Goal: Transaction & Acquisition: Purchase product/service

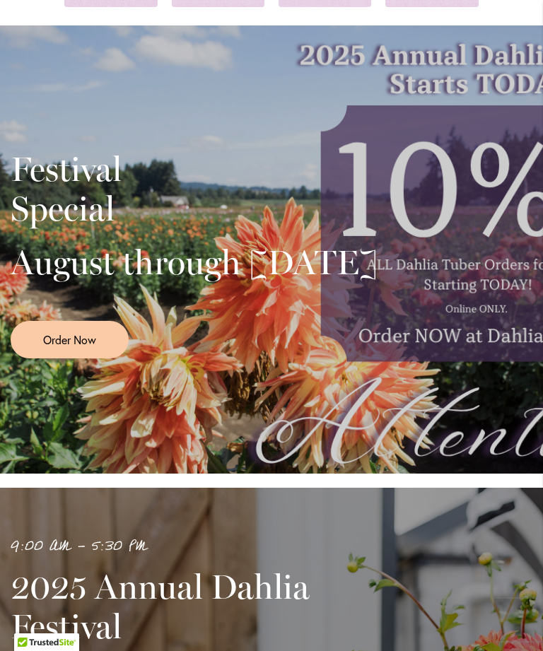
scroll to position [155, 0]
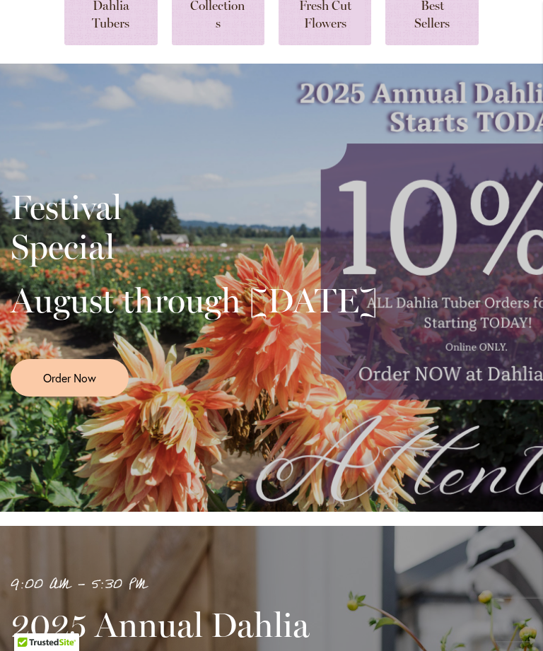
click at [85, 386] on span "Order Now" at bounding box center [69, 377] width 53 height 16
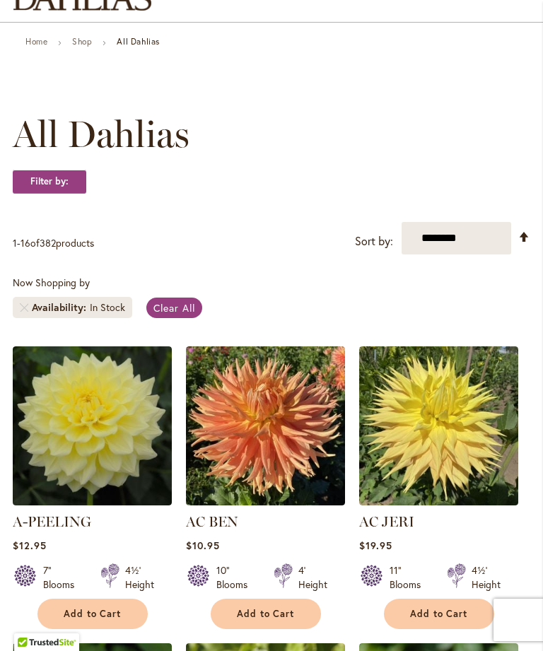
scroll to position [114, 0]
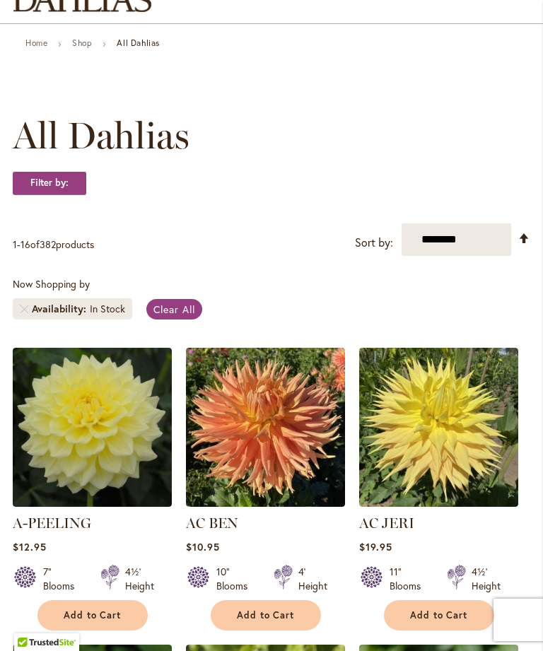
click at [478, 254] on select "**********" at bounding box center [456, 239] width 110 height 32
select select "**********"
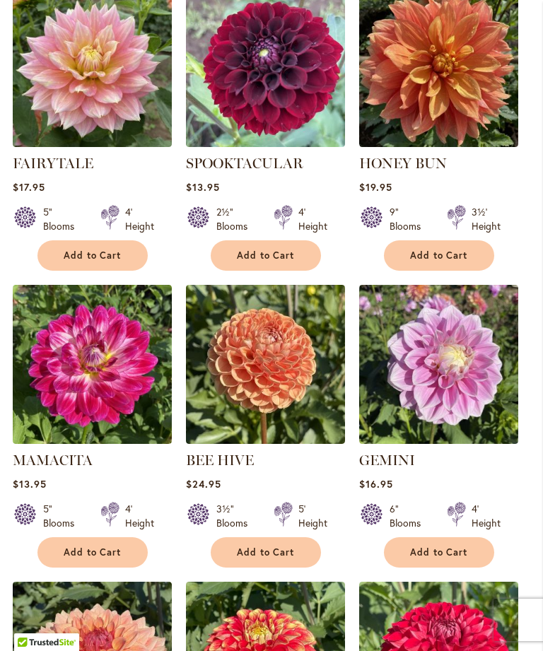
scroll to position [768, 0]
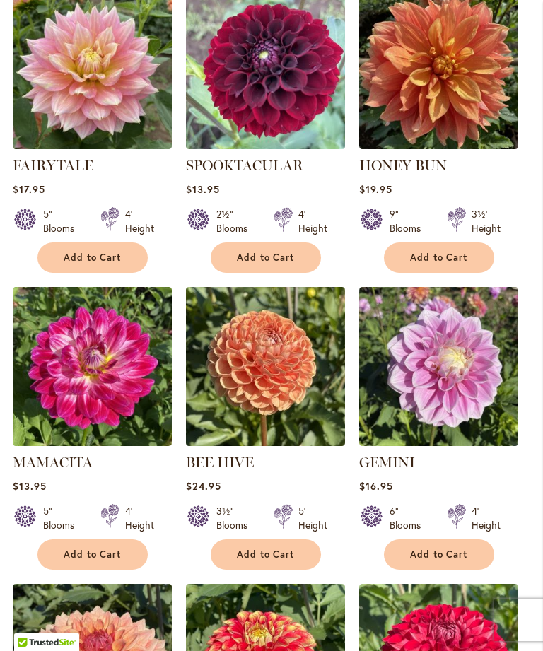
click at [99, 112] on img at bounding box center [92, 69] width 159 height 159
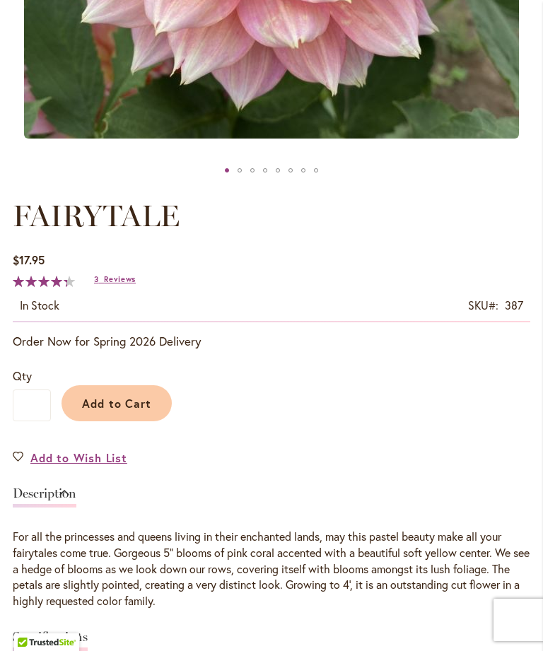
scroll to position [820, 0]
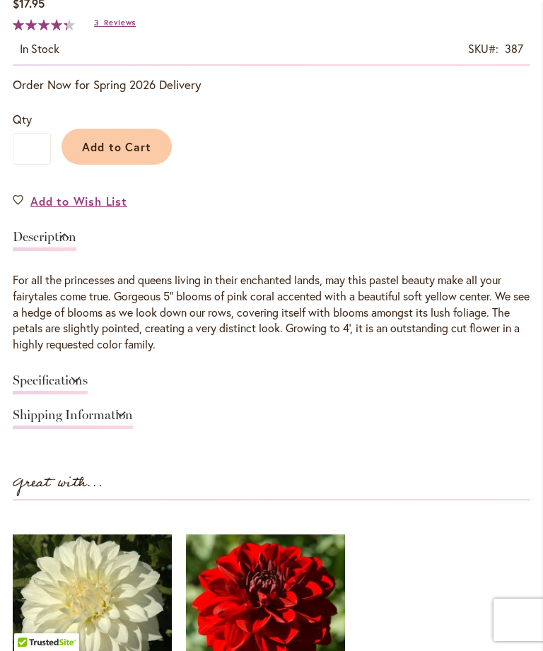
click at [133, 420] on link "Shipping Information" at bounding box center [73, 418] width 120 height 20
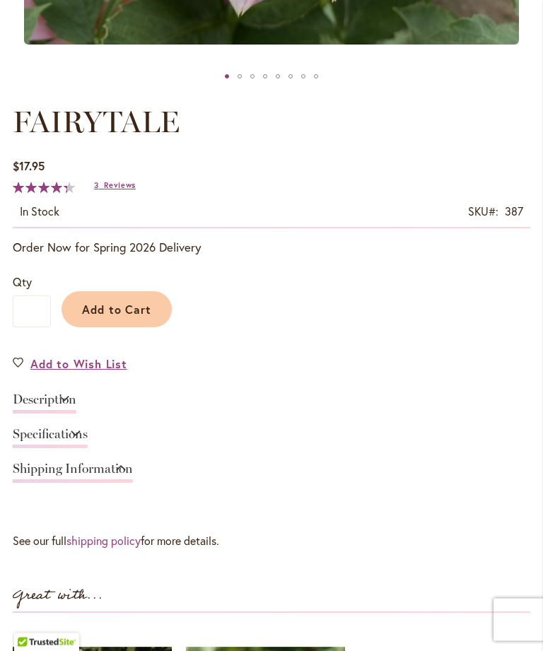
click at [76, 411] on link "Description" at bounding box center [45, 404] width 64 height 20
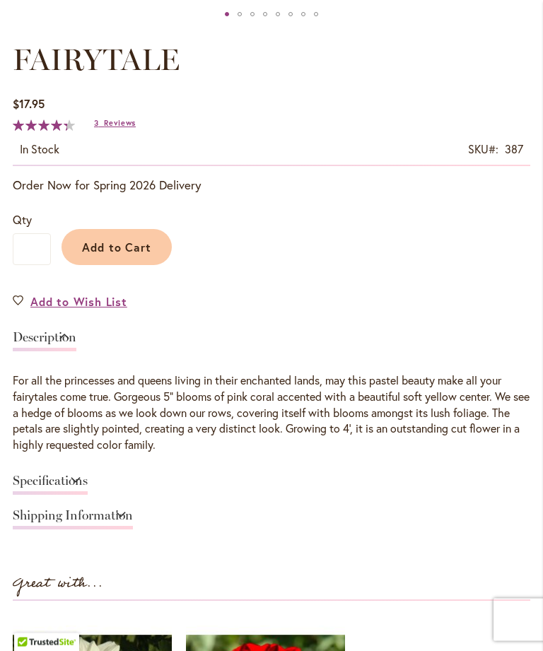
scroll to position [720, 0]
click at [88, 492] on link "Specifications" at bounding box center [50, 484] width 75 height 20
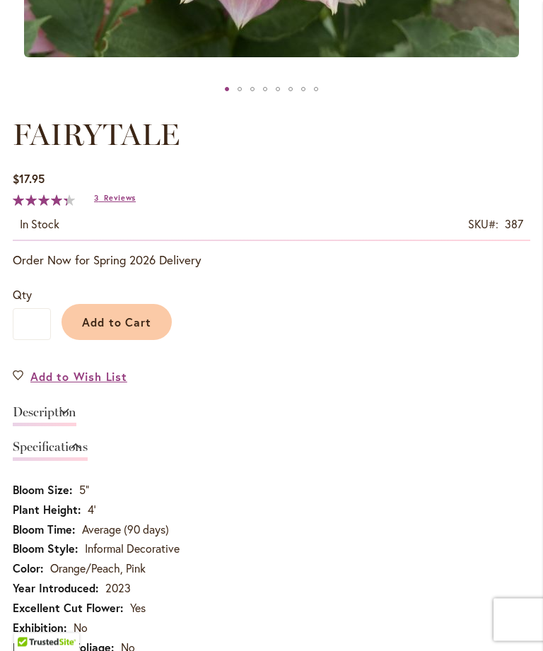
scroll to position [594, 0]
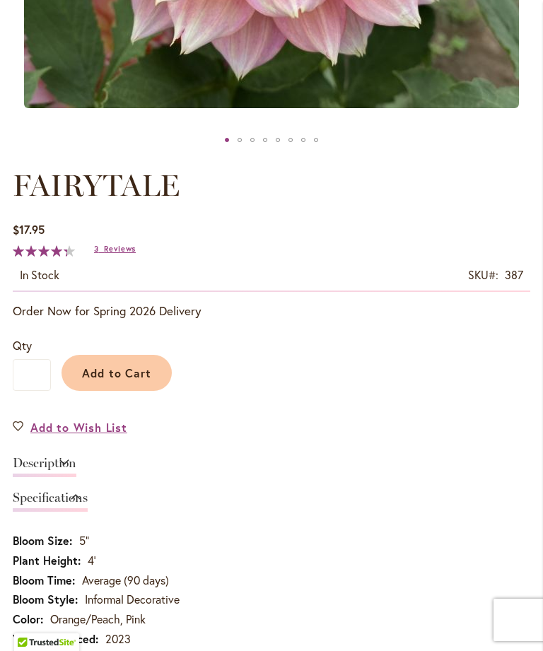
click at [141, 380] on span "Add to Cart" at bounding box center [117, 372] width 70 height 15
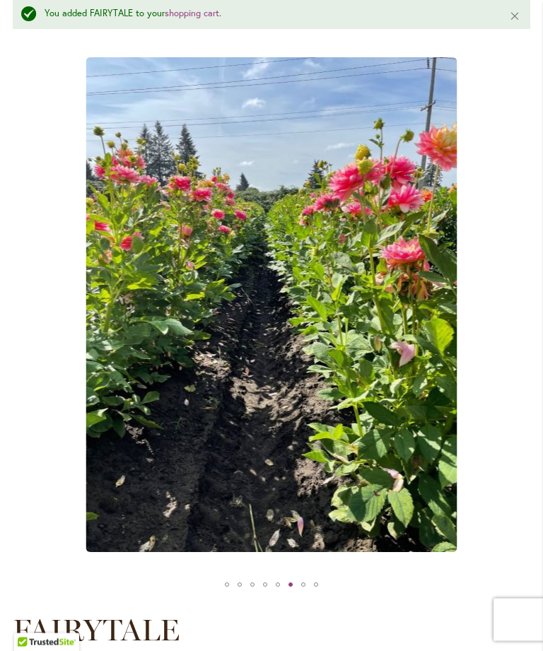
scroll to position [165, 0]
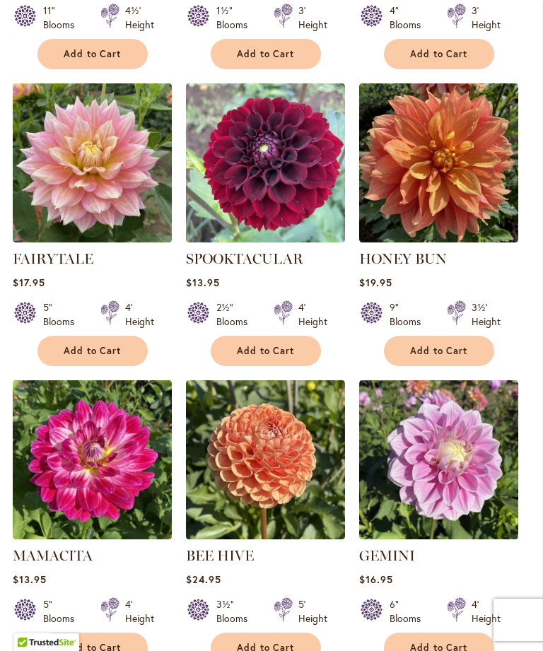
scroll to position [674, 0]
click at [301, 468] on img at bounding box center [265, 460] width 159 height 159
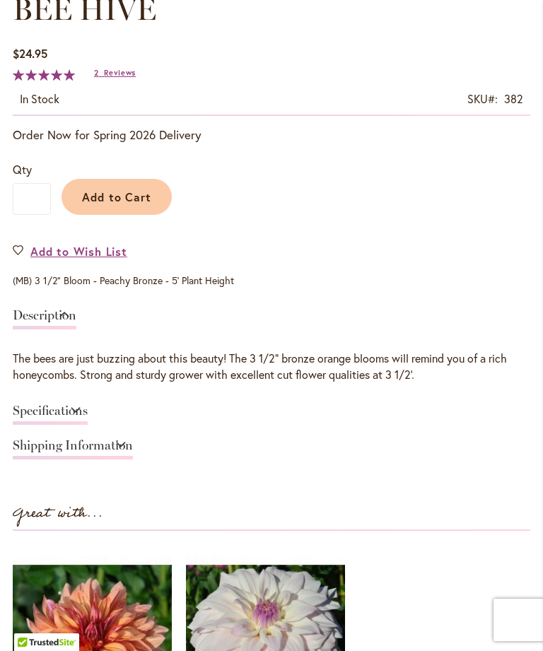
scroll to position [775, 0]
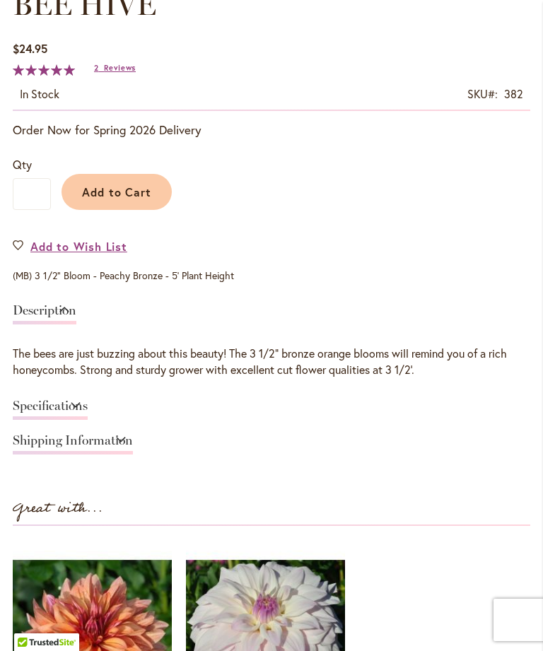
click at [88, 420] on link "Specifications" at bounding box center [50, 409] width 75 height 20
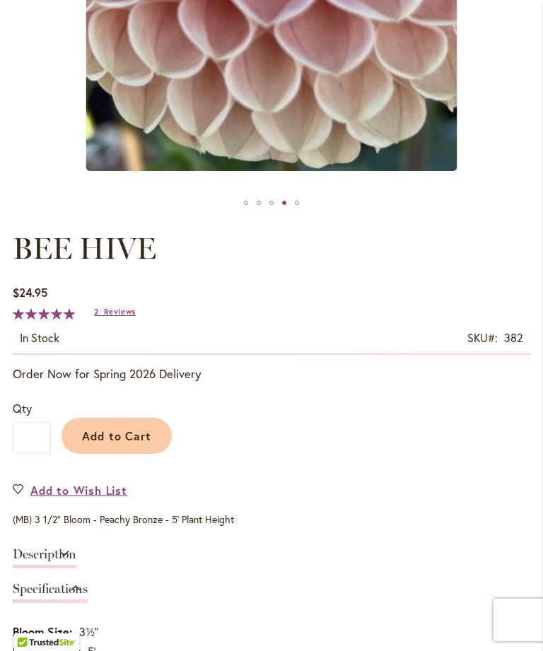
scroll to position [509, 0]
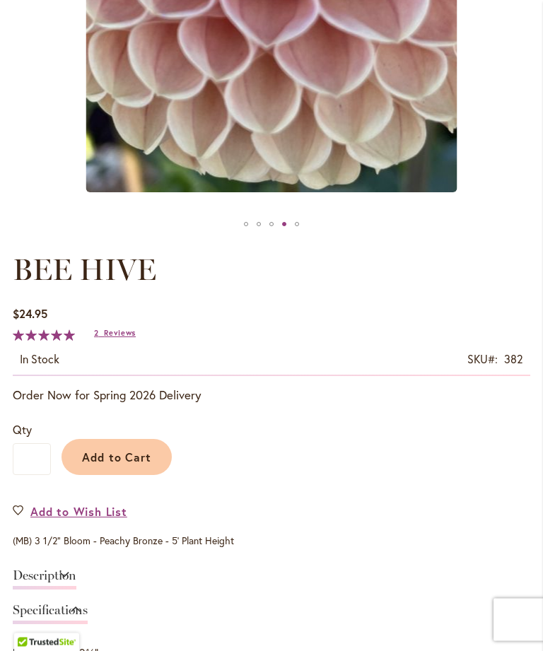
click at [130, 465] on span "Add to Cart" at bounding box center [117, 457] width 70 height 15
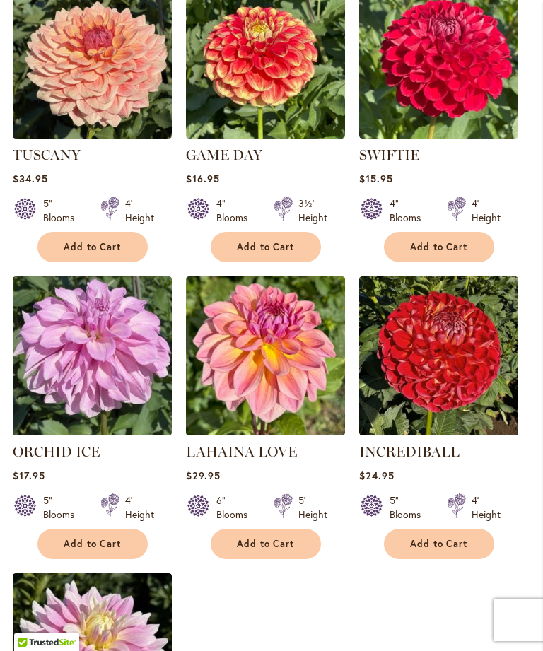
scroll to position [1371, 0]
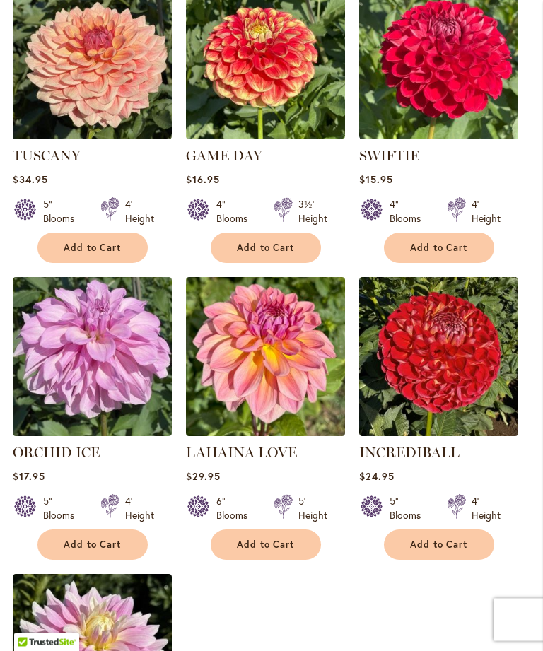
click at [480, 110] on img at bounding box center [438, 60] width 159 height 159
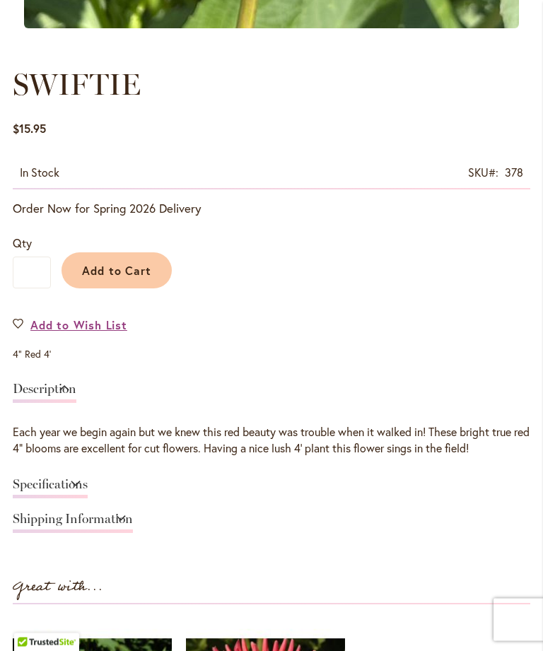
scroll to position [695, 0]
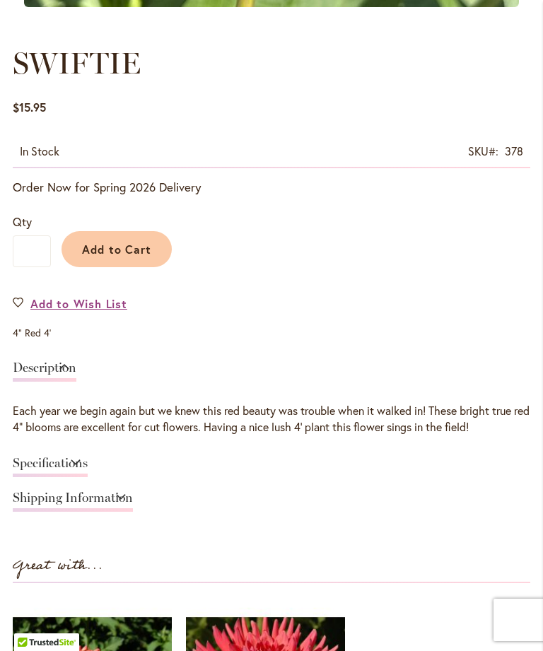
click at [88, 477] on link "Specifications" at bounding box center [50, 466] width 75 height 20
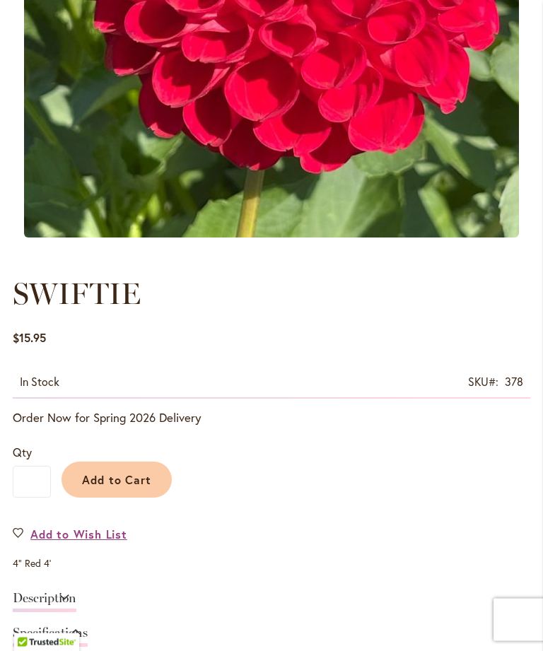
scroll to position [463, 0]
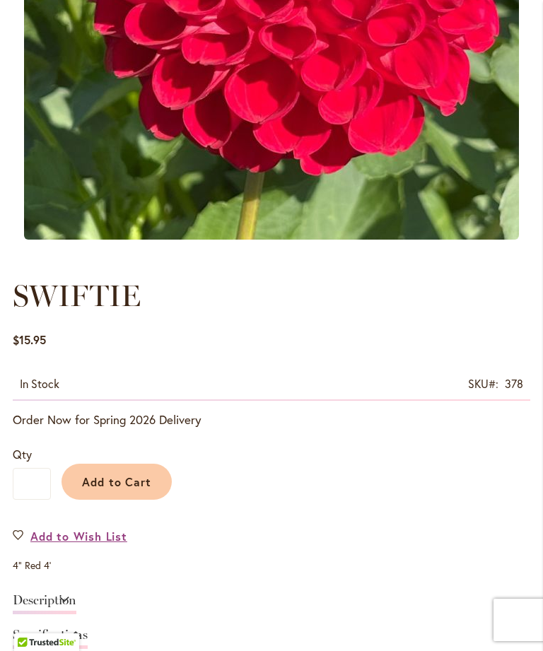
click at [131, 486] on button "Add to Cart" at bounding box center [116, 481] width 110 height 36
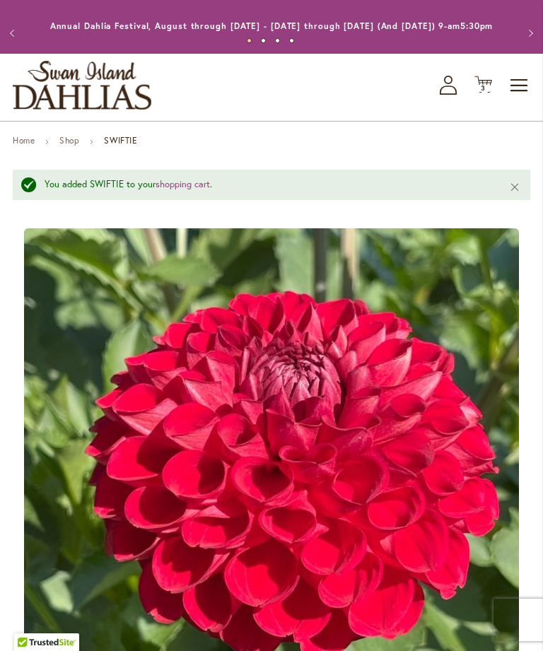
scroll to position [0, 0]
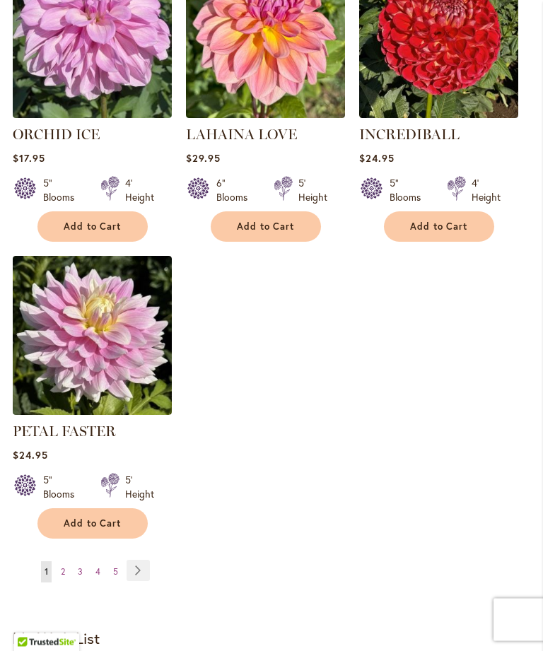
scroll to position [1691, 0]
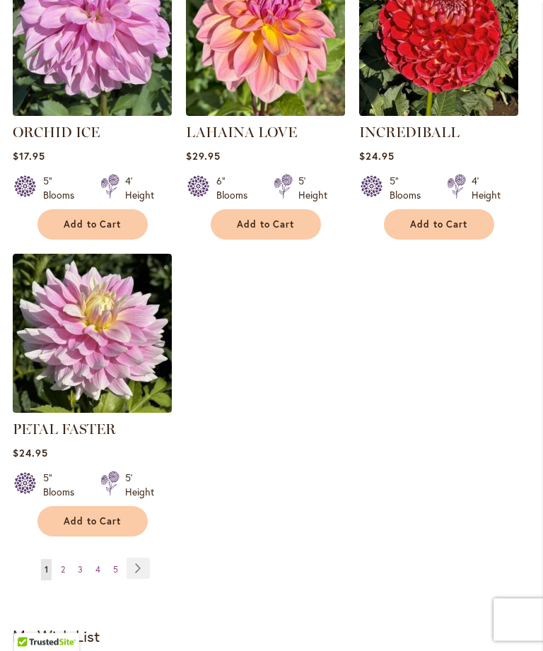
click at [137, 579] on link "Page Next" at bounding box center [137, 568] width 23 height 21
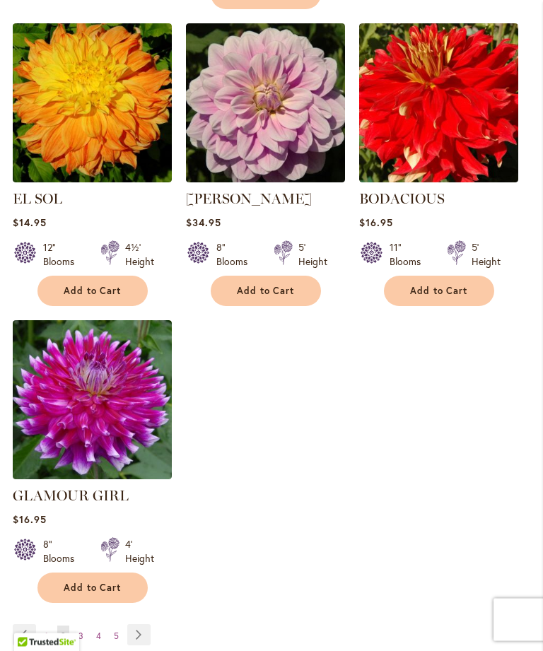
scroll to position [1645, 0]
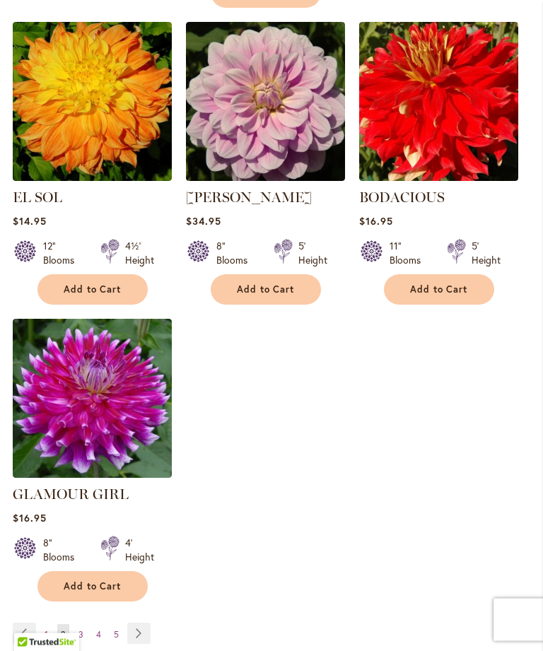
click at [278, 130] on img at bounding box center [265, 102] width 159 height 159
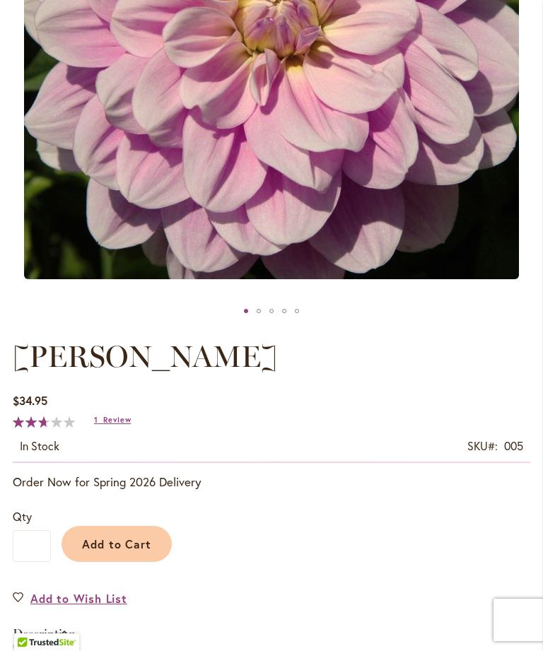
scroll to position [412, 0]
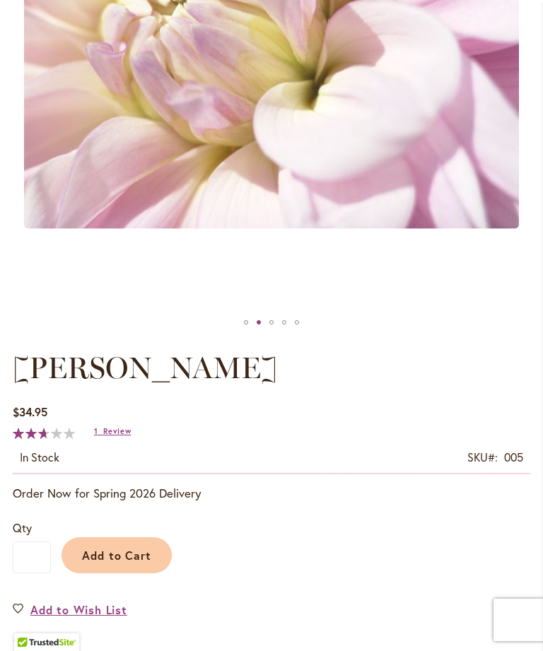
click at [262, 333] on div "Randi Dawn" at bounding box center [258, 322] width 13 height 21
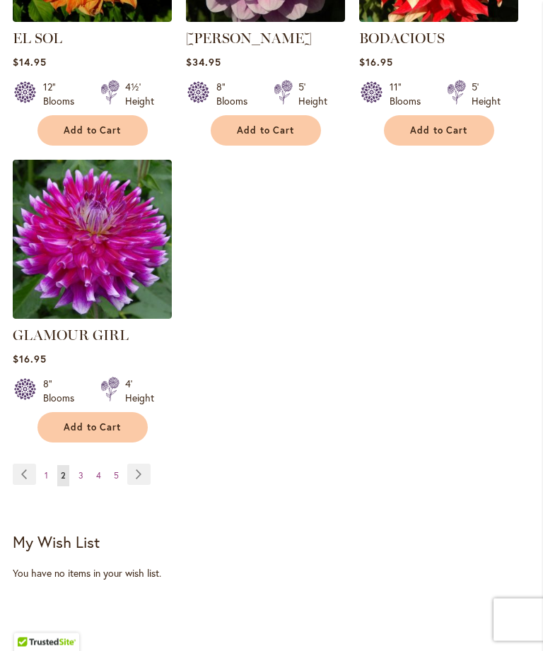
scroll to position [1832, 0]
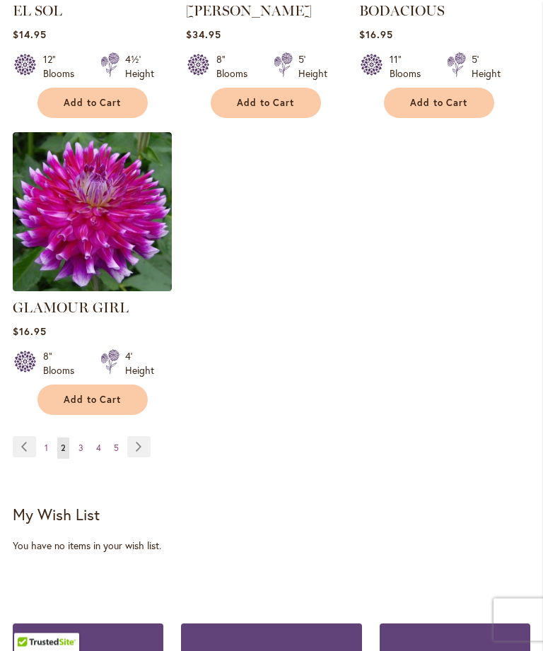
click at [145, 458] on link "Page Next" at bounding box center [138, 447] width 23 height 21
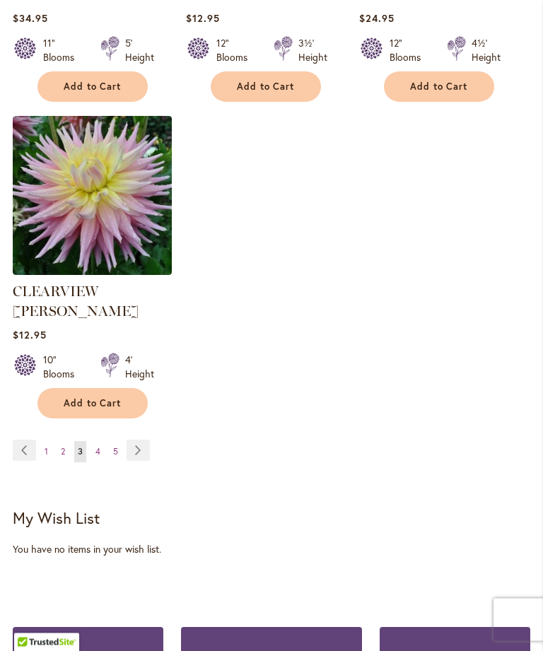
scroll to position [1830, 0]
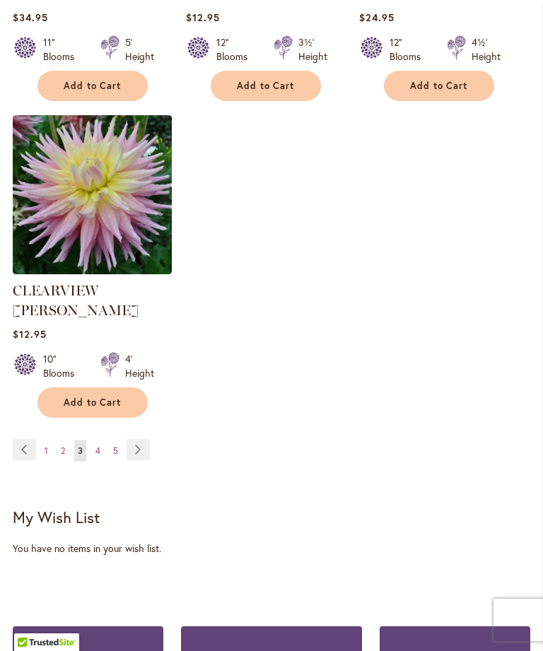
click at [134, 445] on link "Page Next" at bounding box center [137, 449] width 23 height 21
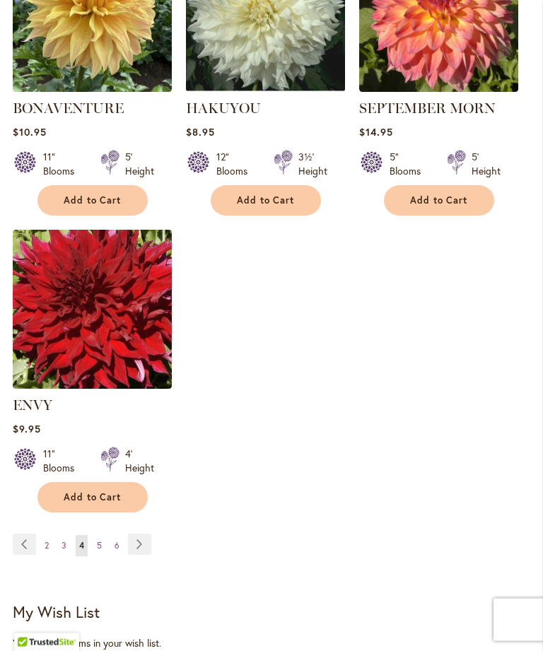
scroll to position [1742, 0]
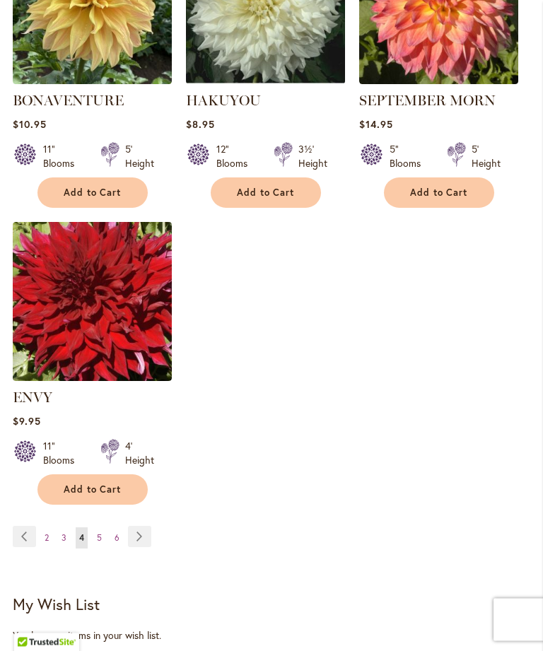
click at [144, 545] on link "Page Next" at bounding box center [139, 536] width 23 height 21
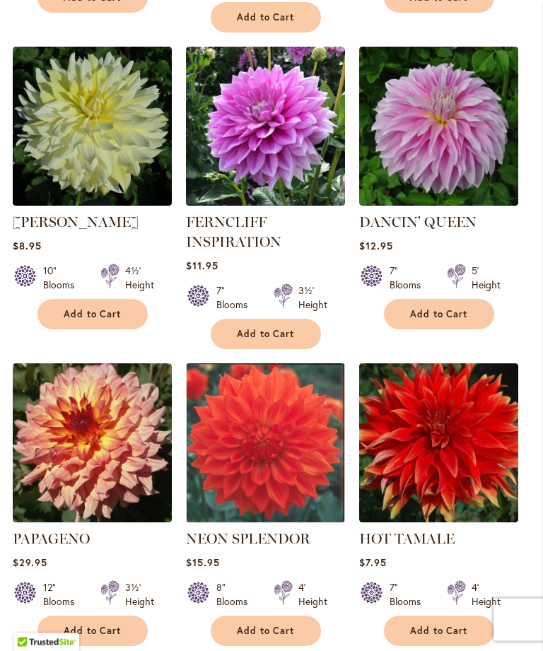
scroll to position [1048, 0]
click at [493, 165] on img at bounding box center [438, 126] width 159 height 159
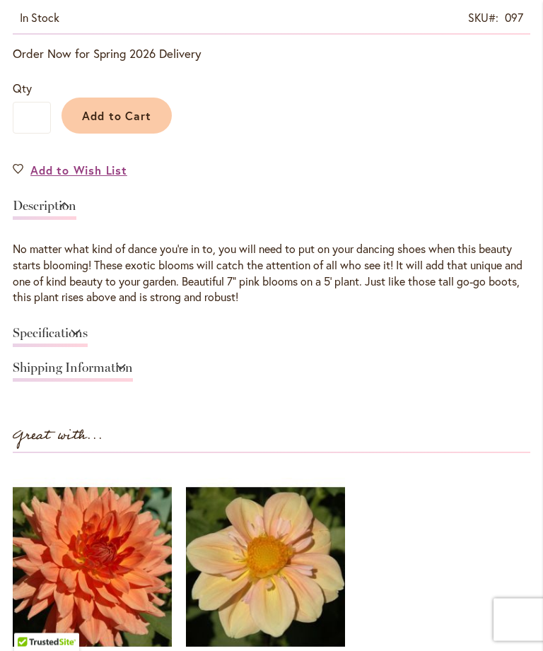
scroll to position [851, 0]
click at [88, 347] on link "Specifications" at bounding box center [50, 336] width 75 height 20
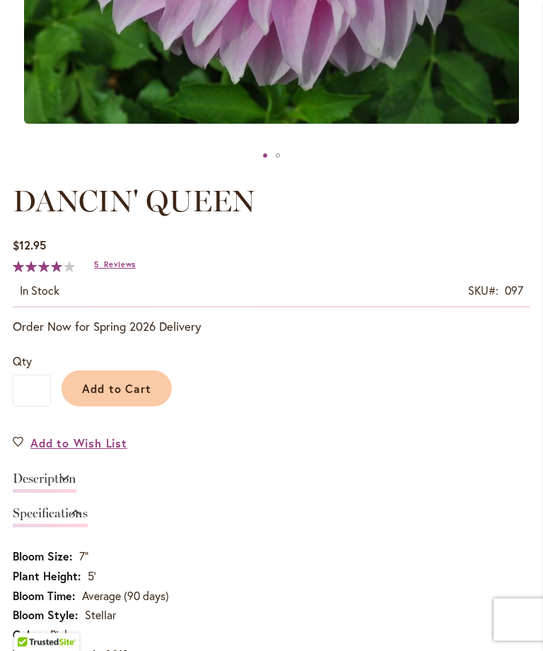
scroll to position [579, 0]
click at [140, 391] on button "Add to Cart" at bounding box center [116, 388] width 110 height 36
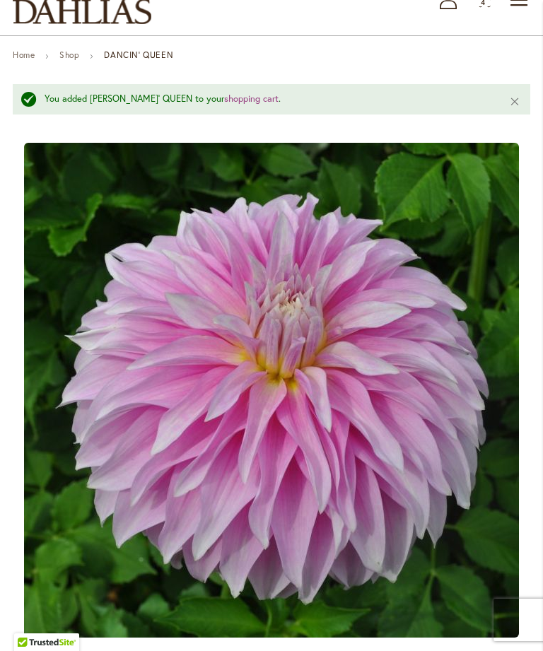
scroll to position [87, 0]
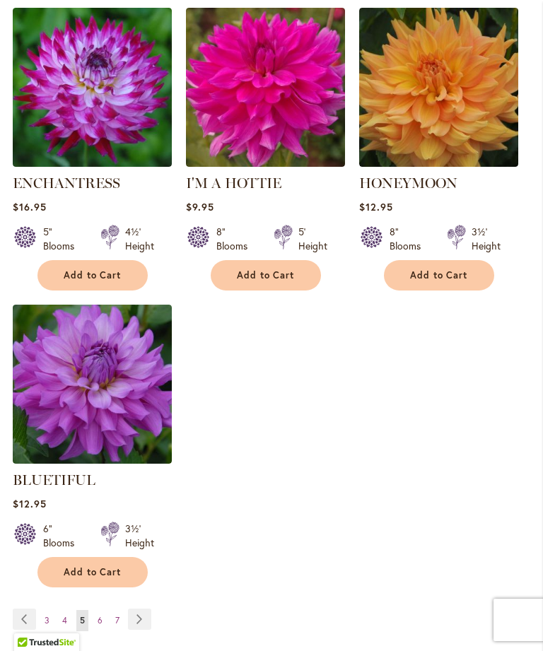
scroll to position [1708, 0]
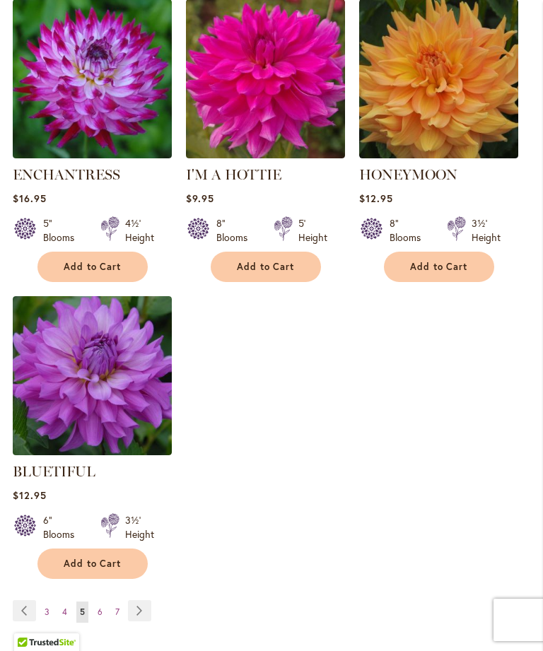
click at [140, 600] on link "Page Next" at bounding box center [139, 610] width 23 height 21
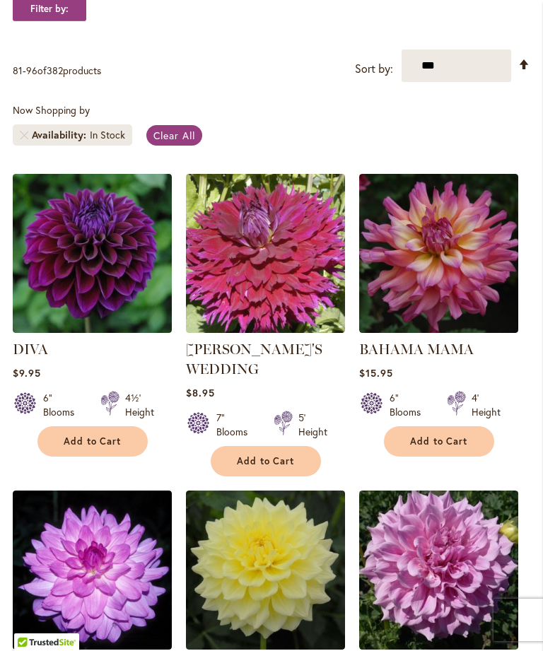
scroll to position [288, 0]
click at [111, 456] on button "Add to Cart" at bounding box center [92, 441] width 110 height 30
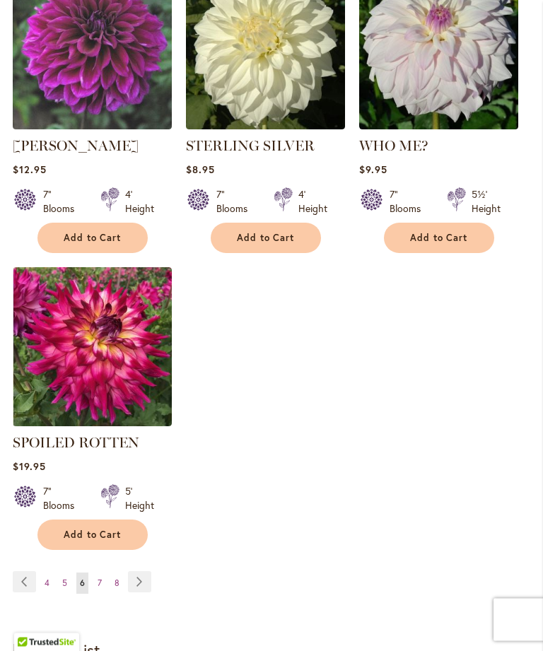
scroll to position [1755, 0]
click at [140, 571] on link "Page Next" at bounding box center [139, 581] width 23 height 21
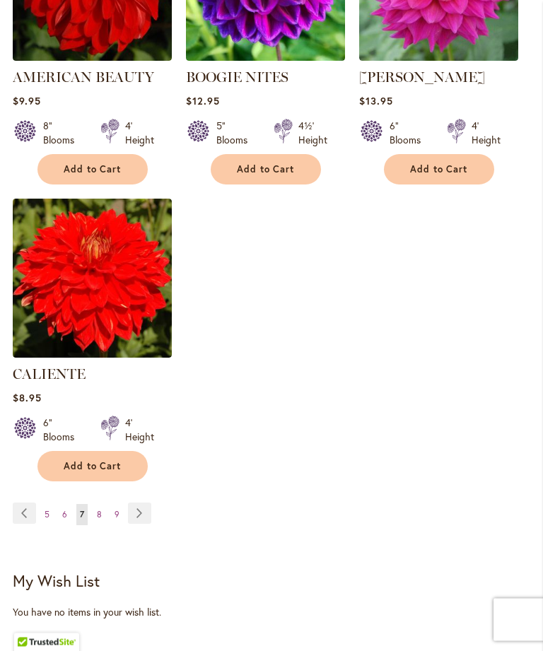
scroll to position [1786, 0]
click at [145, 507] on link "Page Next" at bounding box center [139, 512] width 23 height 21
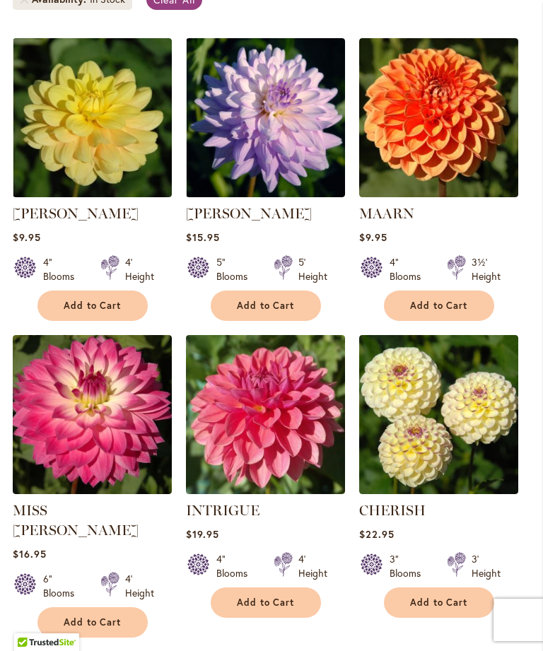
scroll to position [422, 0]
click at [449, 321] on button "Add to Cart" at bounding box center [439, 306] width 110 height 30
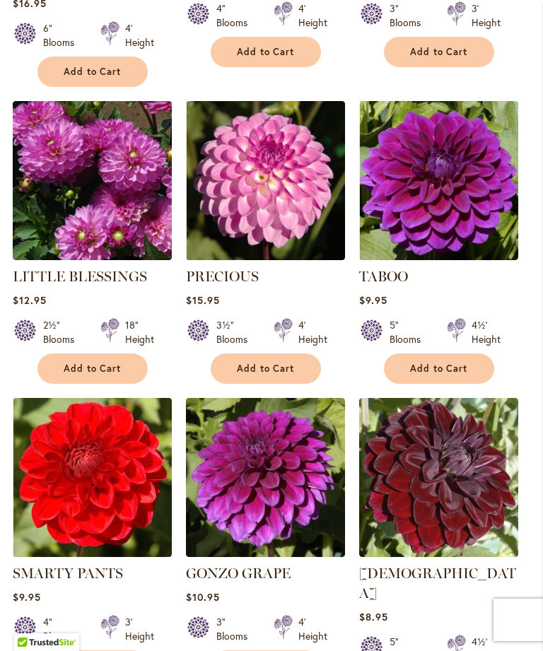
scroll to position [1005, 0]
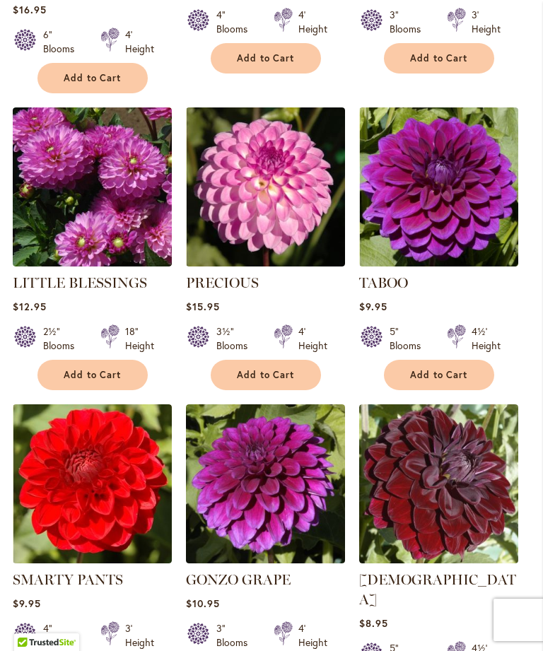
click at [303, 208] on img at bounding box center [265, 186] width 159 height 159
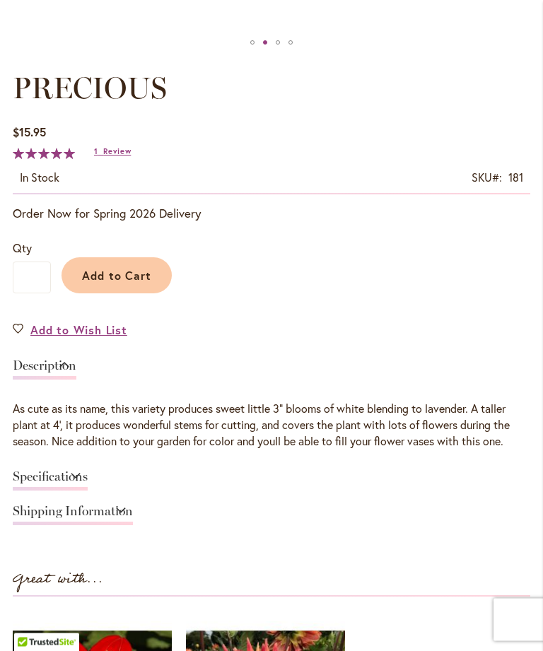
scroll to position [692, 0]
click at [88, 490] on link "Specifications" at bounding box center [50, 480] width 75 height 20
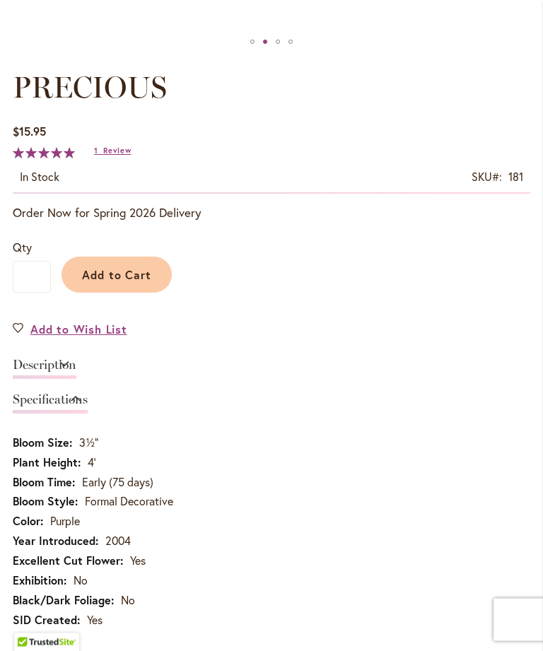
click at [124, 283] on span "Add to Cart" at bounding box center [117, 275] width 70 height 15
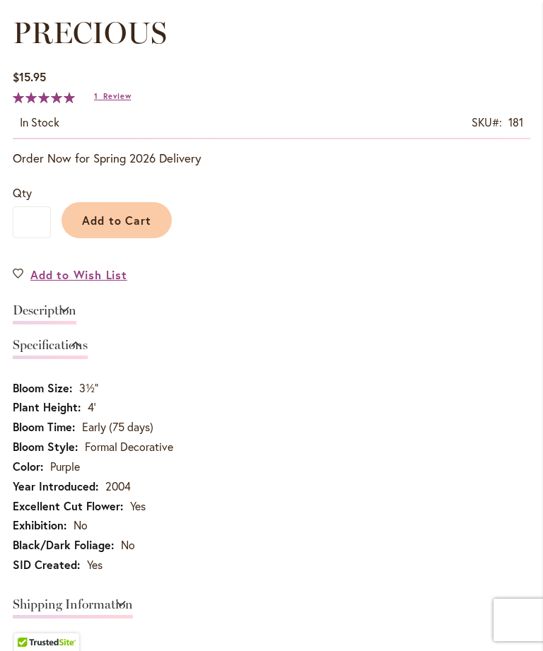
scroll to position [783, 0]
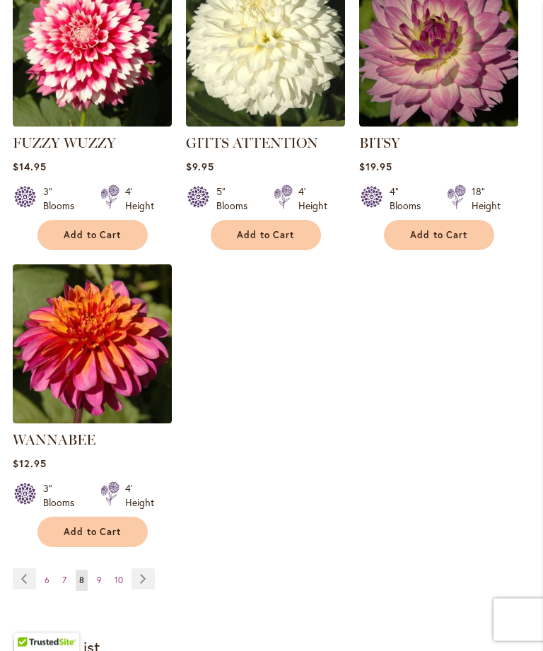
scroll to position [1723, 0]
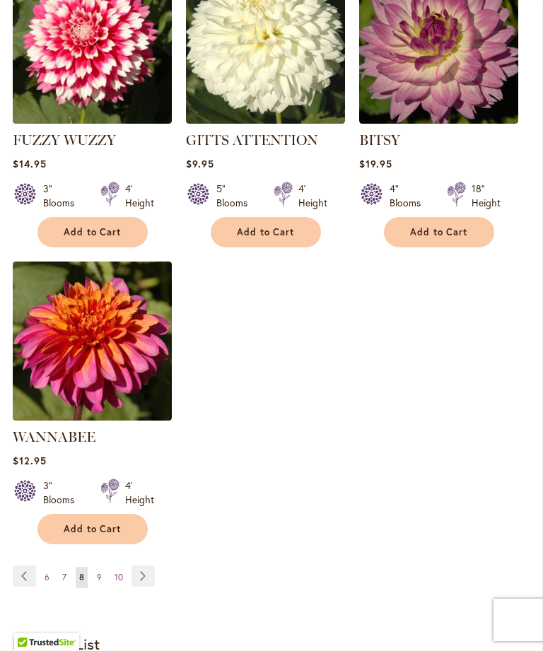
click at [148, 565] on link "Page Next" at bounding box center [142, 575] width 23 height 21
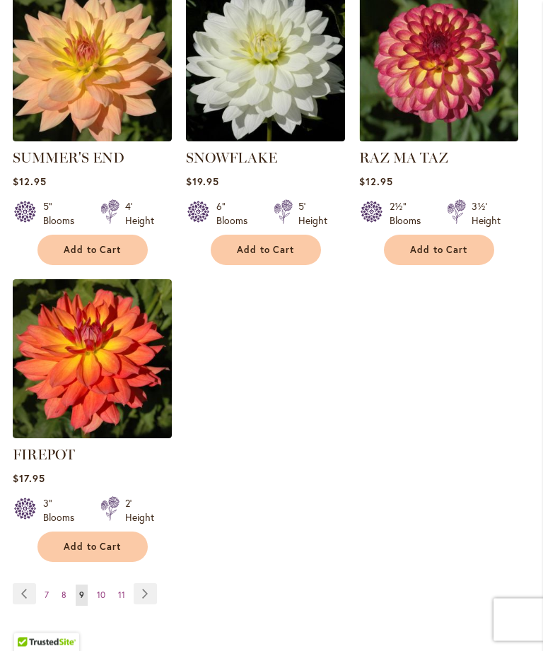
scroll to position [1760, 0]
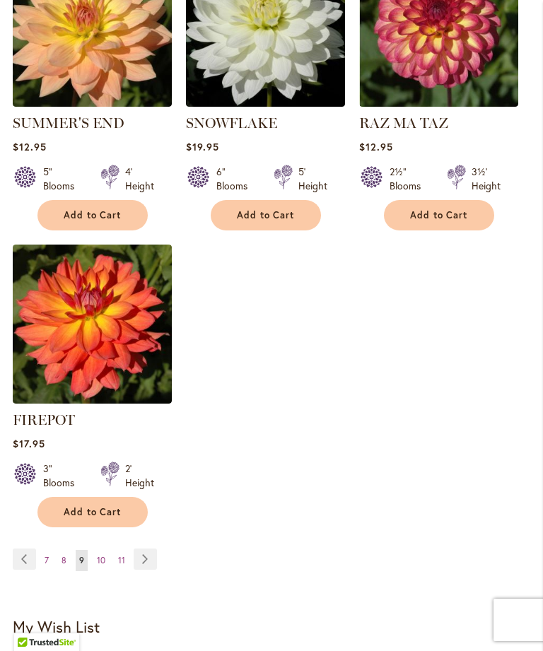
click at [142, 548] on link "Page Next" at bounding box center [145, 558] width 23 height 21
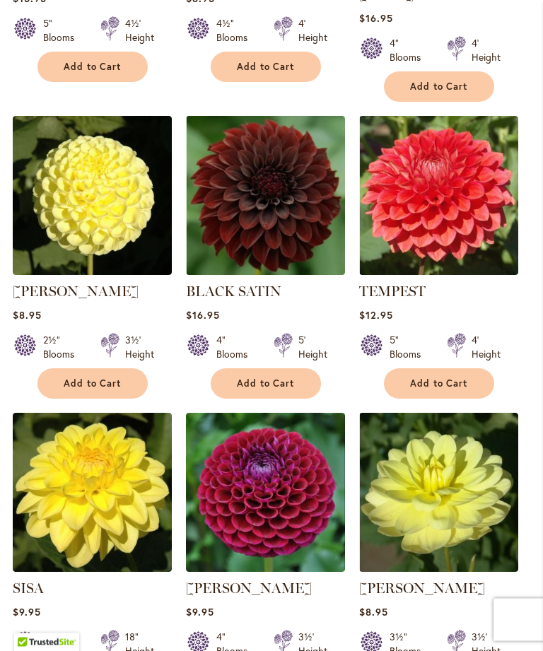
scroll to position [978, 0]
click at [290, 379] on span "Add to Cart" at bounding box center [266, 383] width 58 height 12
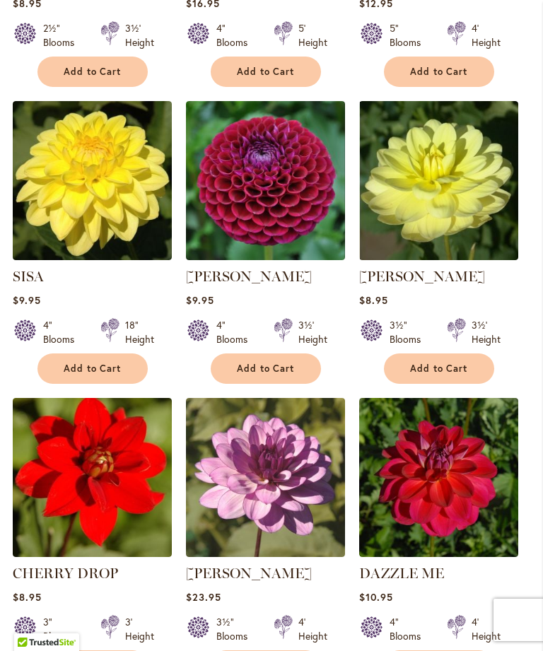
scroll to position [1325, 0]
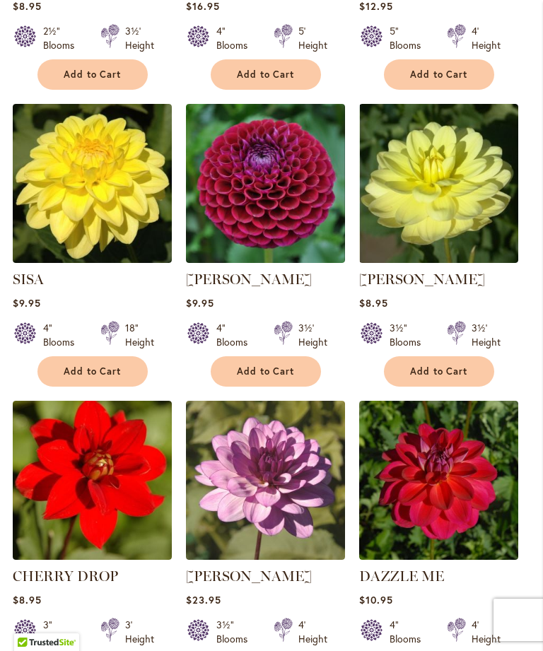
click at [292, 365] on span "Add to Cart" at bounding box center [266, 371] width 58 height 12
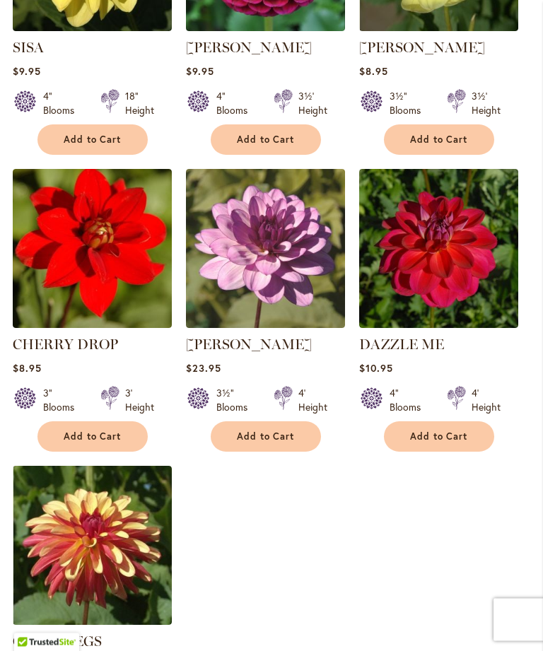
scroll to position [1557, 0]
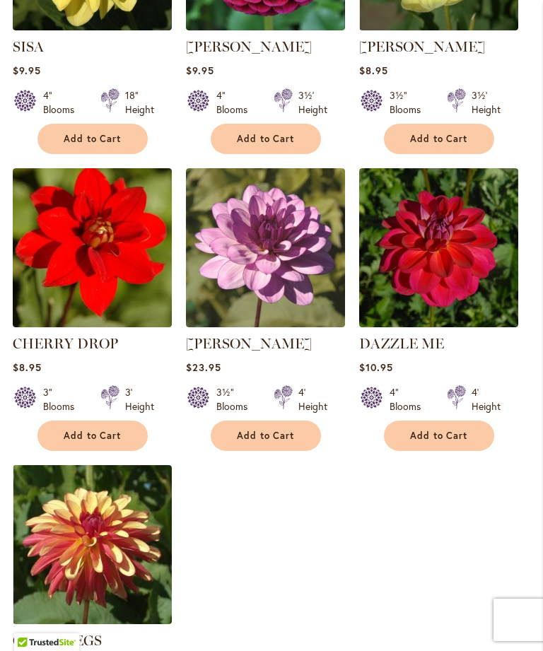
click at [274, 268] on img at bounding box center [265, 247] width 159 height 159
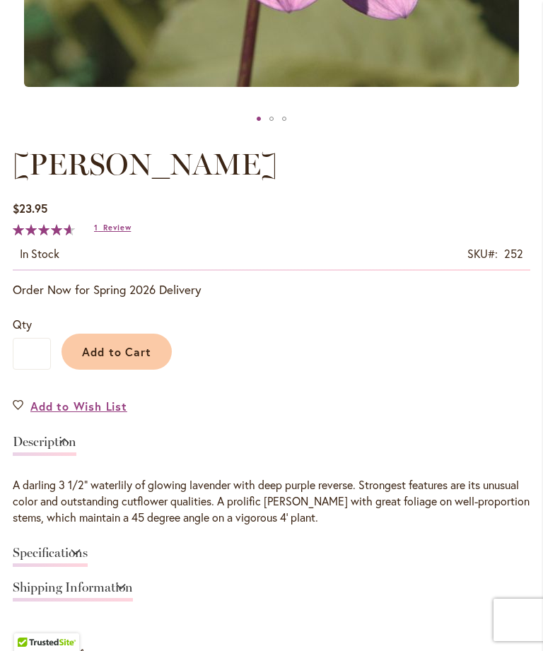
scroll to position [621, 0]
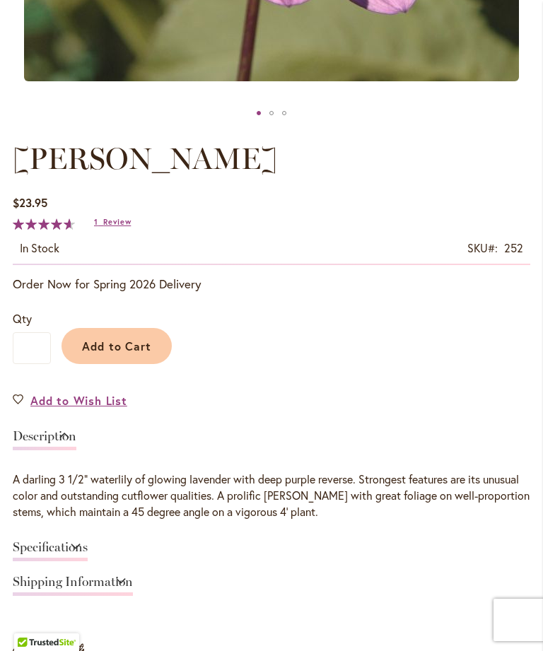
click at [88, 561] on link "Specifications" at bounding box center [50, 550] width 75 height 20
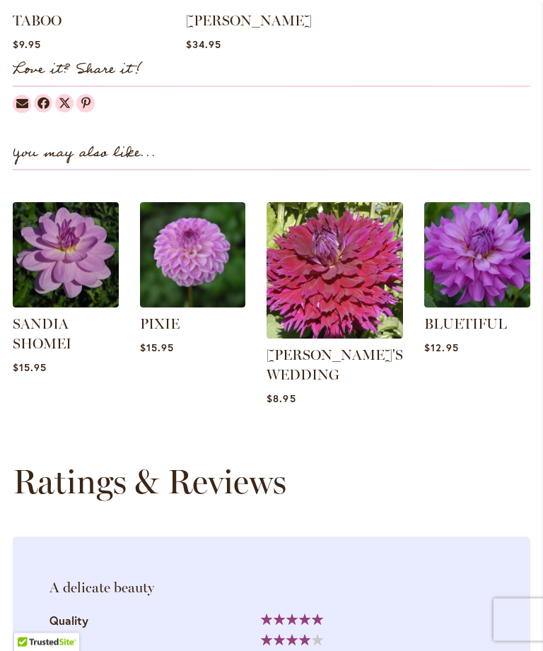
scroll to position [1650, 0]
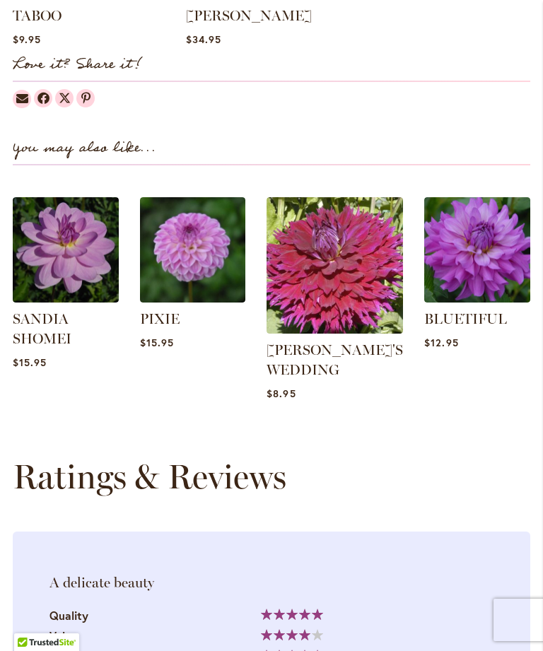
click at [75, 268] on img at bounding box center [66, 250] width 106 height 106
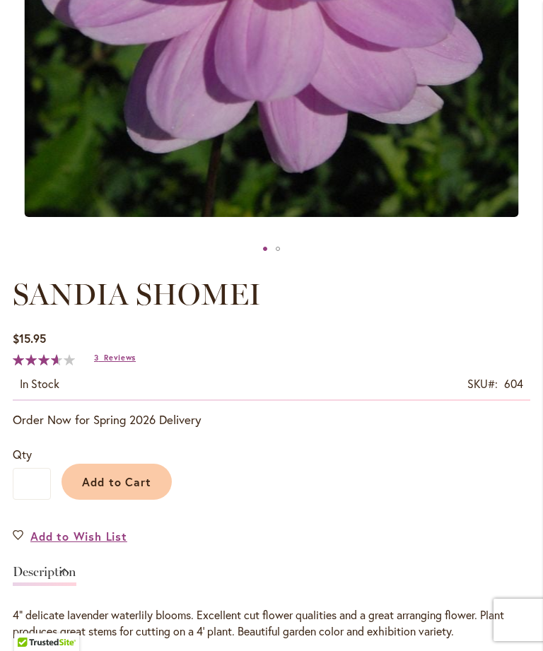
scroll to position [570, 0]
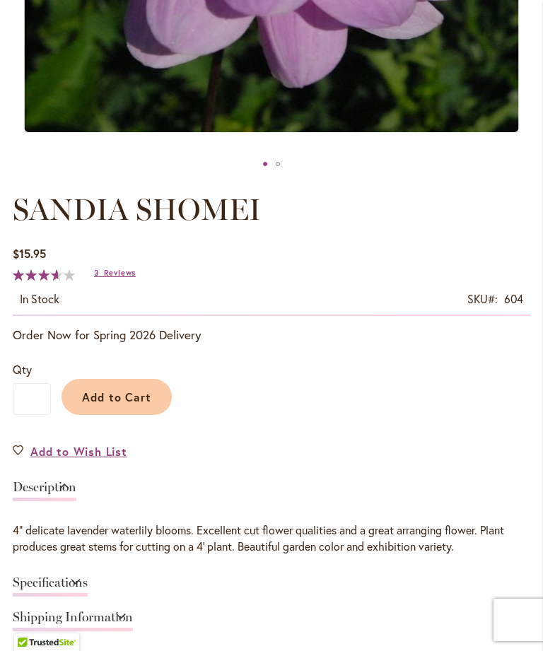
click at [88, 593] on link "Specifications" at bounding box center [50, 586] width 75 height 20
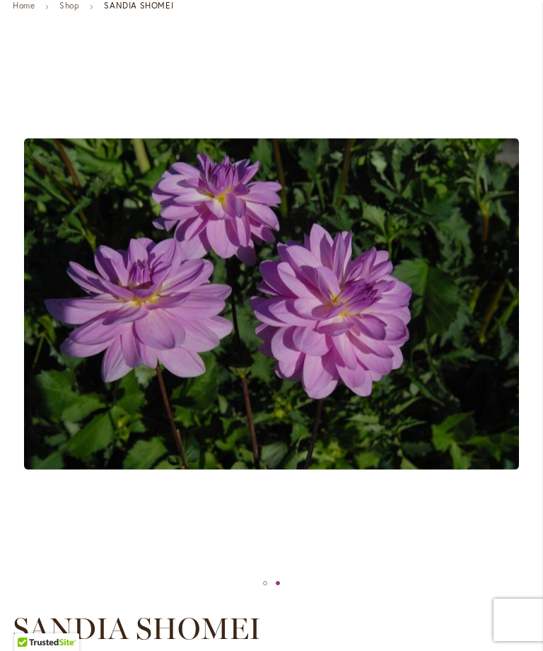
scroll to position [148, 0]
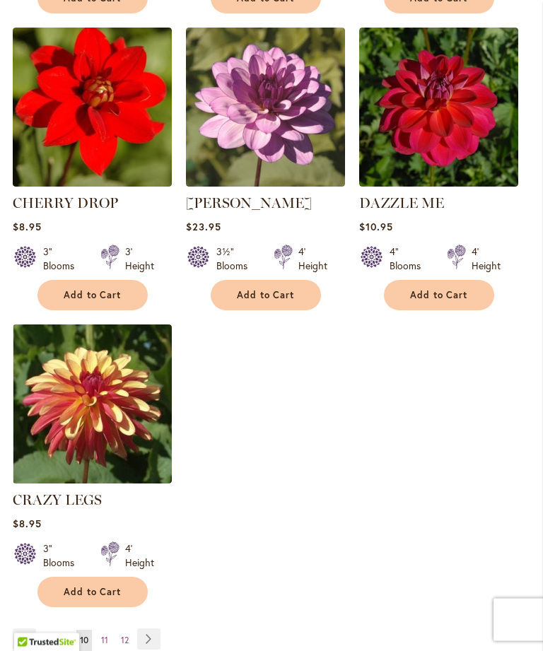
scroll to position [1665, 0]
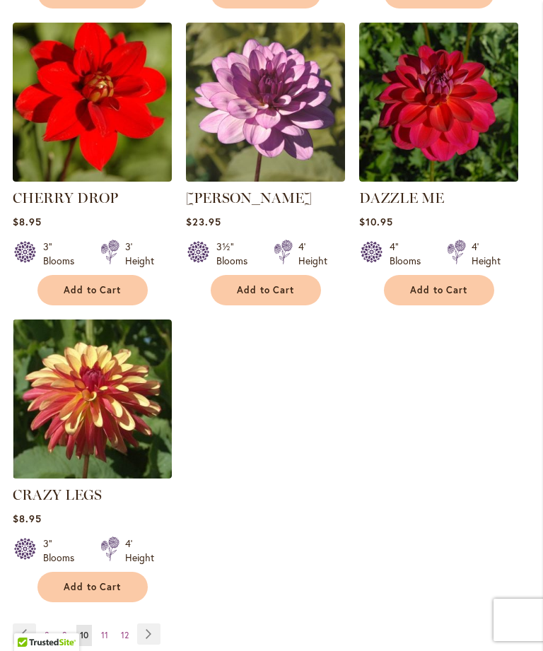
click at [153, 623] on link "Page Next" at bounding box center [148, 633] width 23 height 21
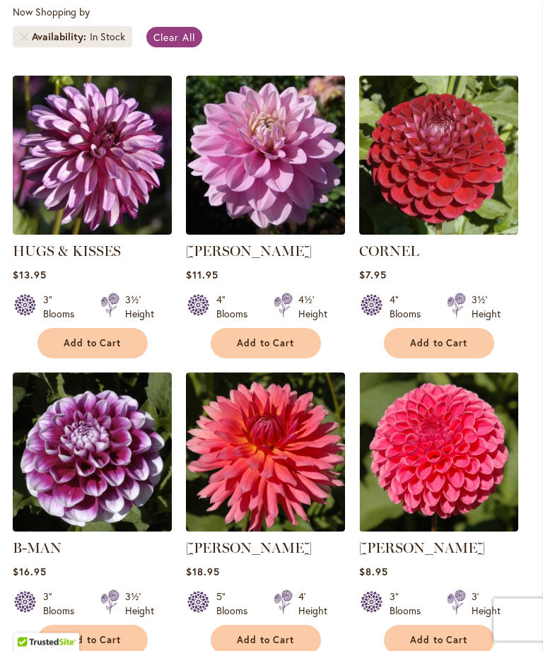
scroll to position [387, 0]
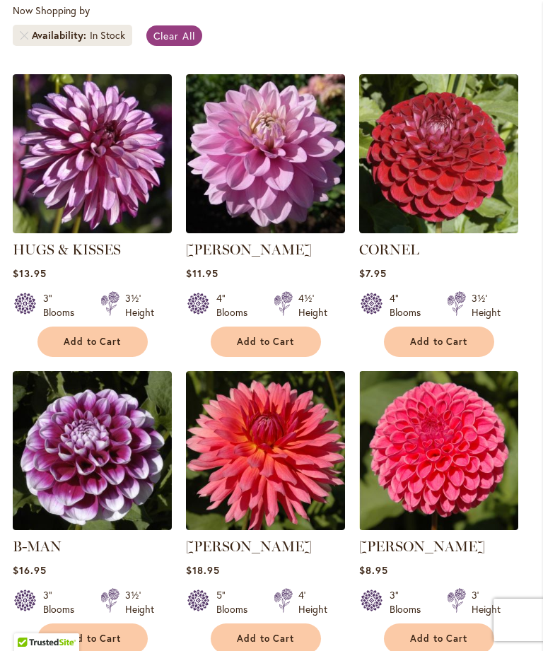
click at [461, 348] on span "Add to Cart" at bounding box center [439, 342] width 58 height 12
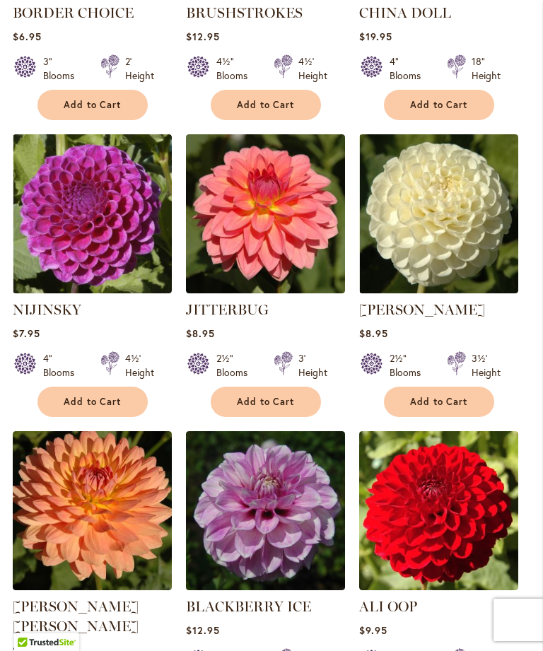
scroll to position [1258, 0]
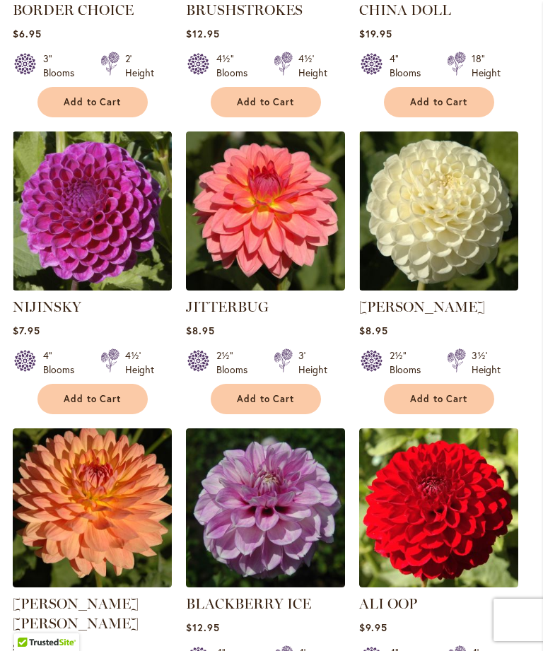
click at [107, 414] on button "Add to Cart" at bounding box center [92, 399] width 110 height 30
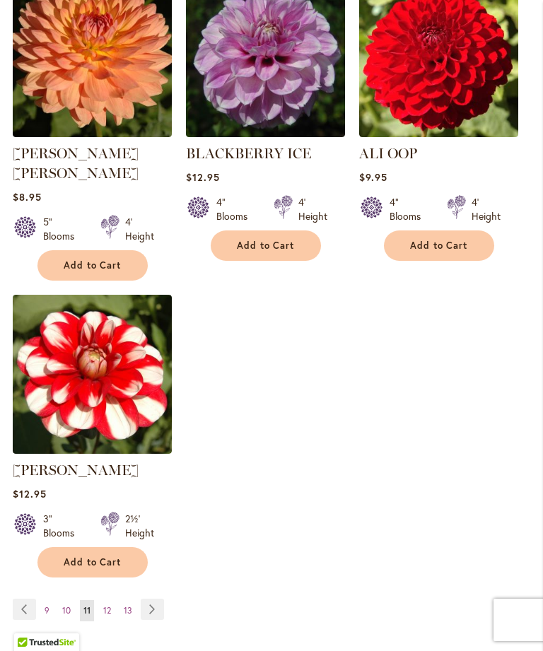
scroll to position [1770, 0]
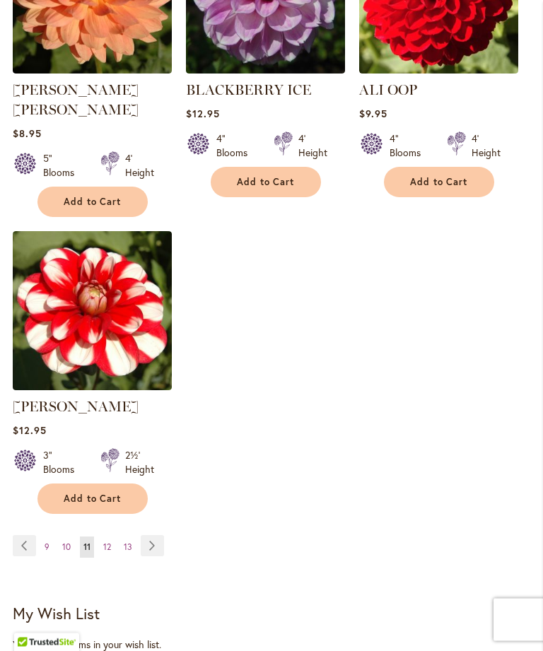
click at [153, 545] on link "Page Next" at bounding box center [152, 546] width 23 height 21
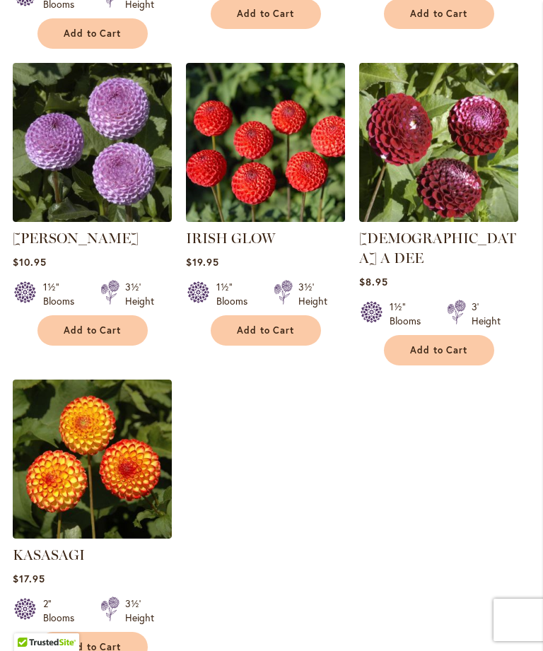
scroll to position [1664, 0]
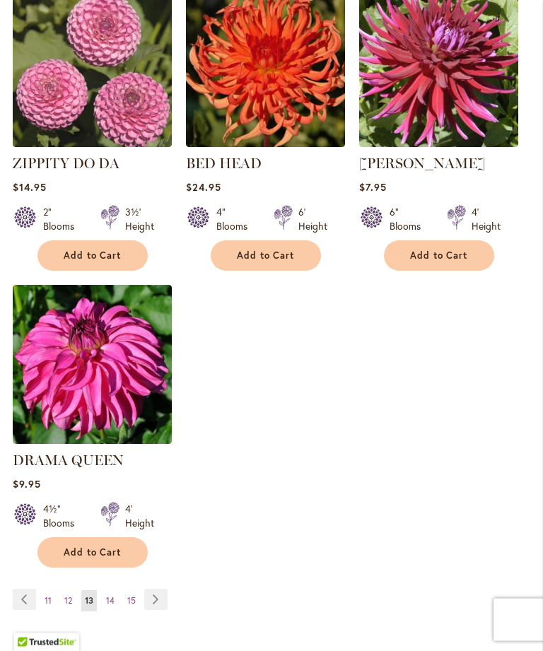
scroll to position [1680, 0]
click at [152, 588] on link "Page Next" at bounding box center [155, 598] width 23 height 21
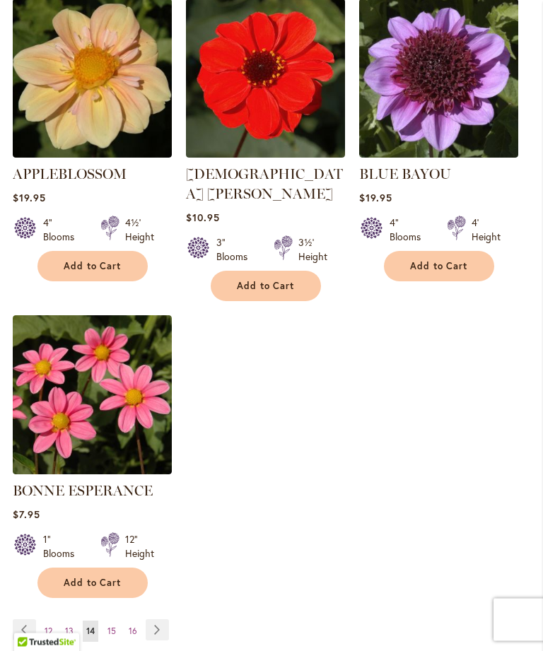
scroll to position [1697, 0]
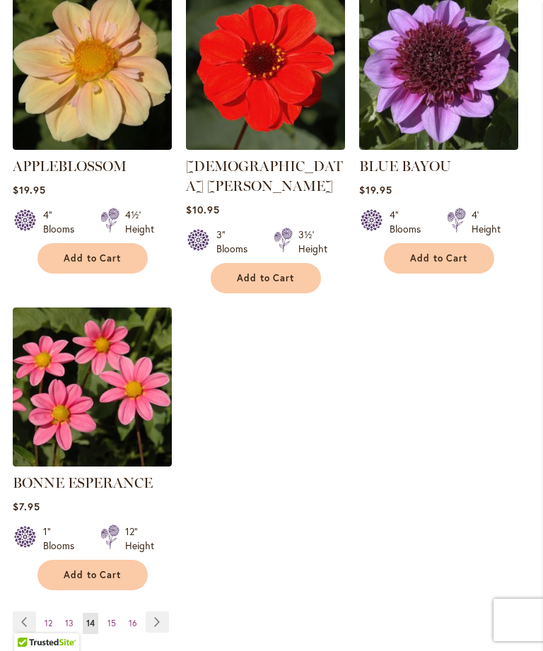
click at [158, 611] on link "Page Next" at bounding box center [157, 621] width 23 height 21
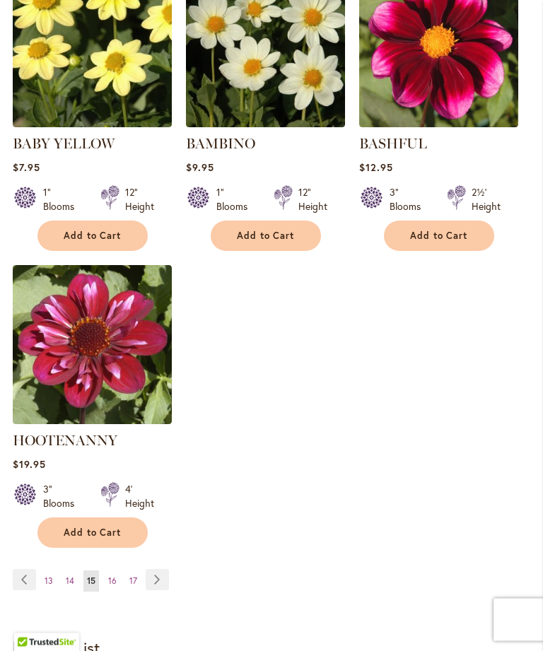
scroll to position [1680, 0]
click at [158, 586] on link "Page Next" at bounding box center [157, 579] width 23 height 21
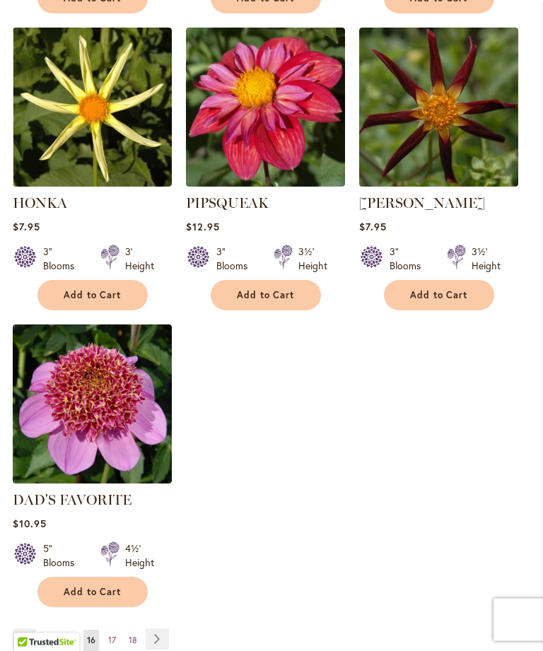
scroll to position [1626, 0]
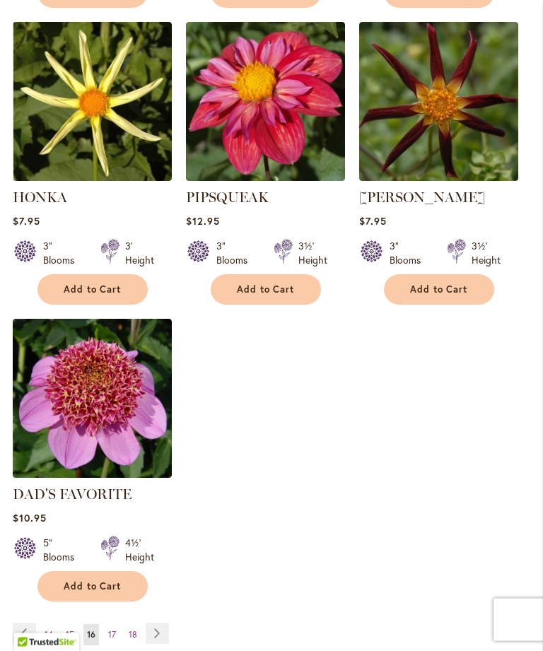
click at [107, 593] on span "Add to Cart" at bounding box center [93, 587] width 58 height 12
click at [162, 643] on link "Page Next" at bounding box center [157, 632] width 23 height 21
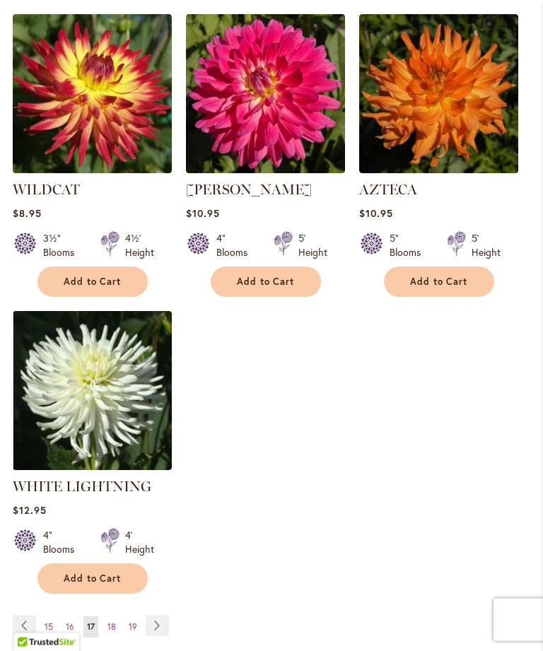
scroll to position [1684, 0]
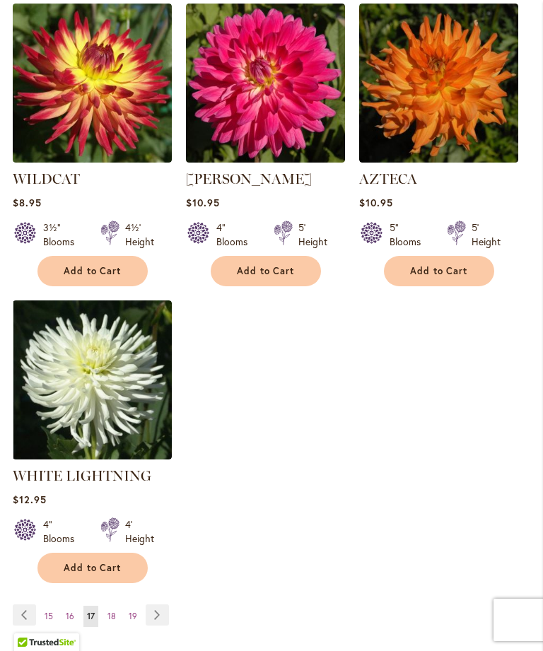
click at [154, 604] on link "Page Next" at bounding box center [157, 614] width 23 height 21
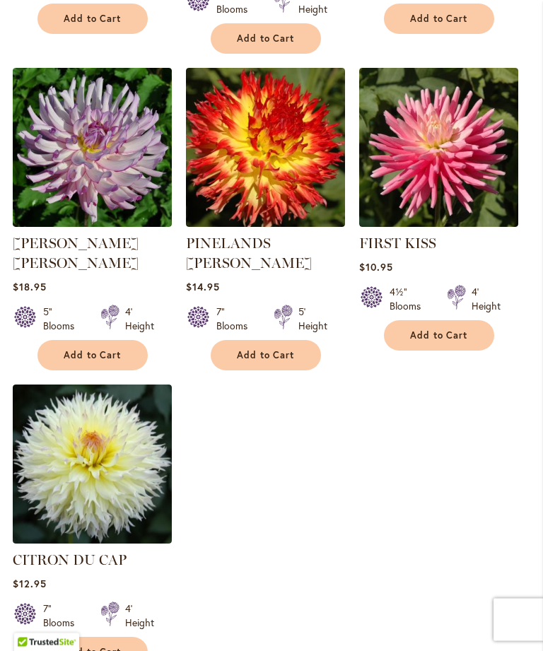
scroll to position [1650, 0]
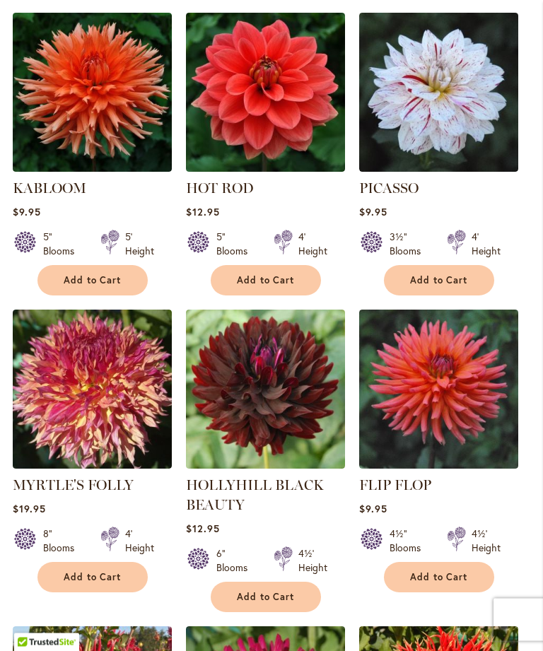
scroll to position [512, 0]
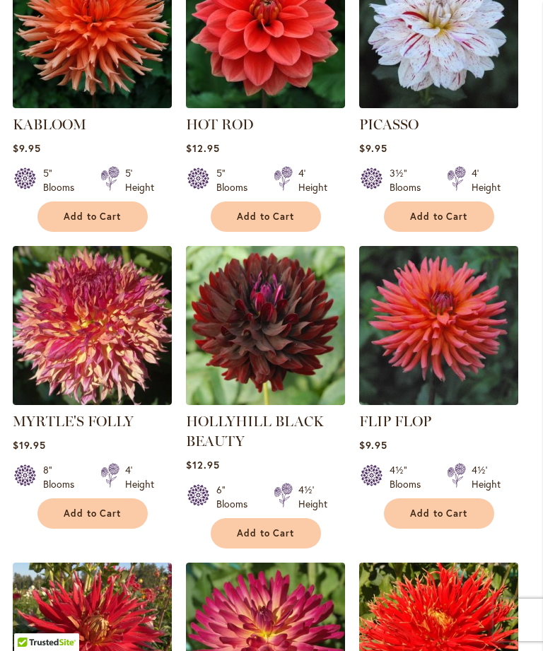
click at [277, 518] on button "Add to Cart" at bounding box center [266, 533] width 110 height 30
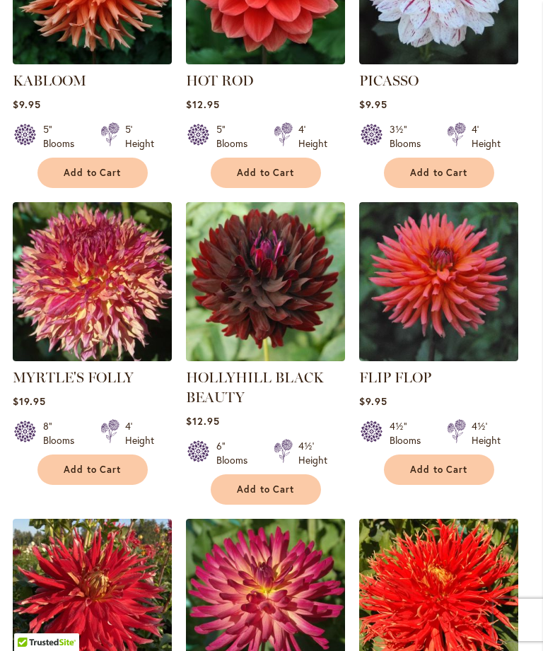
click at [290, 495] on span "Add to Cart" at bounding box center [266, 489] width 58 height 12
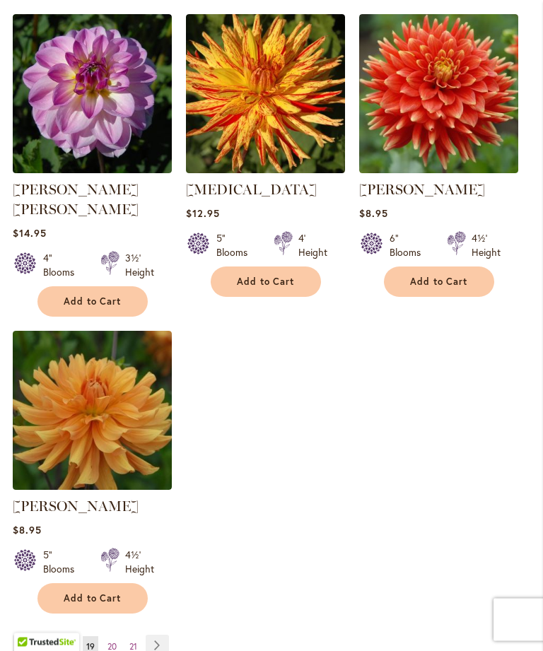
scroll to position [1691, 0]
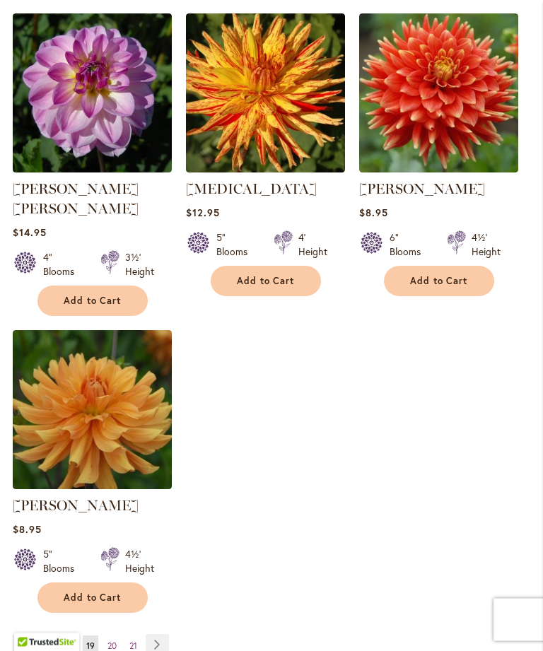
click at [160, 635] on link "Page Next" at bounding box center [157, 644] width 23 height 21
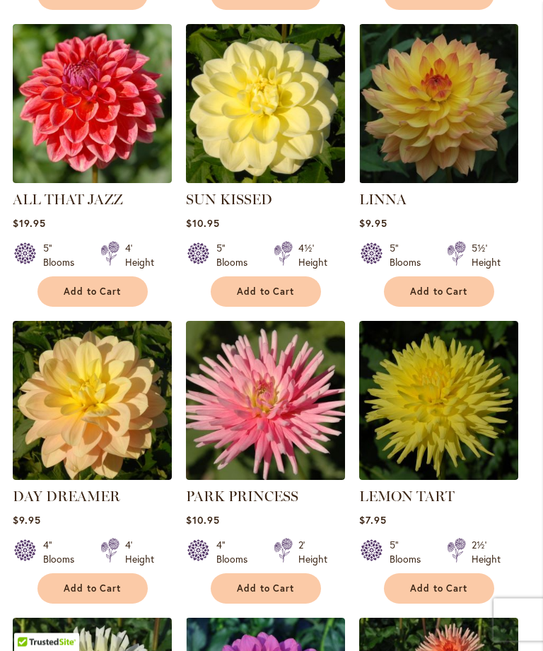
scroll to position [1051, 0]
click at [97, 582] on span "Add to Cart" at bounding box center [93, 588] width 58 height 12
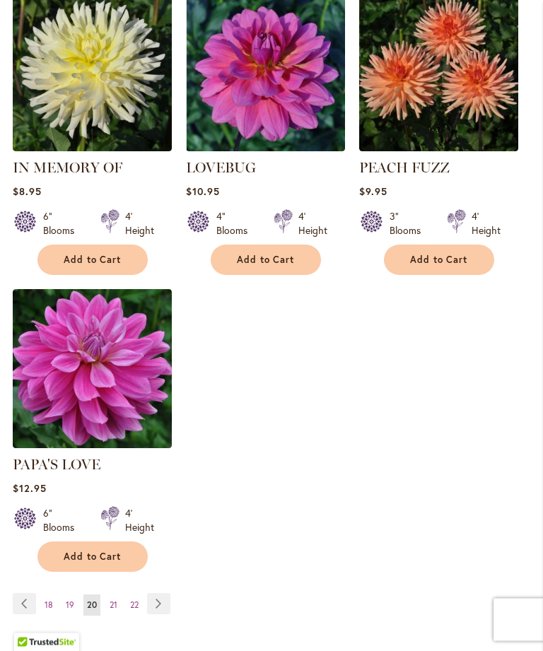
scroll to position [1713, 0]
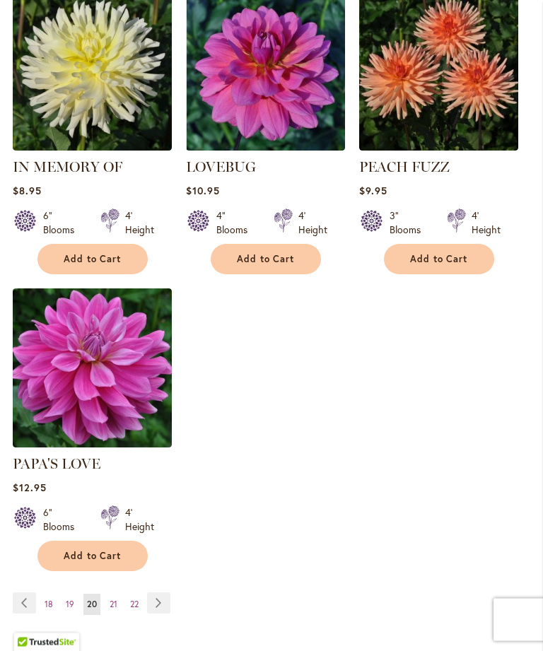
click at [140, 594] on link "Page 22" at bounding box center [134, 604] width 16 height 21
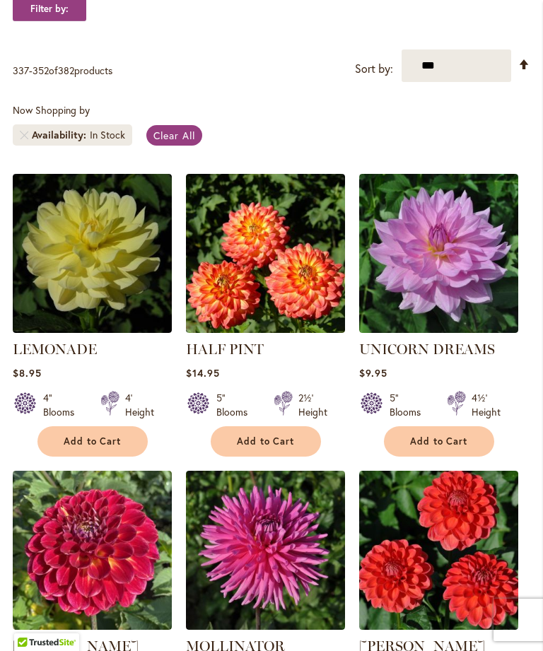
scroll to position [270, 0]
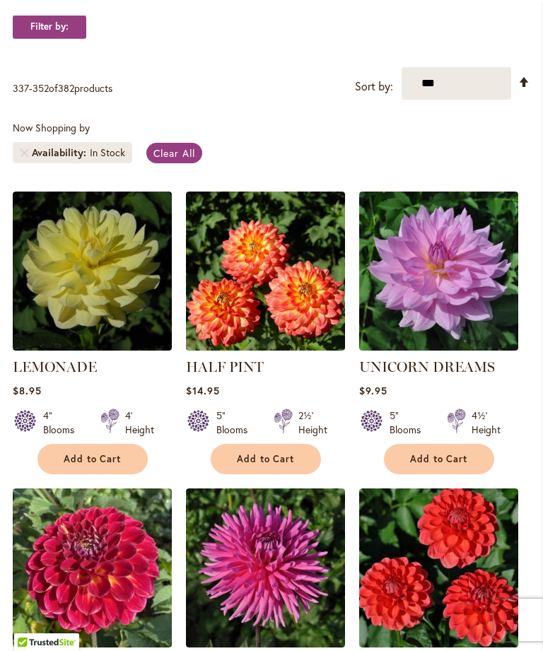
click at [449, 465] on span "Add to Cart" at bounding box center [439, 459] width 58 height 12
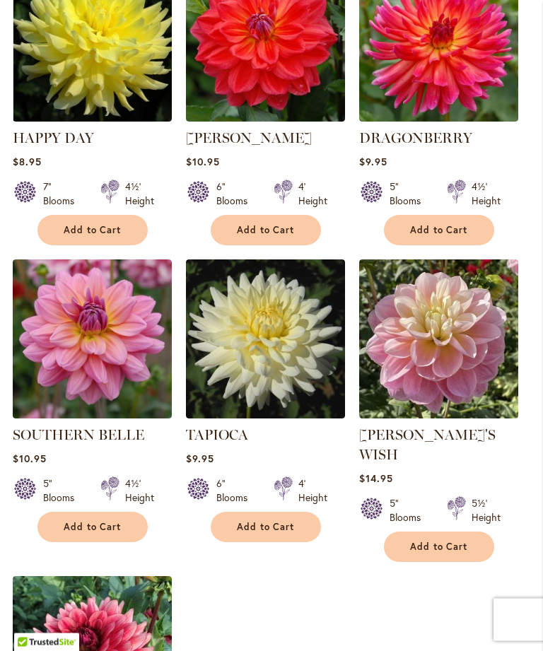
click at [102, 533] on span "Add to Cart" at bounding box center [93, 527] width 58 height 12
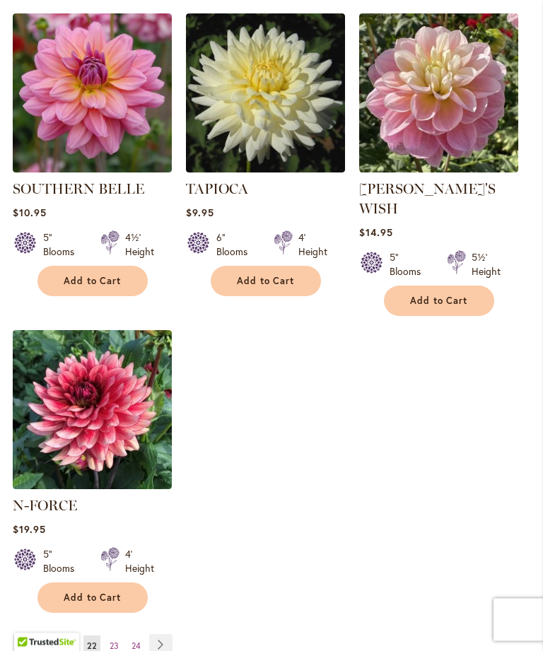
scroll to position [1681, 0]
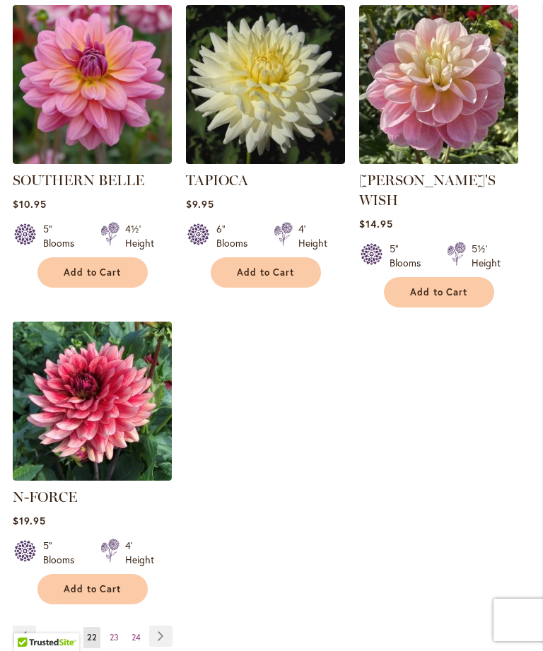
click at [164, 630] on link "Page Next" at bounding box center [160, 635] width 23 height 21
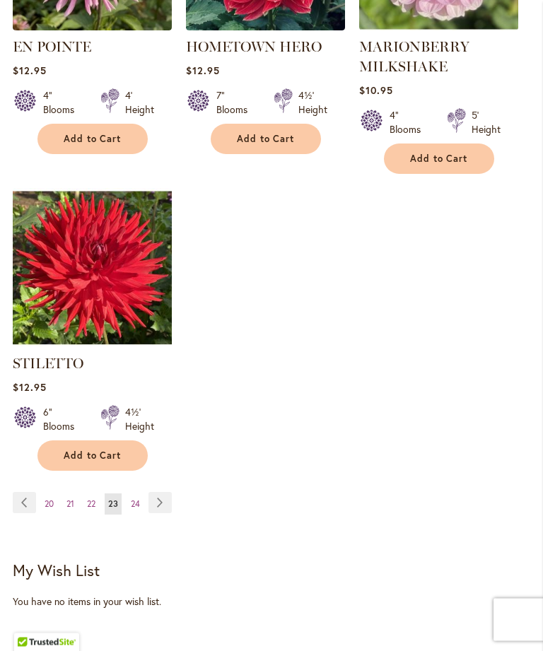
scroll to position [1812, 0]
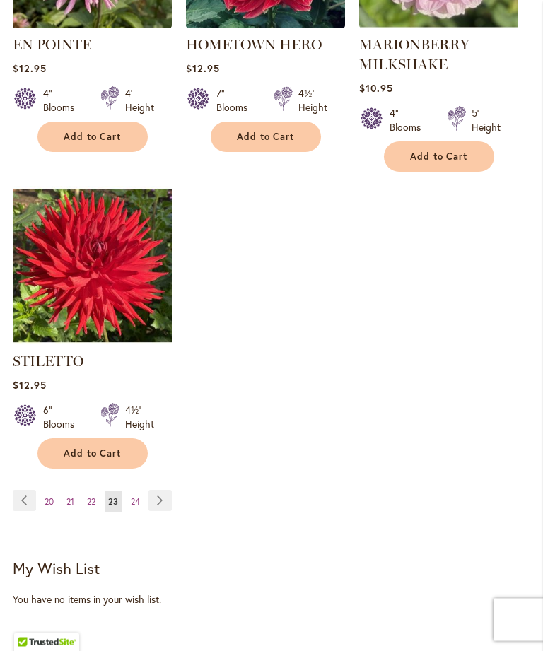
click at [163, 495] on link "Page Next" at bounding box center [159, 500] width 23 height 21
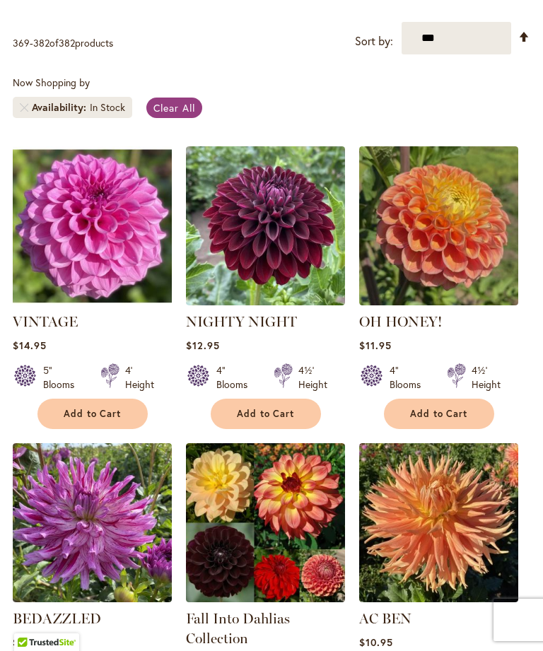
scroll to position [288, 0]
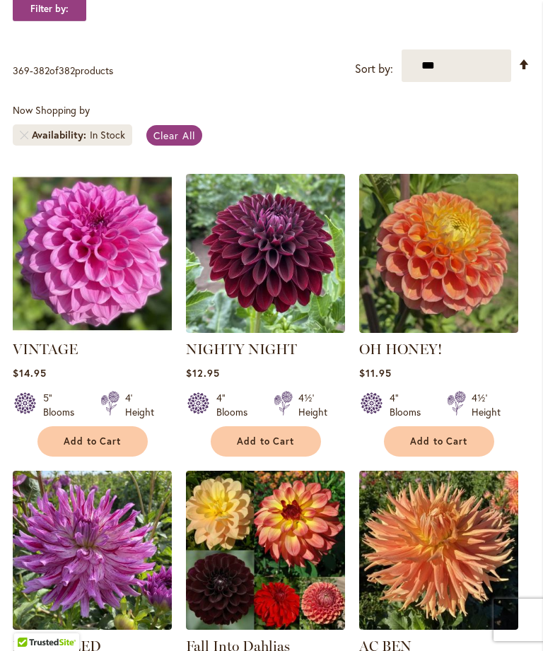
click at [451, 447] on span "Add to Cart" at bounding box center [439, 441] width 58 height 12
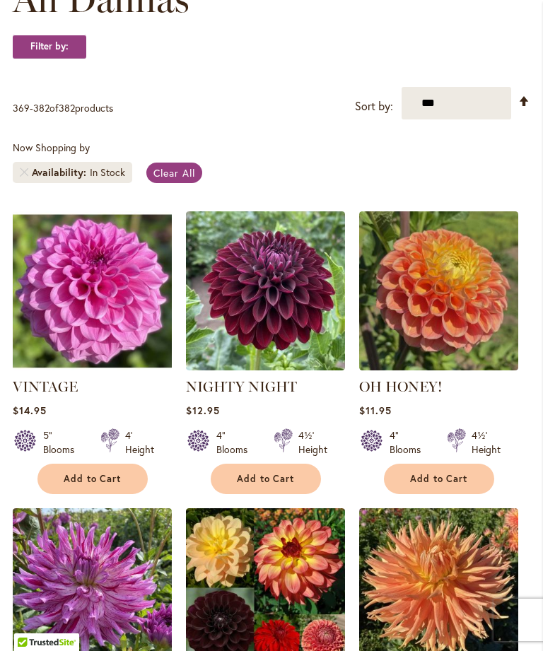
click at [317, 290] on img at bounding box center [265, 290] width 159 height 159
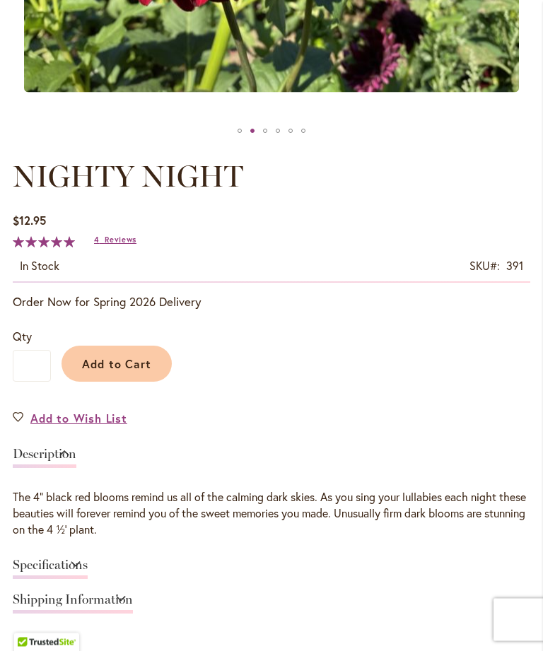
scroll to position [603, 0]
click at [524, 567] on div "Specifications" at bounding box center [271, 568] width 517 height 35
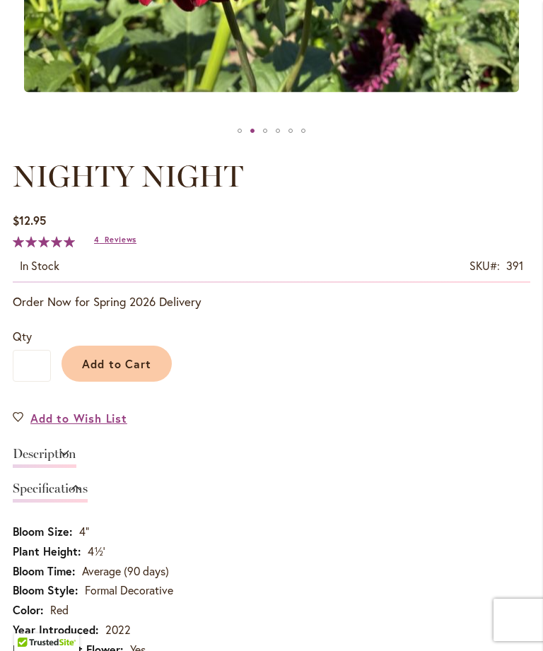
scroll to position [1092, 0]
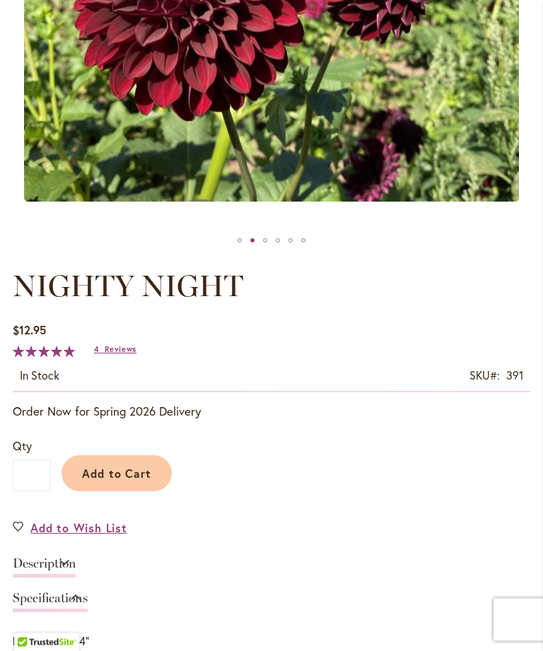
click at [135, 481] on span "Add to Cart" at bounding box center [117, 473] width 70 height 15
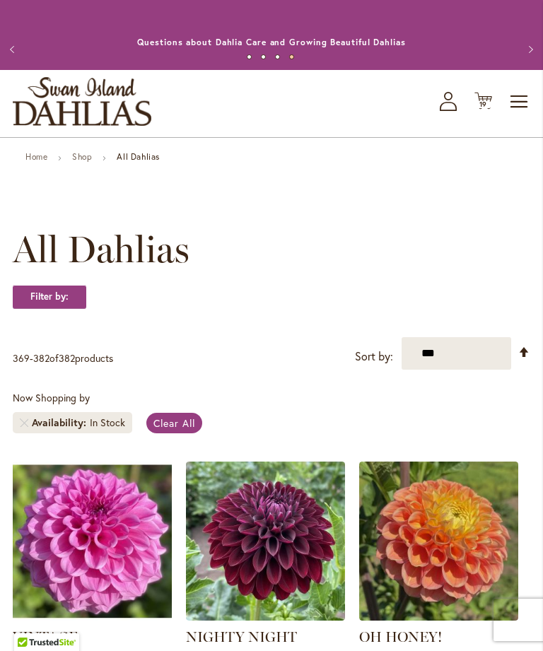
click at [485, 109] on span "19" at bounding box center [483, 104] width 8 height 9
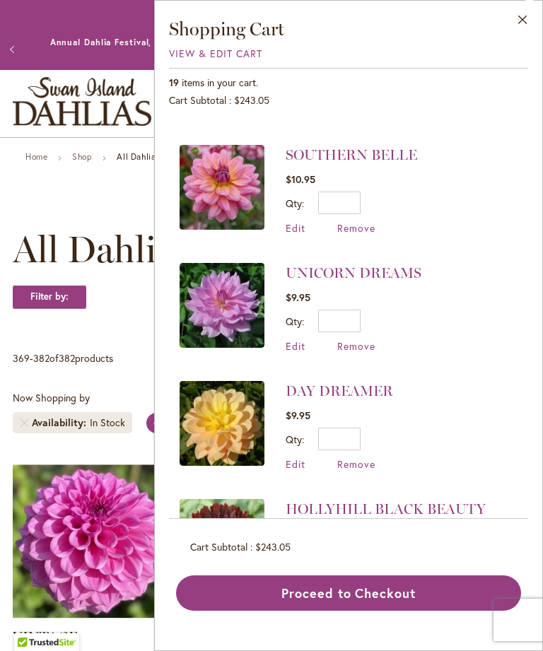
scroll to position [220, 0]
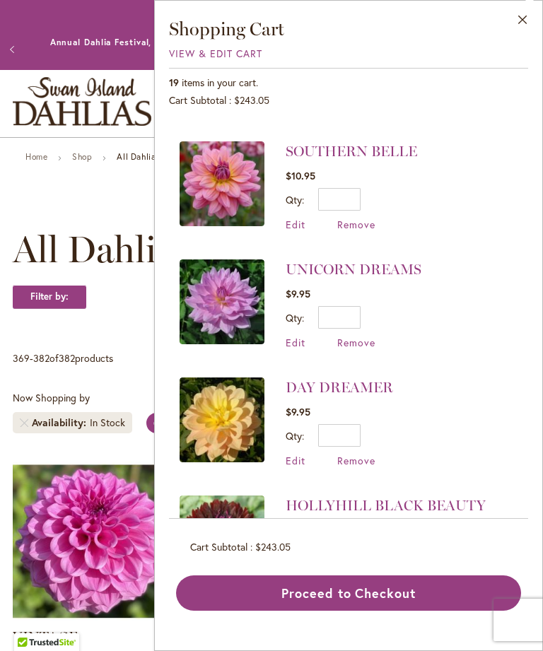
click at [363, 385] on link "DAY DREAMER" at bounding box center [338, 387] width 107 height 17
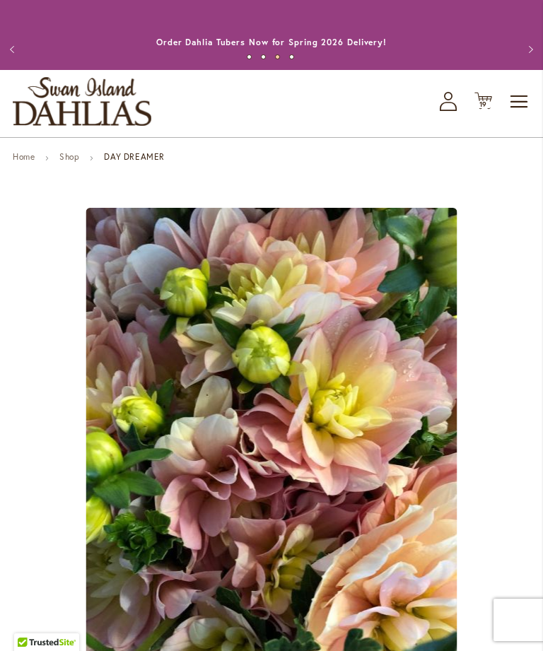
click at [490, 110] on icon "Cart .cls-1 { fill: #231f20; }" at bounding box center [483, 101] width 18 height 18
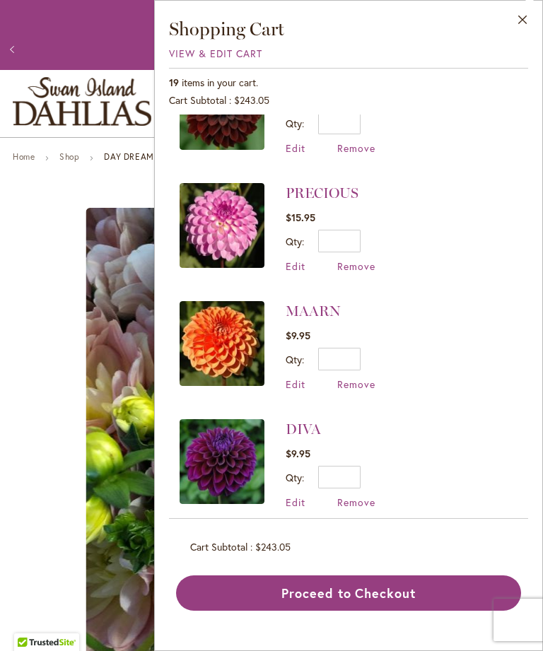
scroll to position [1231, 0]
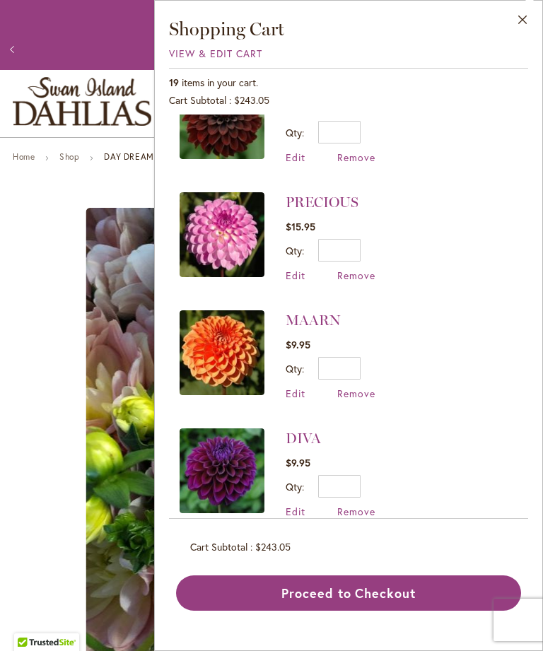
click at [347, 201] on link "PRECIOUS" at bounding box center [321, 202] width 73 height 17
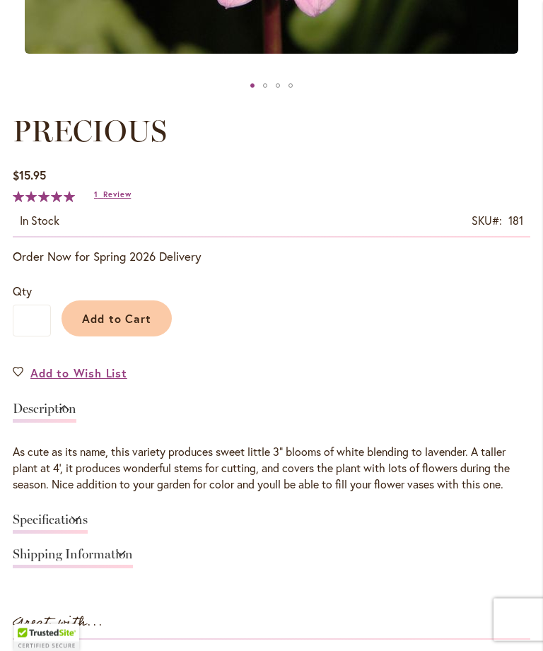
scroll to position [649, 0]
click at [88, 533] on link "Specifications" at bounding box center [50, 523] width 75 height 20
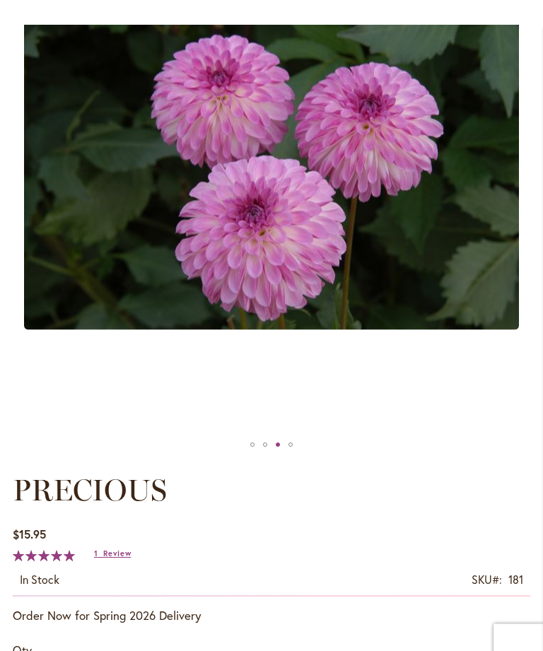
scroll to position [284, 0]
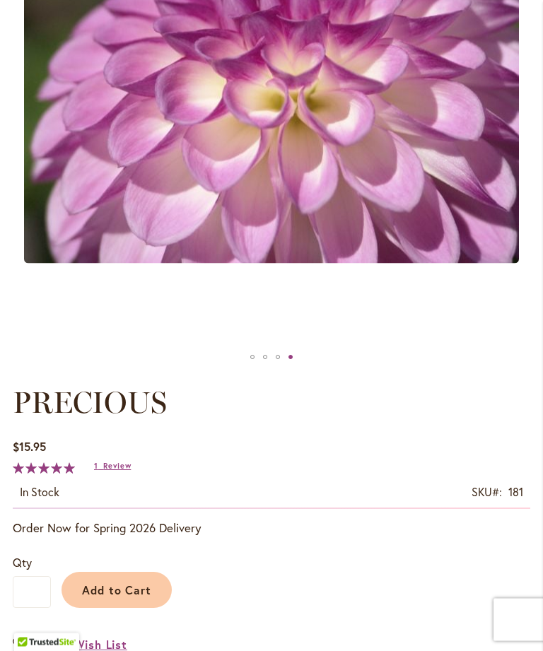
click at [106, 471] on span "Review" at bounding box center [117, 466] width 28 height 10
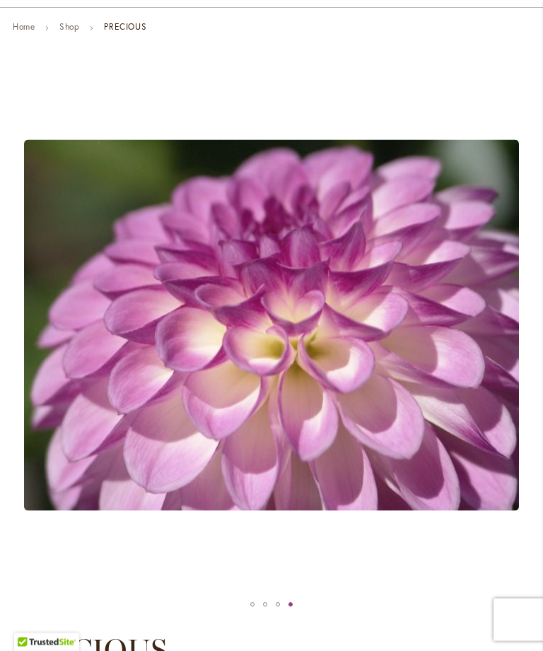
scroll to position [0, 0]
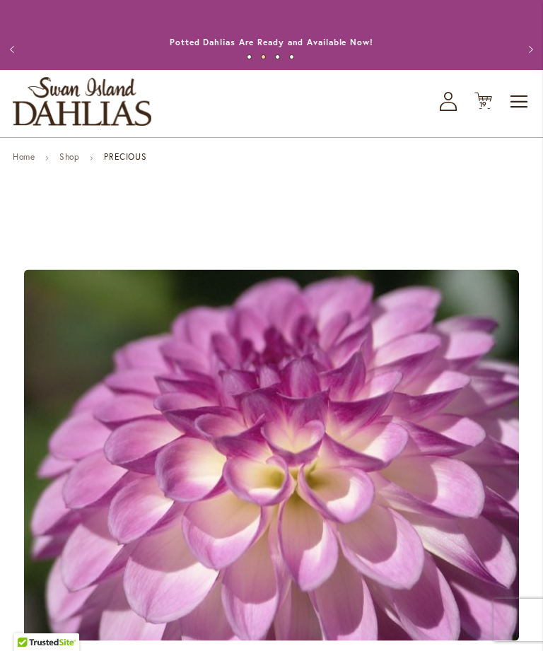
click at [489, 108] on span "19 19 items" at bounding box center [483, 104] width 14 height 7
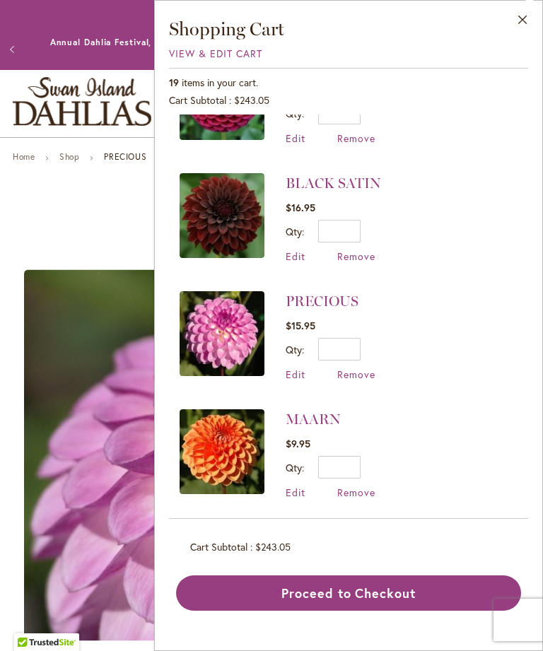
scroll to position [1132, 0]
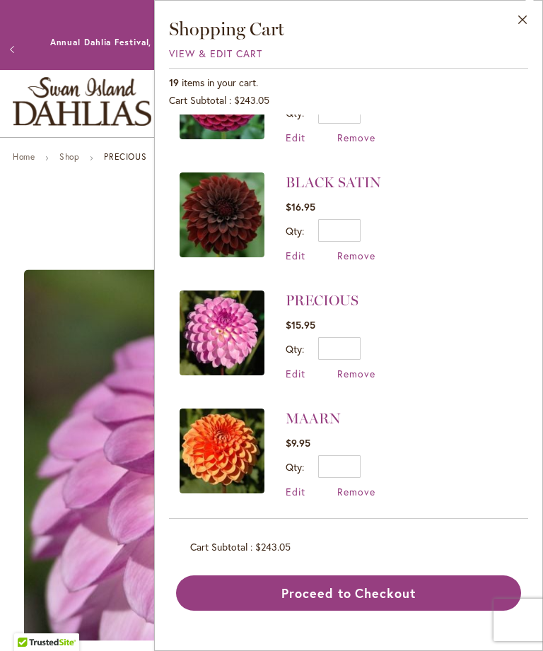
click at [364, 367] on span "Remove" at bounding box center [356, 373] width 38 height 13
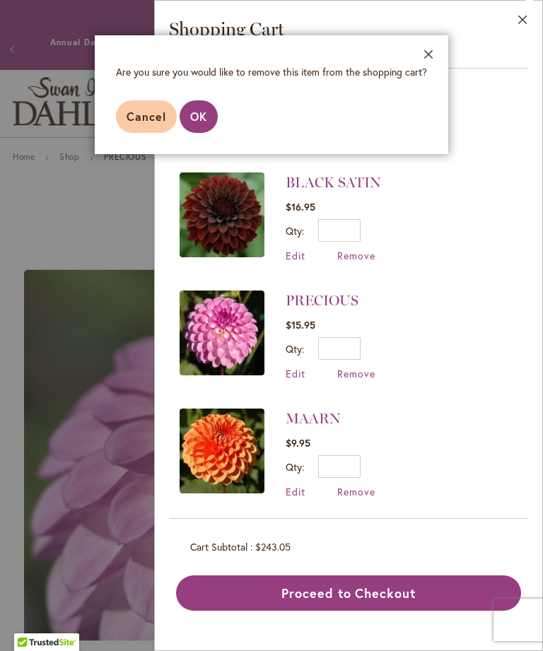
click at [203, 122] on span "OK" at bounding box center [198, 116] width 17 height 15
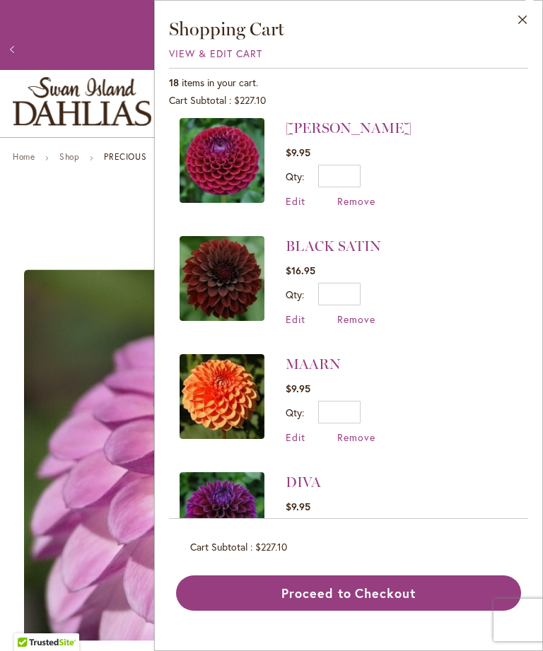
scroll to position [1085, 0]
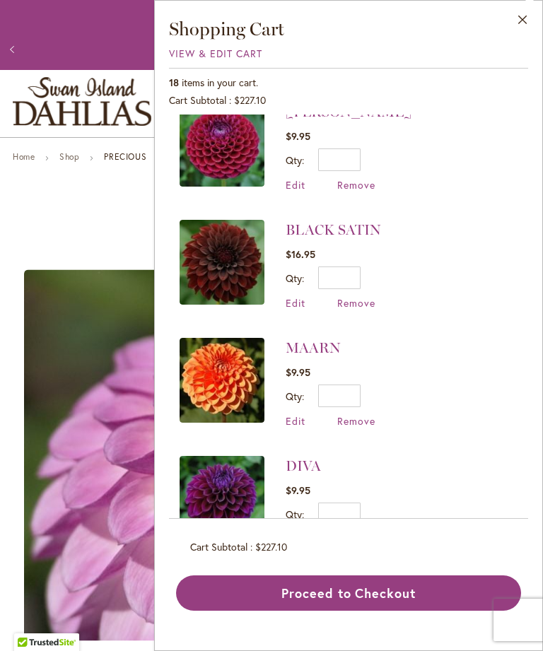
click at [362, 416] on span "Remove" at bounding box center [356, 420] width 38 height 13
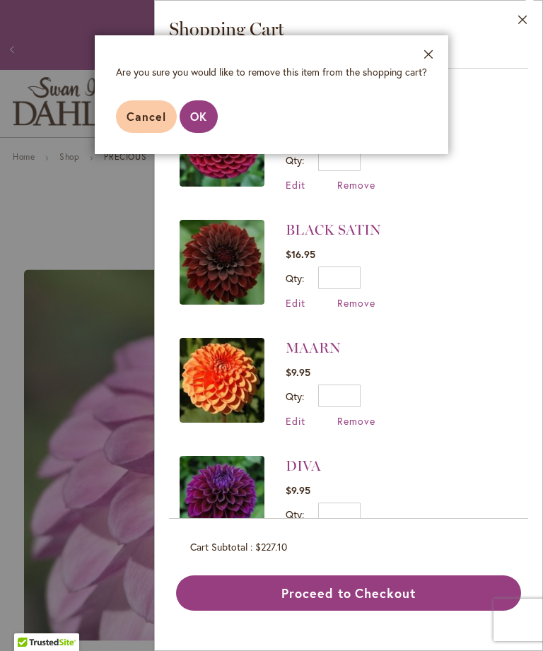
click at [205, 118] on span "OK" at bounding box center [198, 116] width 17 height 15
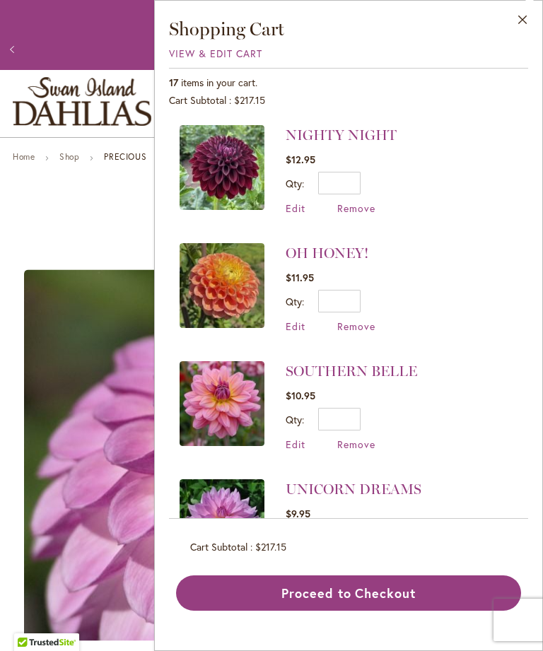
scroll to position [0, 0]
click at [339, 256] on link "OH HONEY!" at bounding box center [326, 252] width 83 height 17
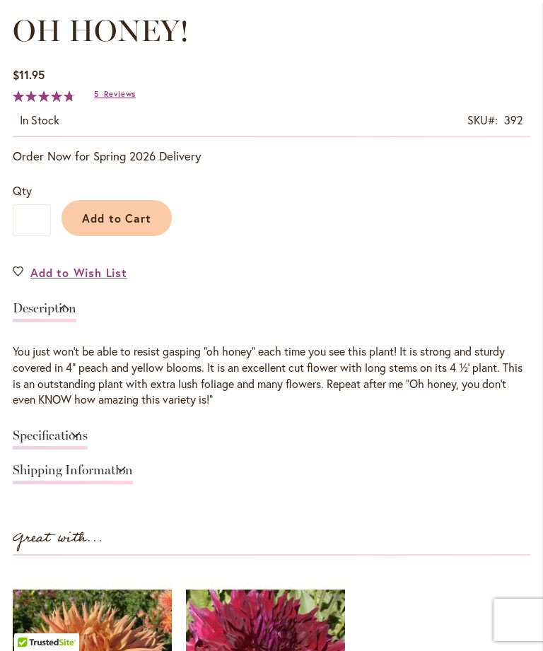
scroll to position [747, 0]
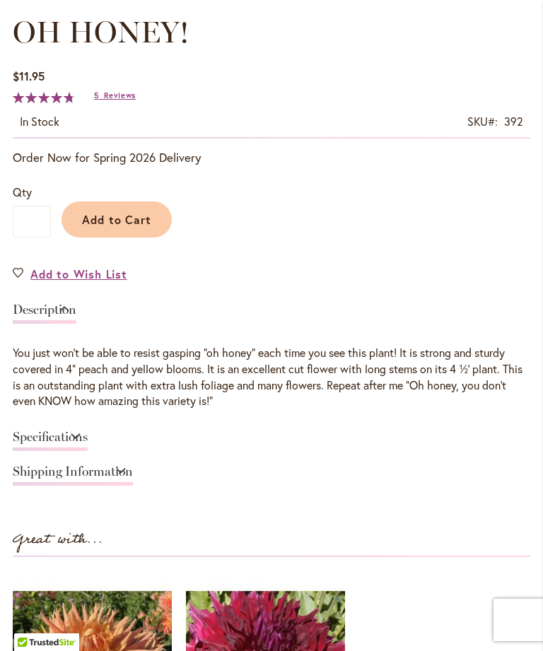
click at [88, 451] on link "Specifications" at bounding box center [50, 440] width 75 height 20
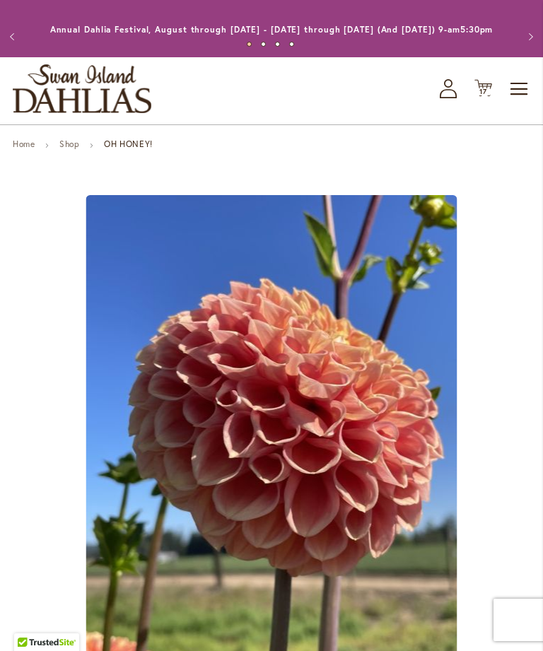
scroll to position [0, 0]
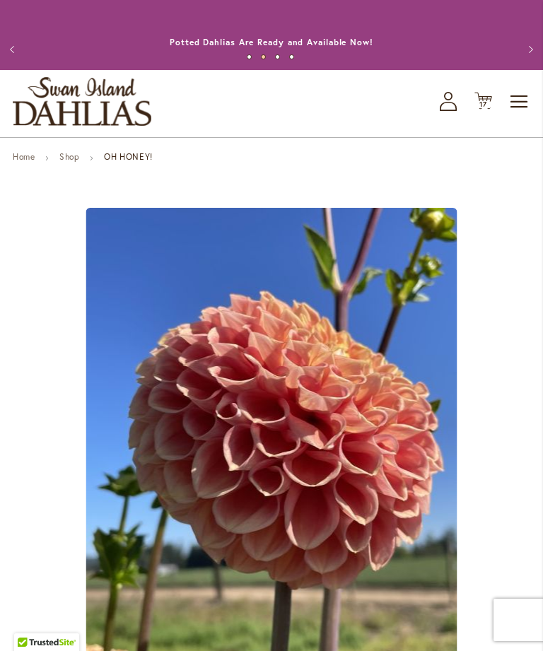
click at [485, 109] on span "17" at bounding box center [483, 104] width 8 height 9
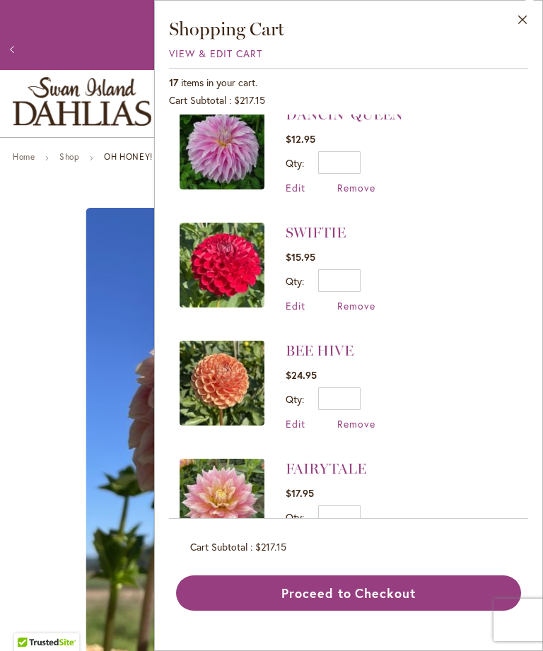
scroll to position [1435, 0]
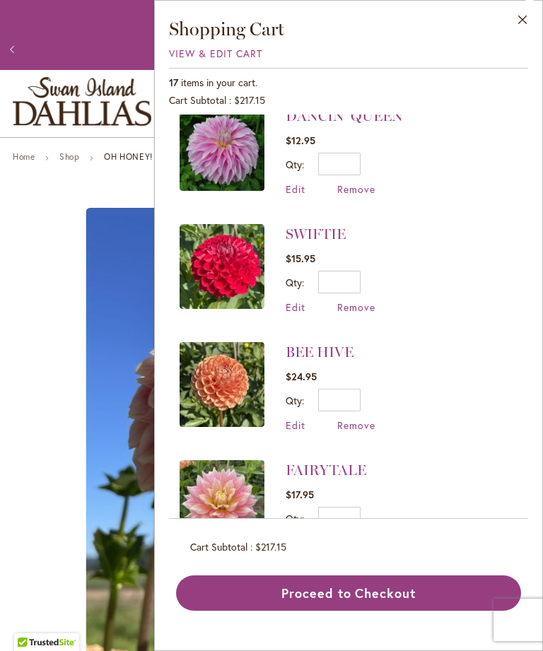
click at [364, 418] on span "Remove" at bounding box center [356, 424] width 38 height 13
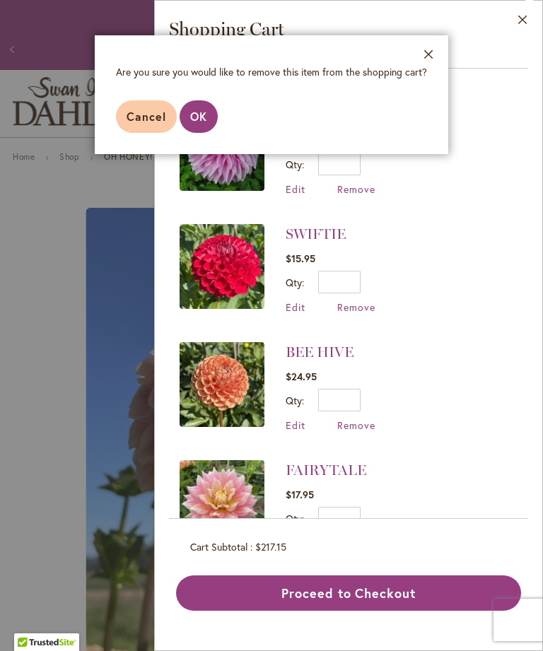
click at [196, 116] on span "OK" at bounding box center [198, 116] width 17 height 15
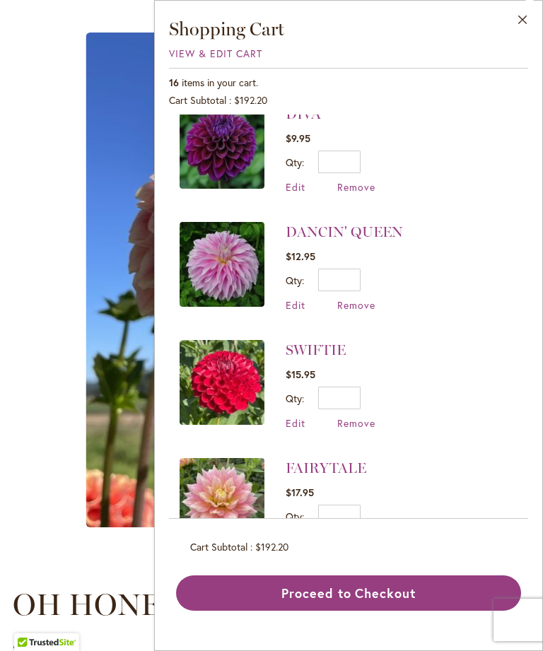
scroll to position [1318, 0]
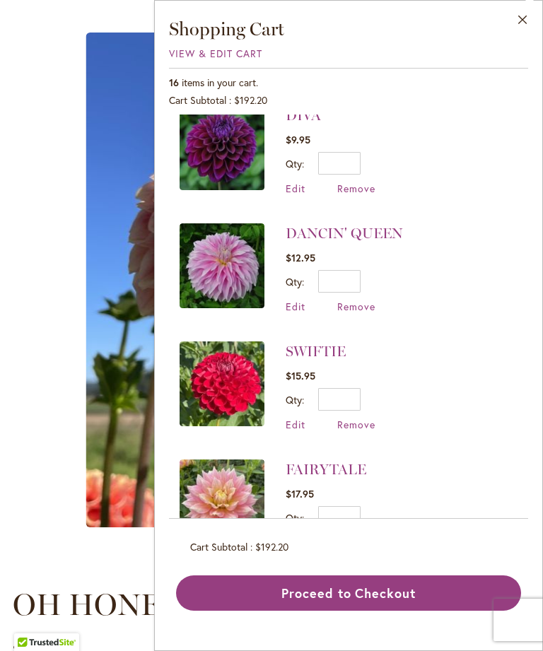
click at [343, 461] on link "FAIRYTALE" at bounding box center [325, 469] width 81 height 17
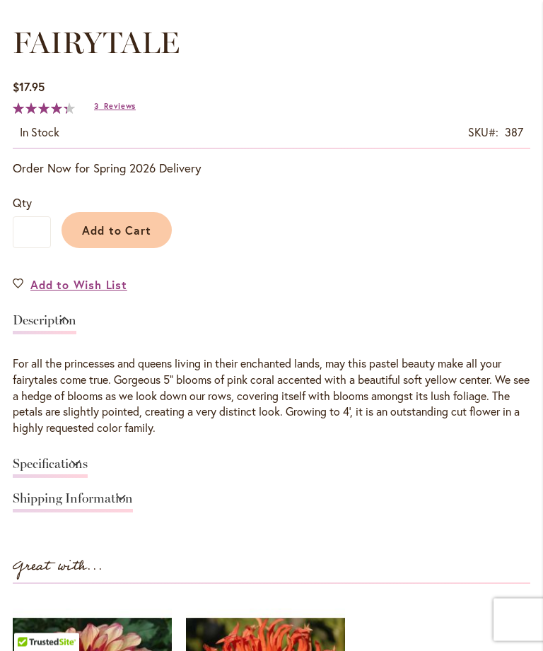
scroll to position [737, 0]
click at [88, 475] on link "Specifications" at bounding box center [50, 467] width 75 height 20
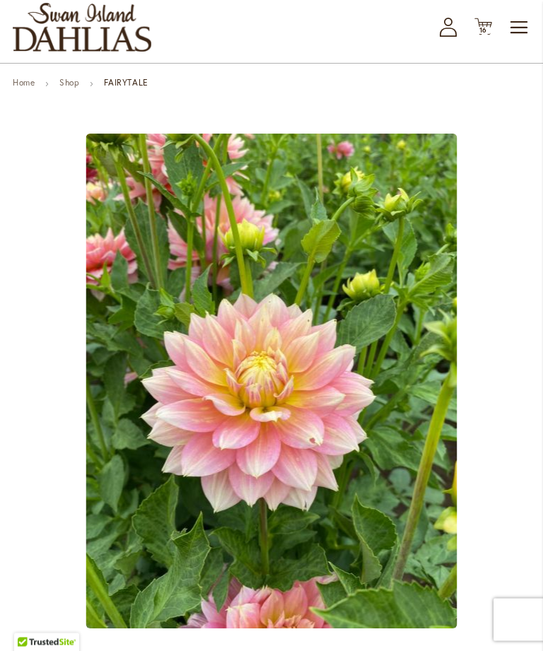
scroll to position [0, 0]
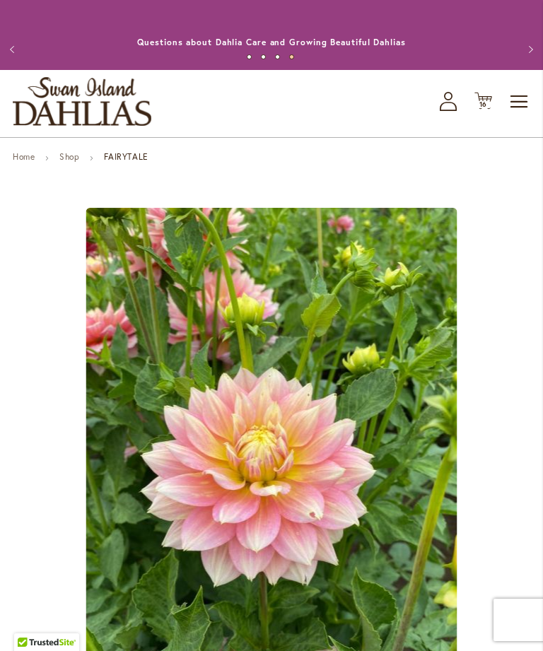
click at [490, 110] on icon "Cart .cls-1 { fill: #231f20; }" at bounding box center [483, 101] width 18 height 18
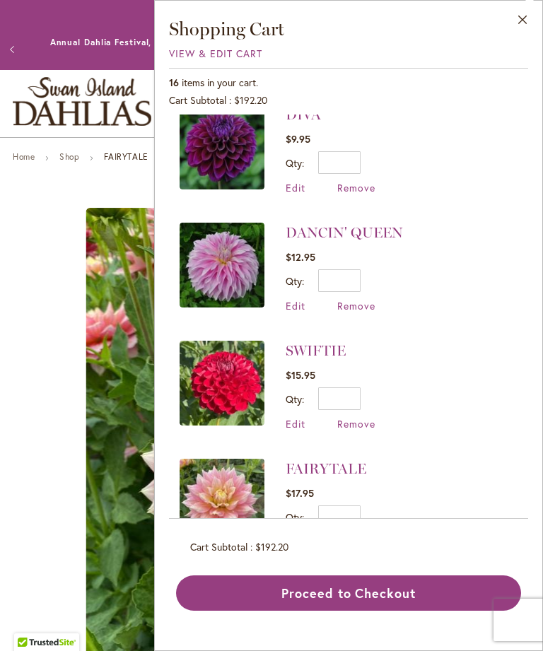
scroll to position [1318, 0]
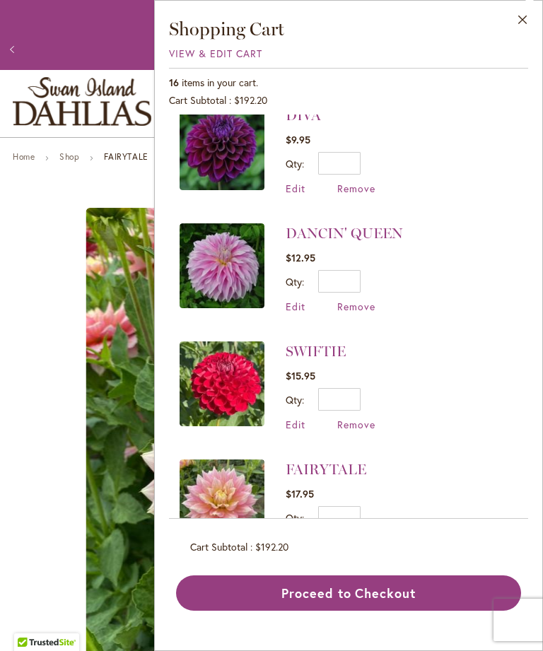
click at [331, 343] on link "SWIFTIE" at bounding box center [315, 351] width 60 height 17
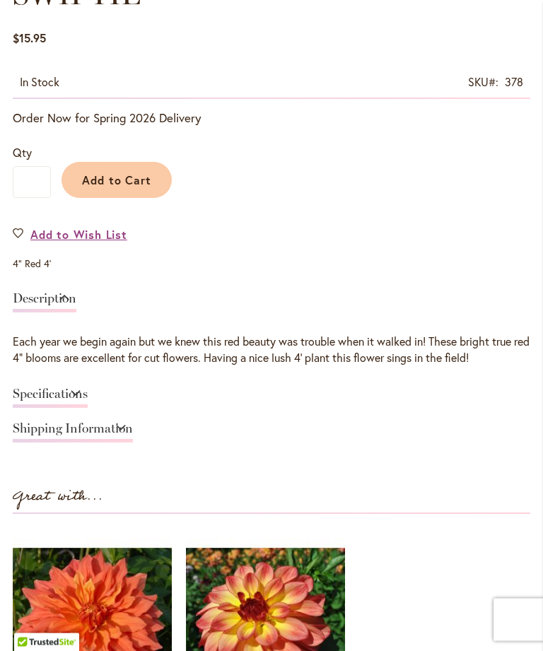
scroll to position [764, 0]
click at [88, 408] on link "Specifications" at bounding box center [50, 397] width 75 height 20
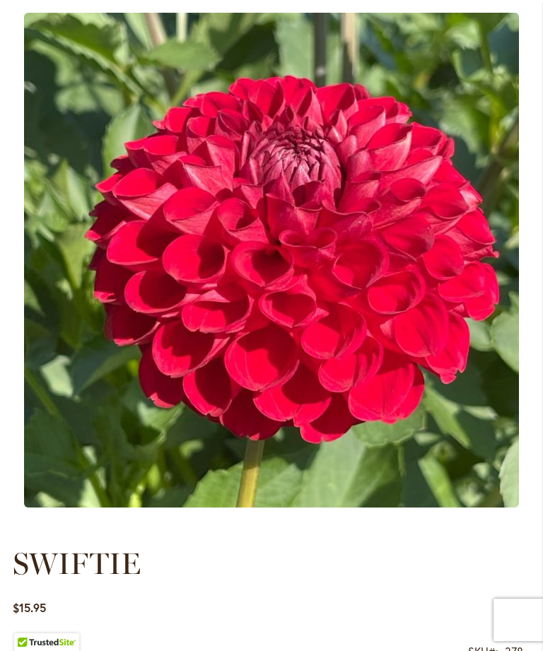
scroll to position [0, 0]
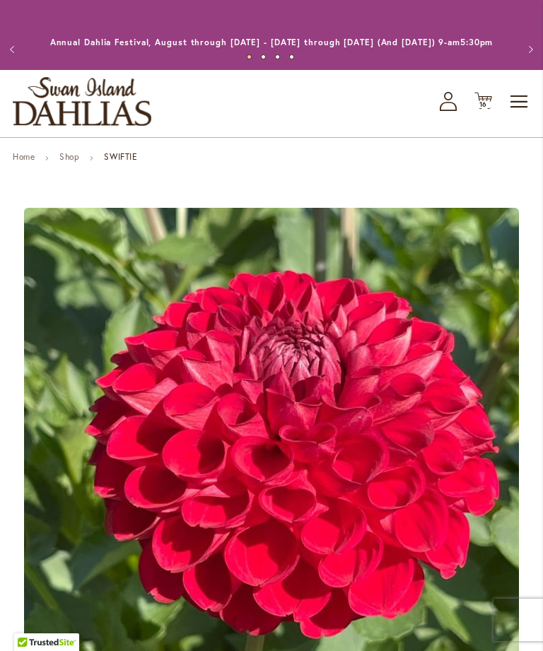
click at [483, 109] on span "16" at bounding box center [483, 104] width 8 height 9
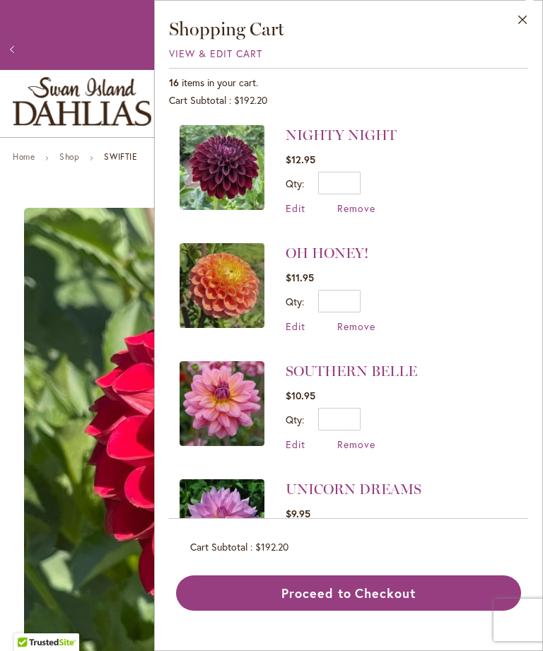
click at [375, 138] on link "NIGHTY NIGHT" at bounding box center [340, 134] width 111 height 17
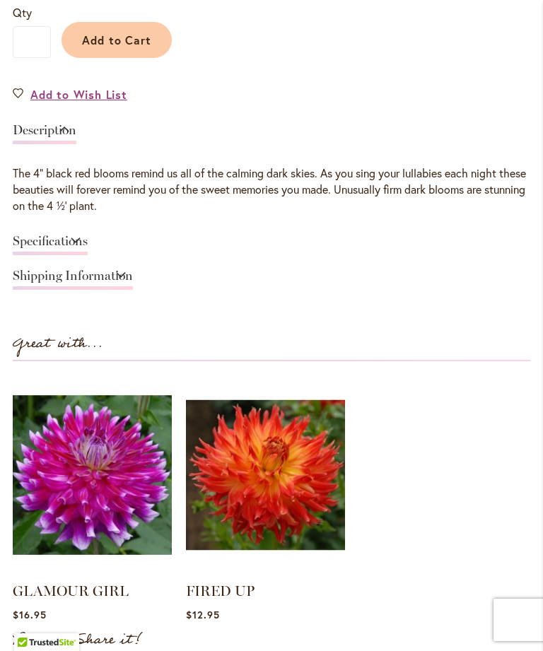
scroll to position [925, 0]
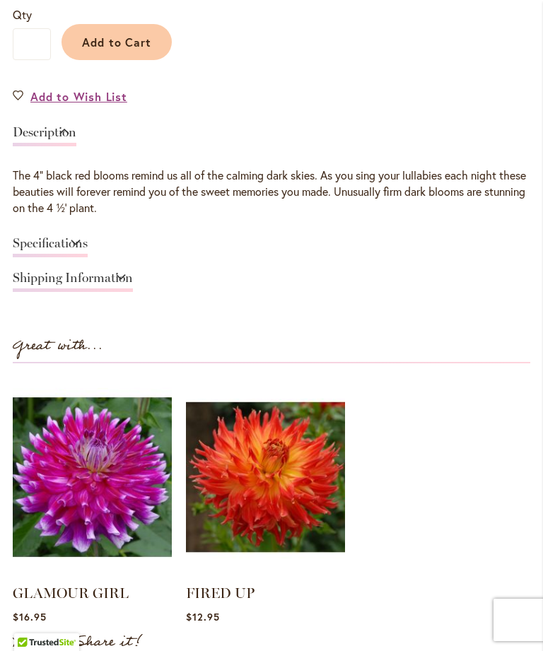
click at [88, 254] on link "Specifications" at bounding box center [50, 247] width 75 height 20
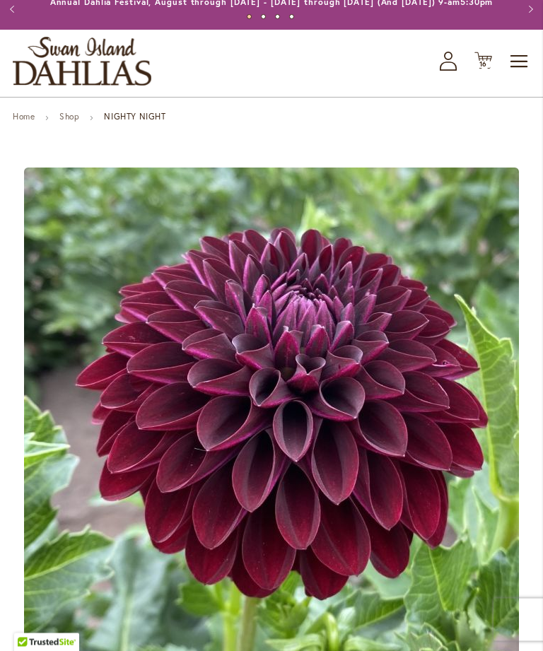
scroll to position [0, 0]
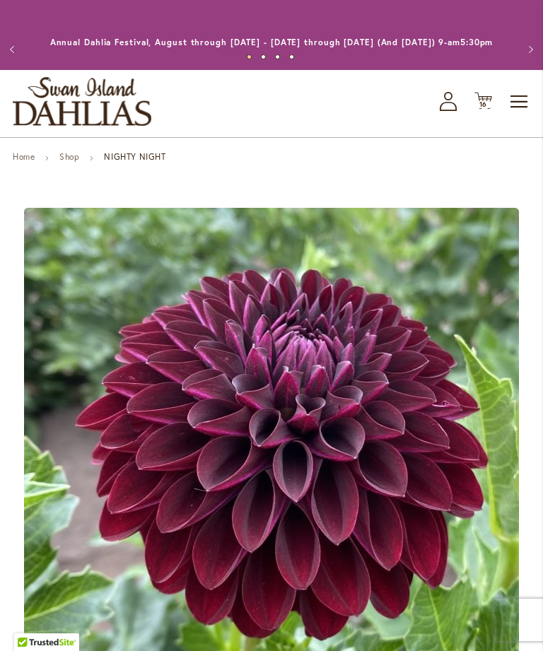
click at [484, 109] on span "16" at bounding box center [483, 104] width 8 height 9
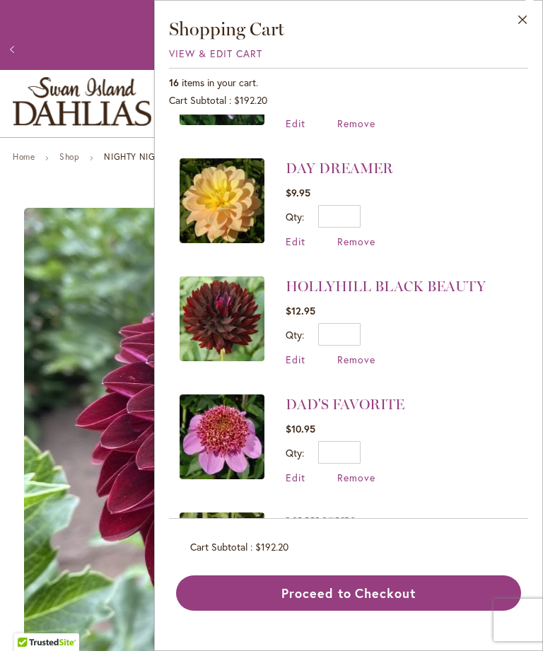
scroll to position [442, 0]
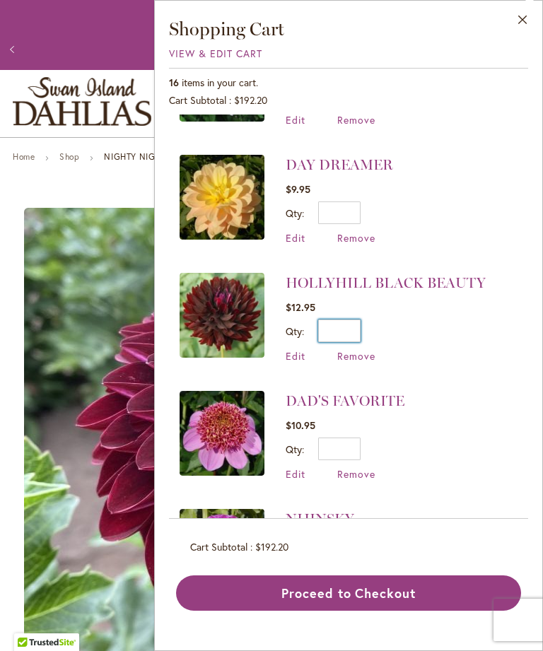
click at [353, 324] on input "*" at bounding box center [339, 330] width 42 height 23
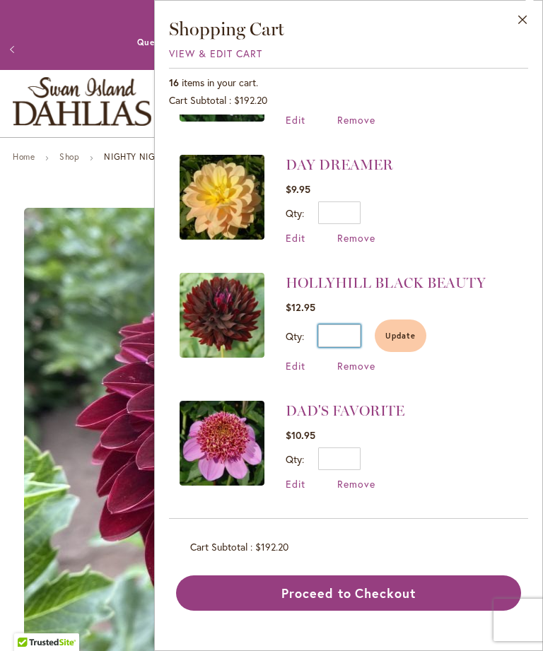
type input "*"
click at [408, 326] on button "Update" at bounding box center [400, 335] width 52 height 32
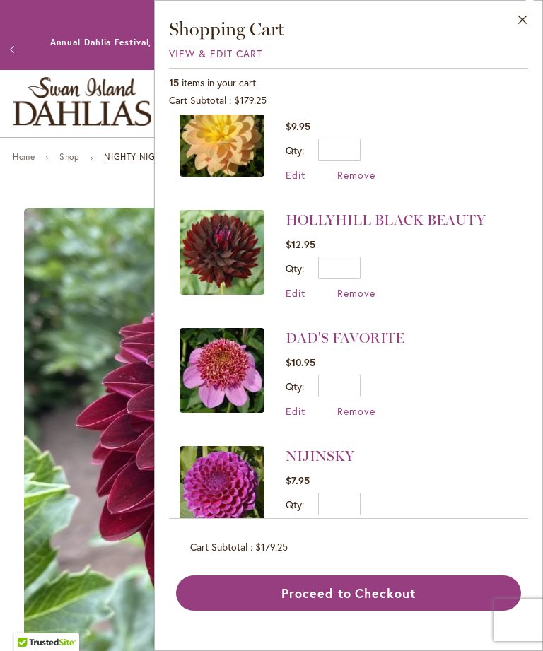
scroll to position [512, 0]
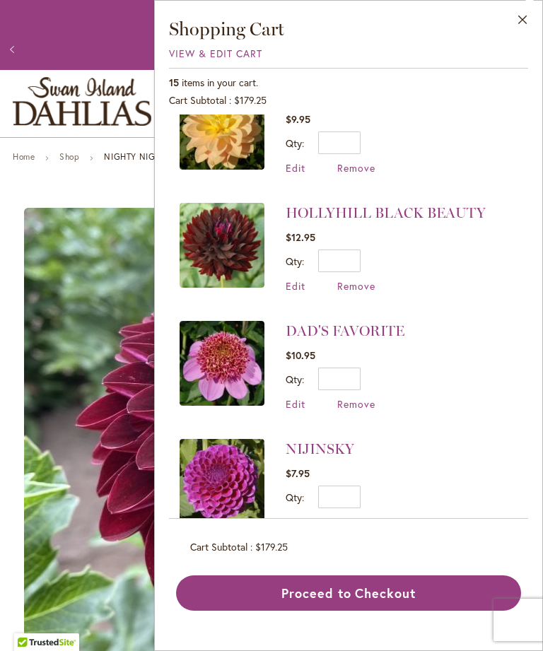
click at [361, 397] on span "Remove" at bounding box center [356, 403] width 38 height 13
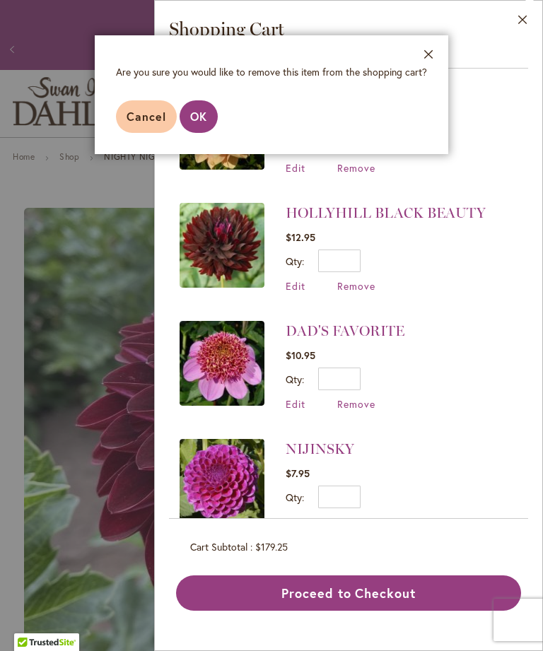
click at [194, 125] on button "OK" at bounding box center [198, 116] width 38 height 32
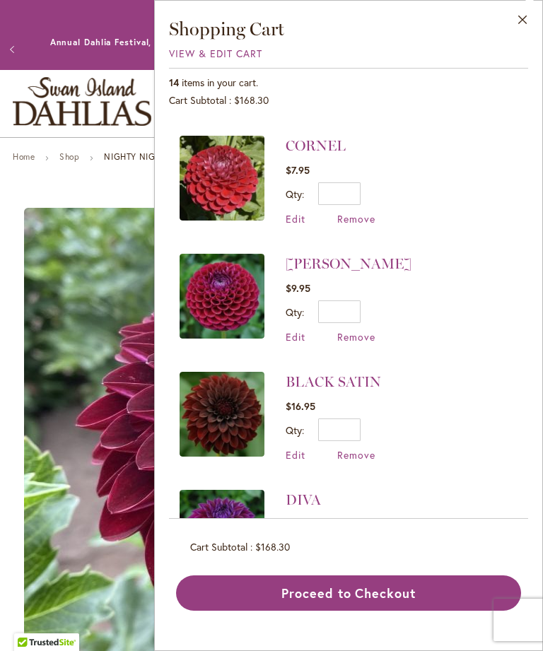
scroll to position [816, 0]
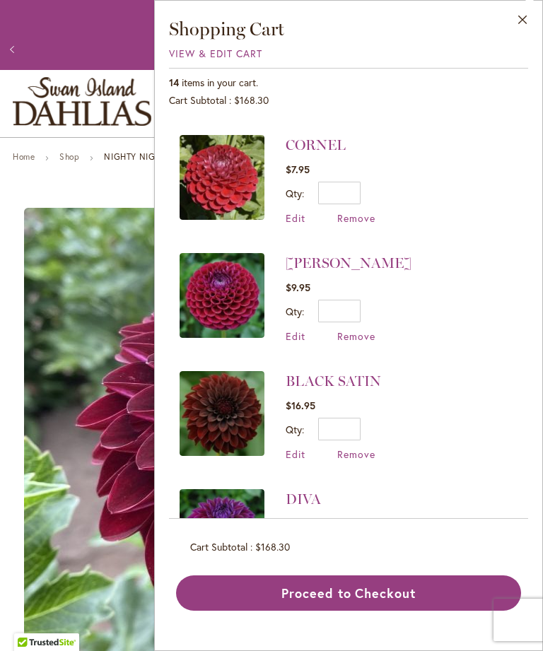
click at [369, 334] on span "Remove" at bounding box center [356, 335] width 38 height 13
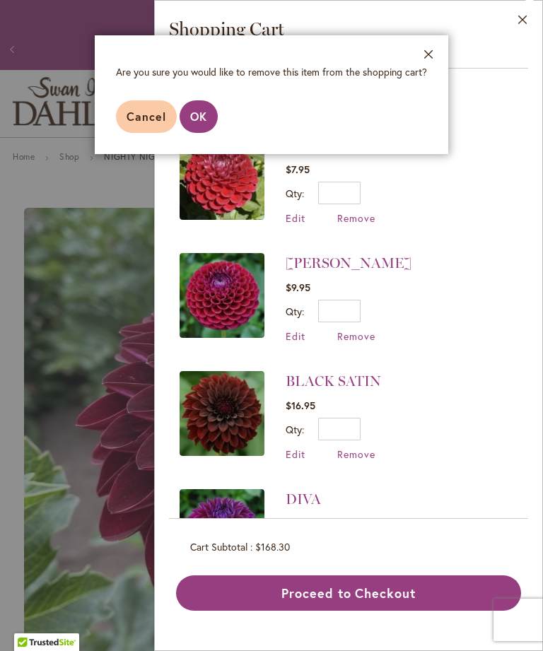
click at [207, 124] on button "OK" at bounding box center [198, 116] width 38 height 32
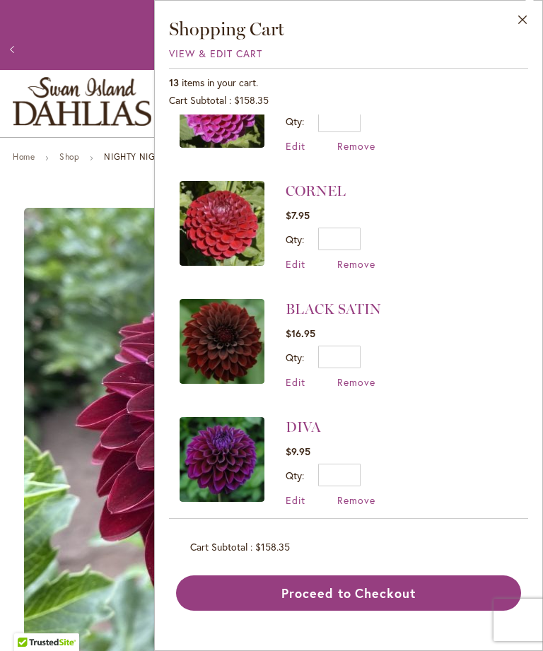
scroll to position [771, 0]
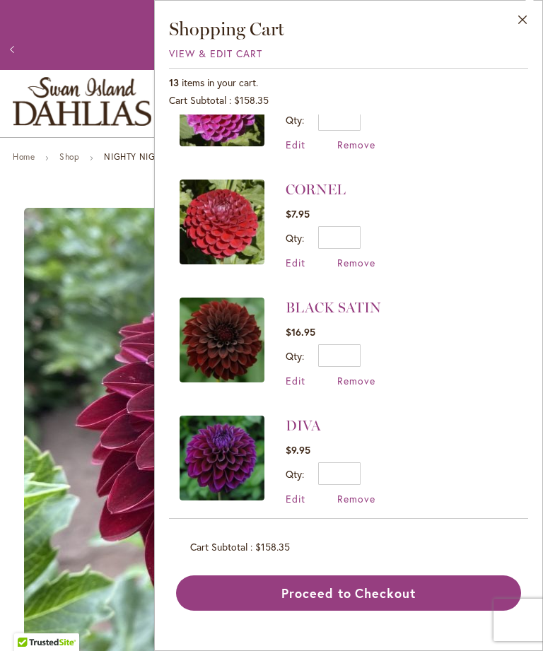
click at [367, 301] on link "BLACK SATIN" at bounding box center [332, 307] width 95 height 17
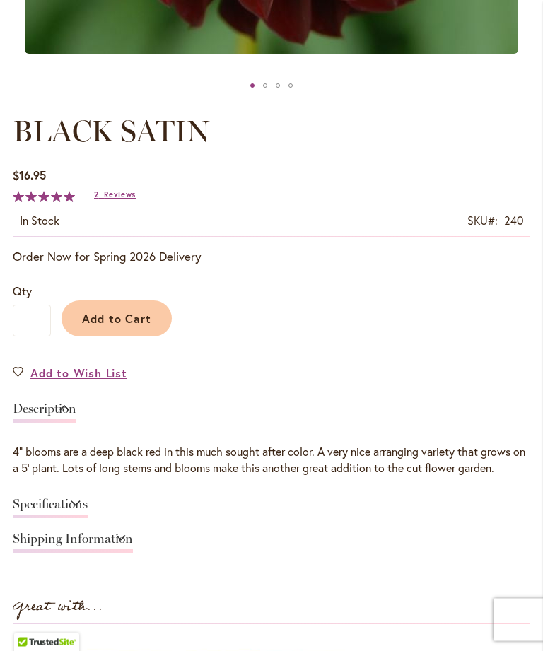
scroll to position [649, 0]
click at [88, 518] on link "Specifications" at bounding box center [50, 507] width 75 height 20
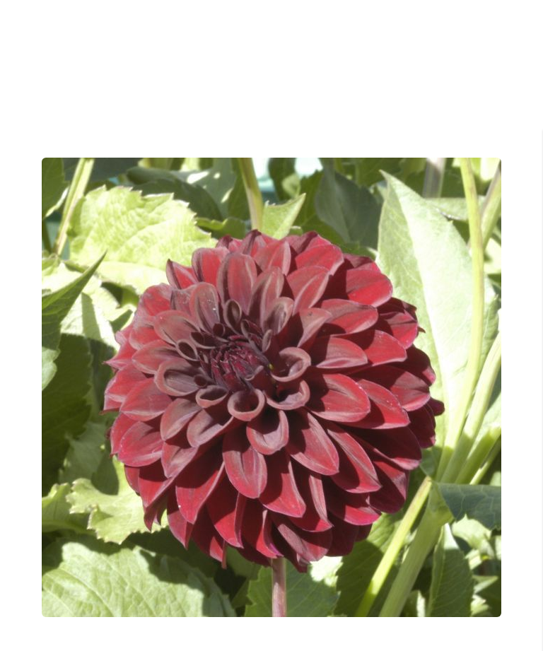
scroll to position [0, 0]
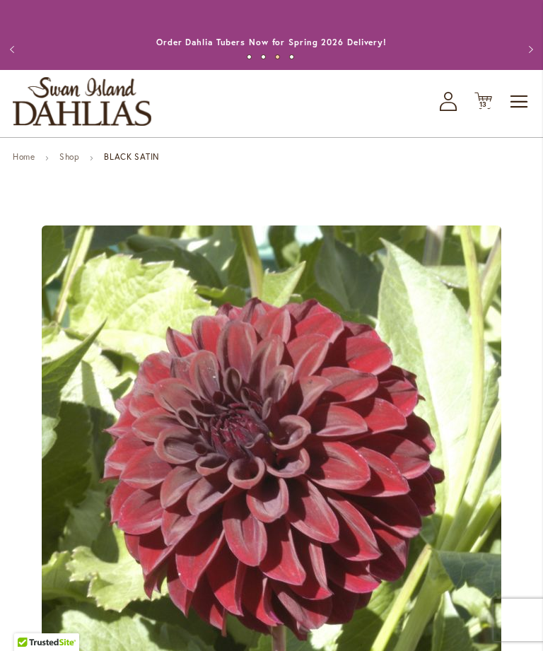
click at [487, 110] on icon "Cart .cls-1 { fill: #231f20; }" at bounding box center [483, 101] width 18 height 18
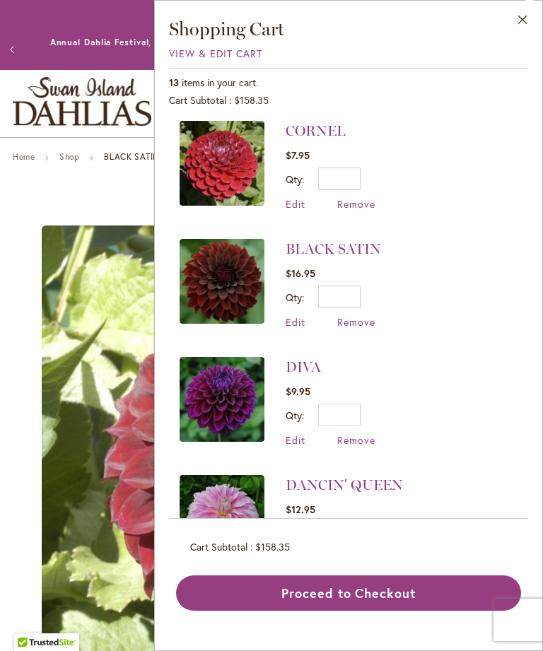
scroll to position [832, 0]
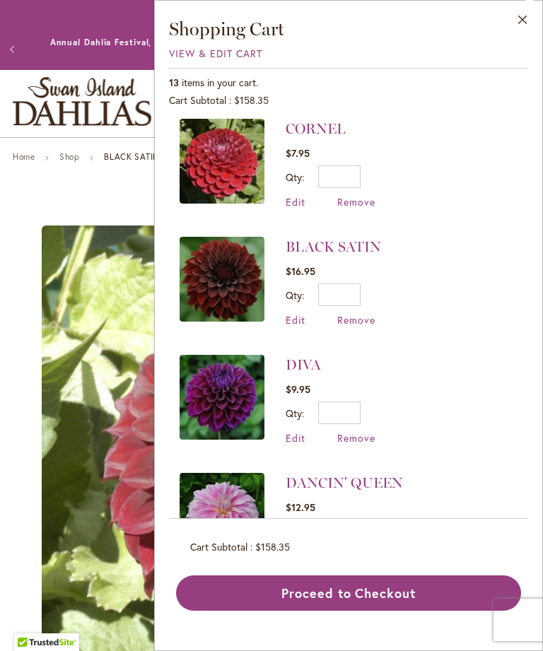
click at [368, 314] on span "Remove" at bounding box center [356, 319] width 38 height 13
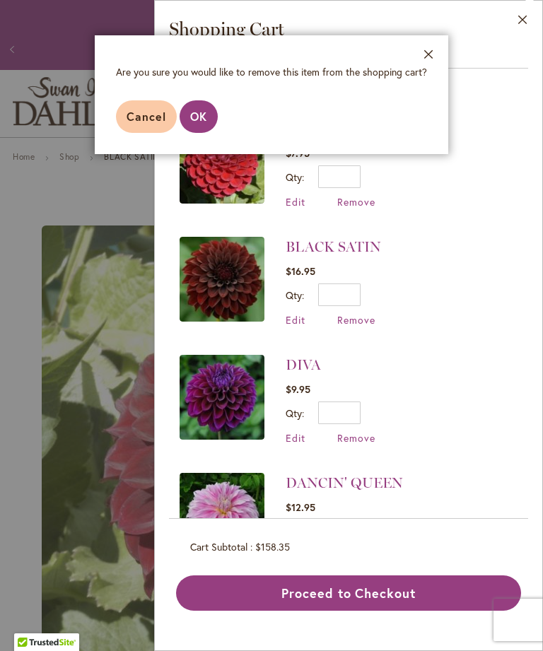
click at [205, 114] on span "OK" at bounding box center [198, 116] width 17 height 15
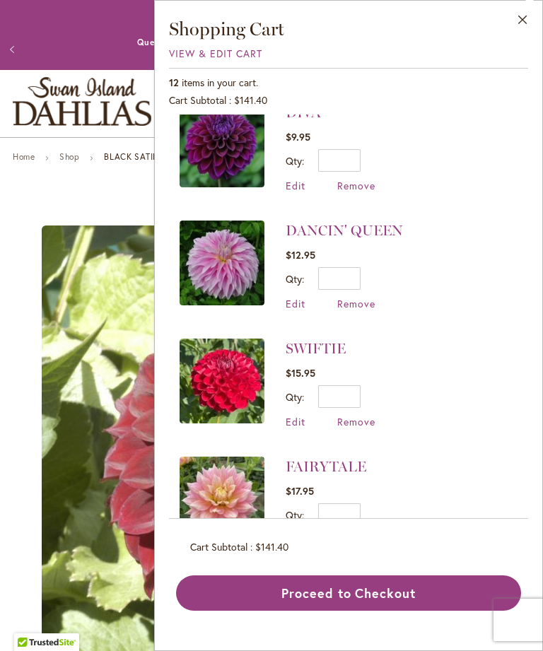
scroll to position [966, 0]
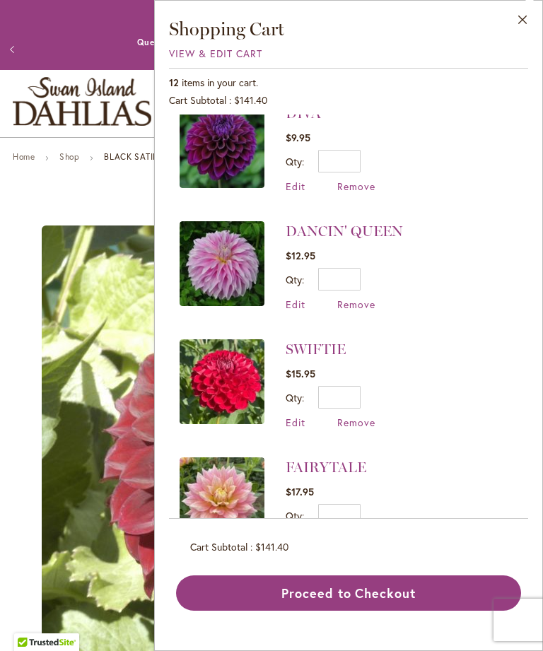
click at [386, 610] on button "Proceed to Checkout" at bounding box center [348, 592] width 345 height 35
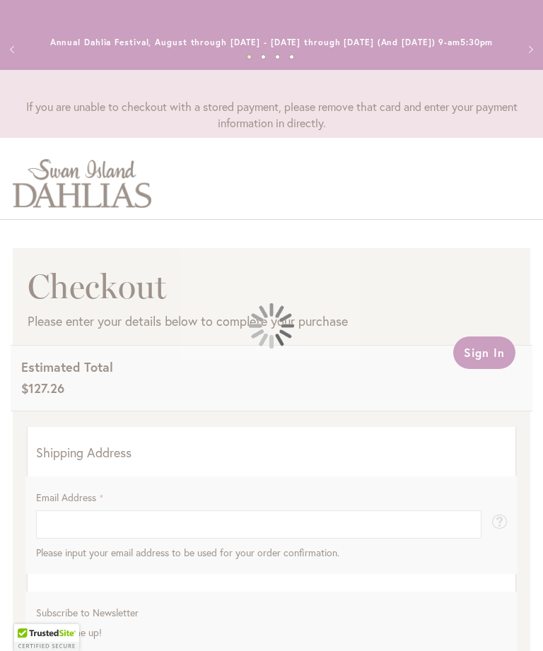
select select "**"
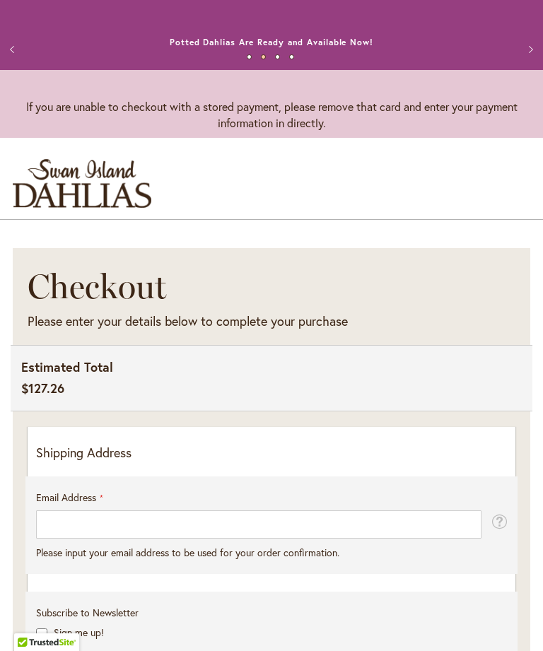
scroll to position [61, 0]
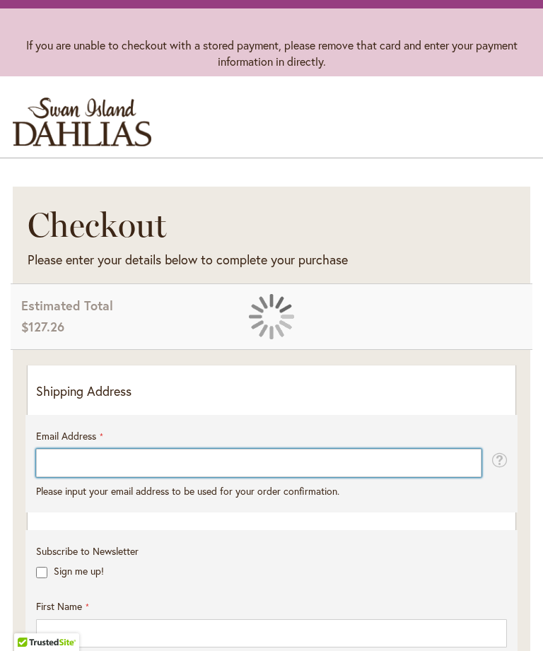
click at [422, 477] on input "Email Address" at bounding box center [258, 463] width 445 height 28
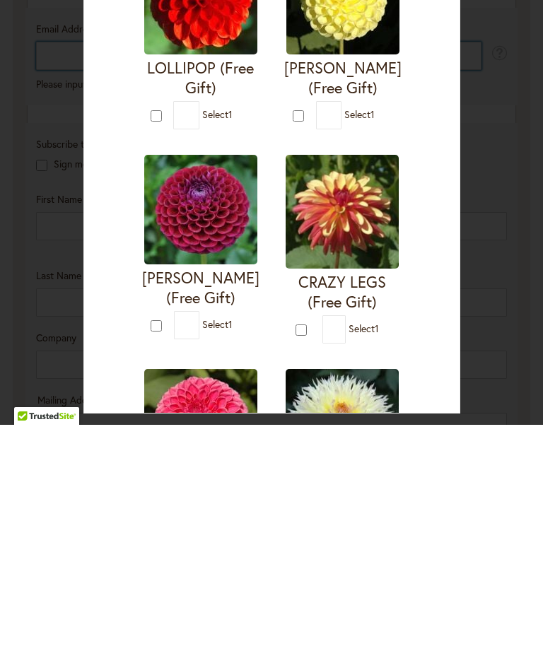
scroll to position [387, 0]
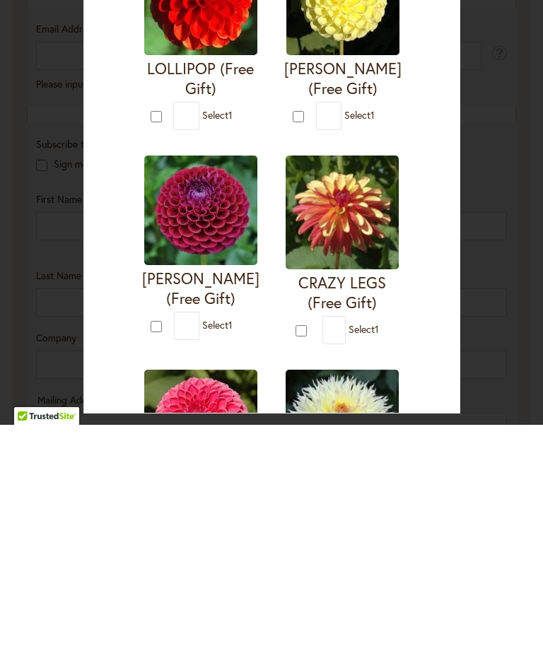
type input "*"
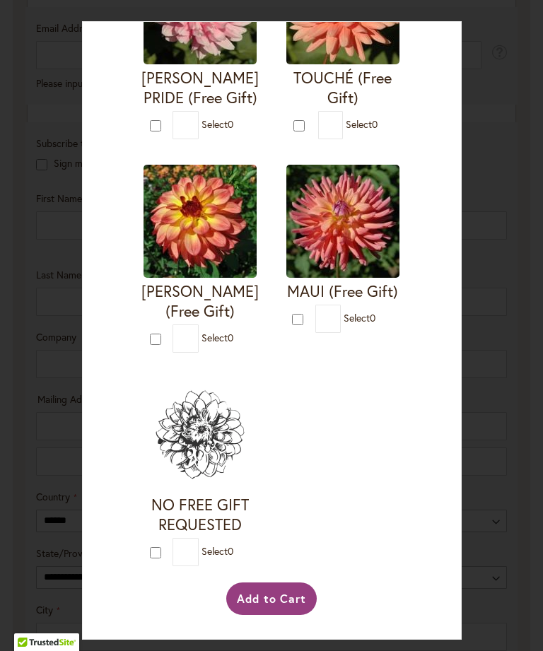
scroll to position [3086, 0]
click at [292, 615] on button "Add to Cart" at bounding box center [271, 598] width 91 height 32
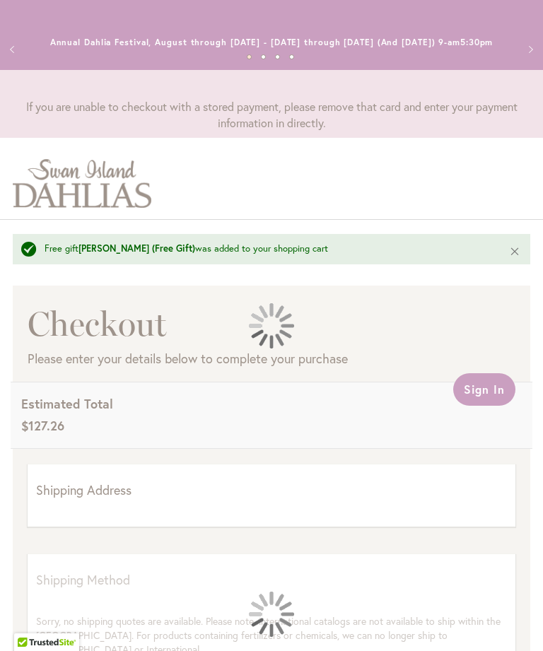
scroll to position [243, 0]
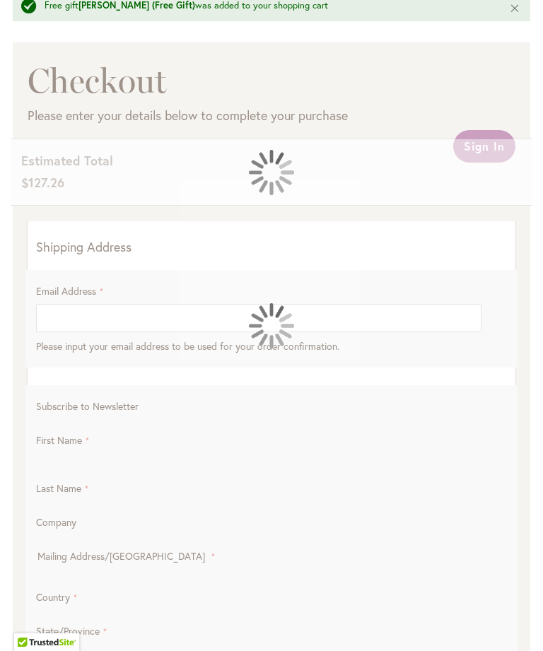
select select "**"
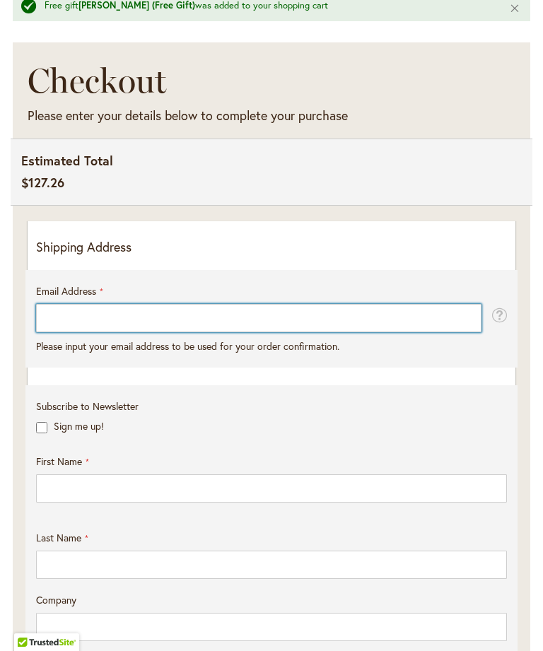
click at [446, 332] on input "Email Address" at bounding box center [258, 318] width 445 height 28
type input "**********"
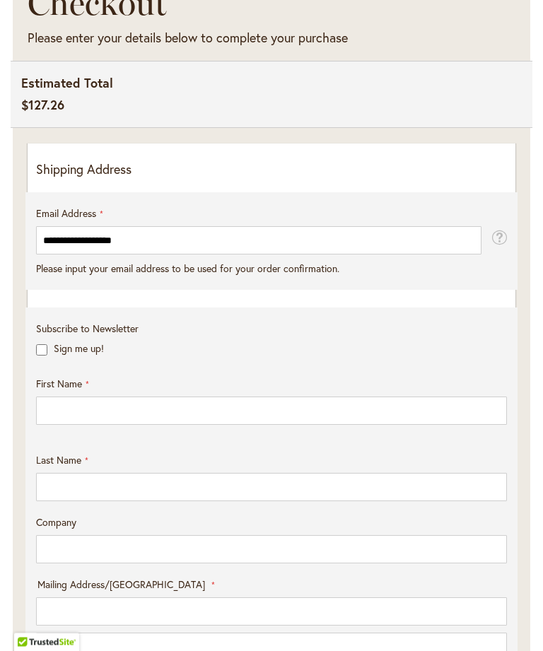
scroll to position [321, 0]
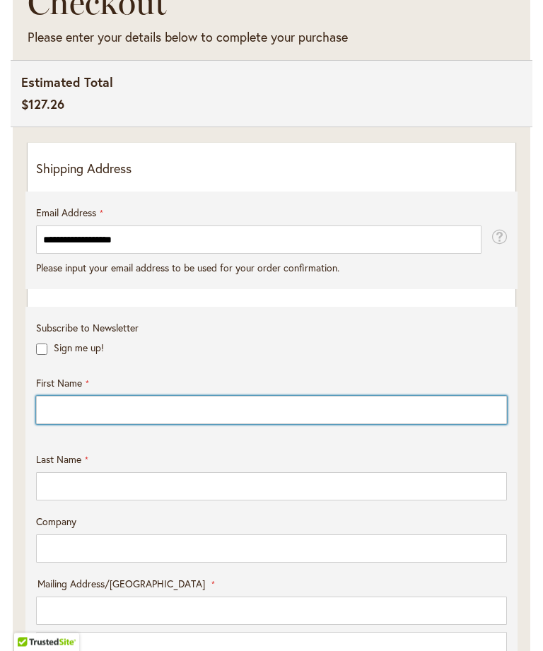
click at [442, 425] on input "First Name" at bounding box center [271, 410] width 471 height 28
type input "*****"
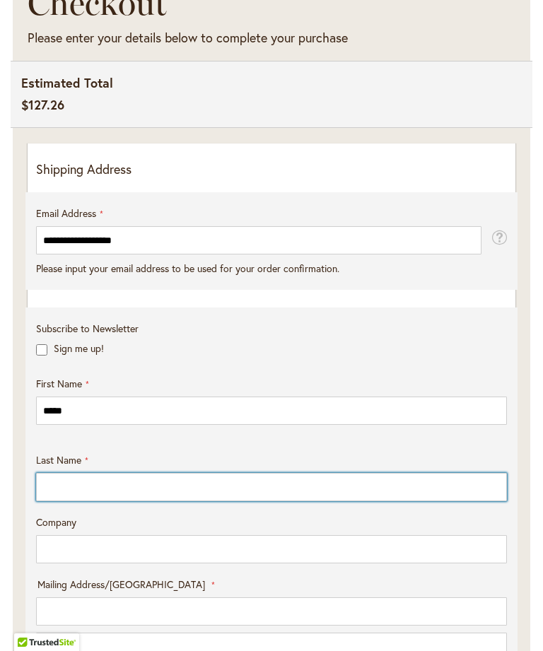
scroll to position [360, 0]
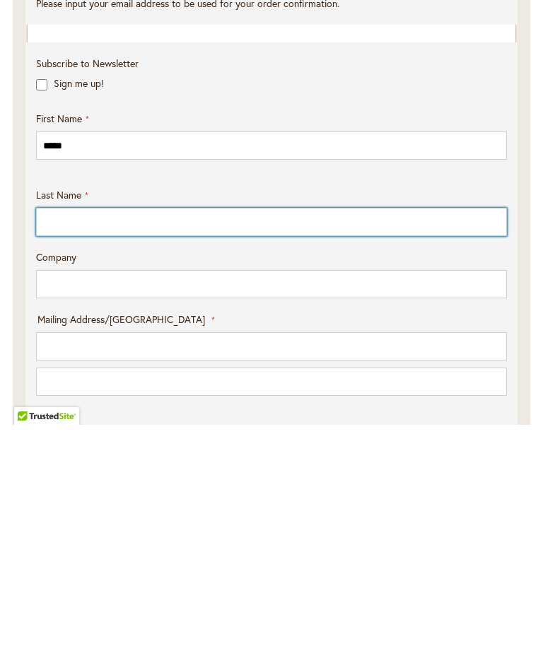
type input "*******"
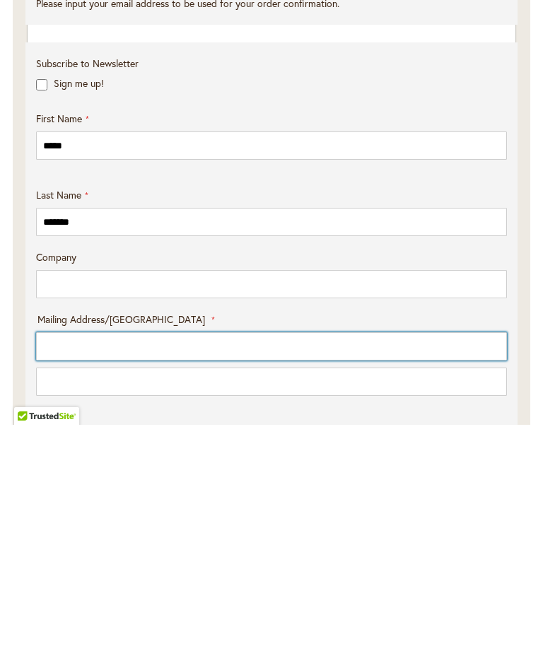
click at [380, 558] on input "Mailing Address/PO BOX: Line 1" at bounding box center [271, 572] width 471 height 28
type input "**********"
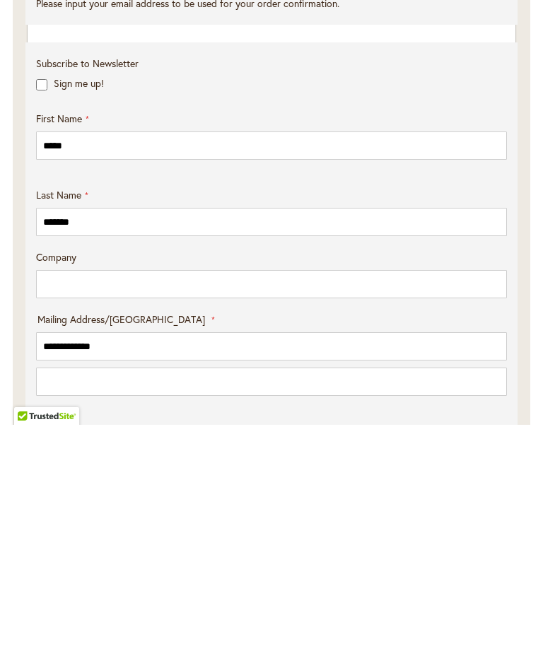
select select "**"
type input "****"
type input "*****"
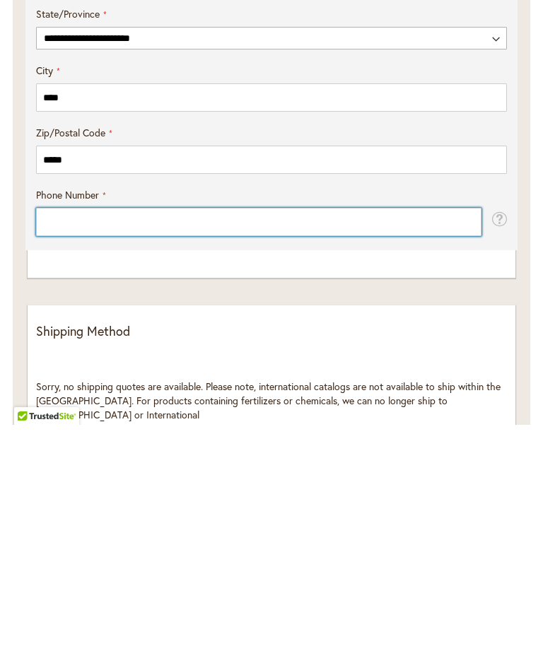
type input "**********"
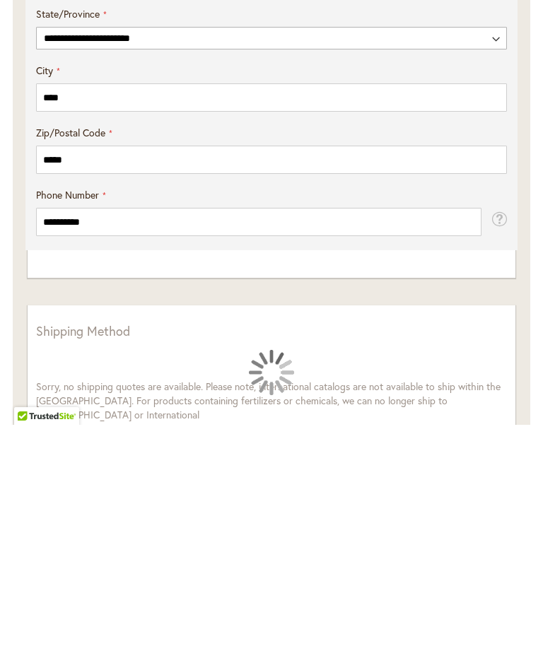
scroll to position [1045, 0]
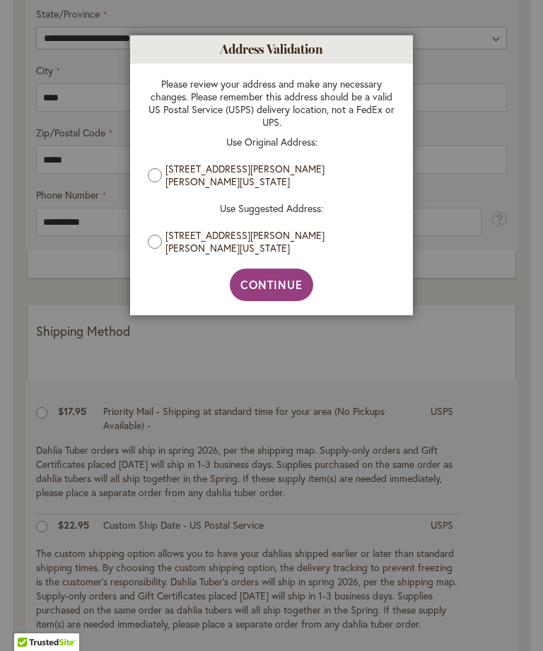
click at [355, 240] on label "[STREET_ADDRESS][PERSON_NAME][PERSON_NAME][US_STATE]" at bounding box center [276, 241] width 223 height 25
click at [280, 292] on button "Continue" at bounding box center [272, 284] width 84 height 32
type input "**********"
type input "****"
type input "**********"
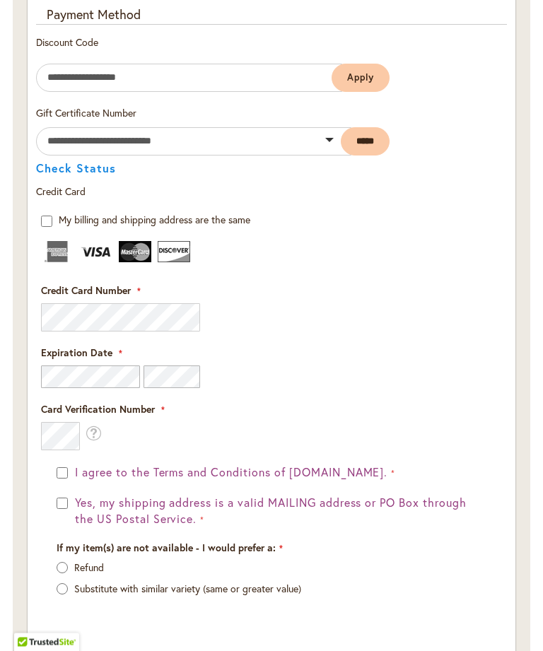
scroll to position [1835, 0]
click at [61, 567] on div "If my item(s) are not available - I would prefer a: Refund Substitute with simi…" at bounding box center [271, 574] width 439 height 69
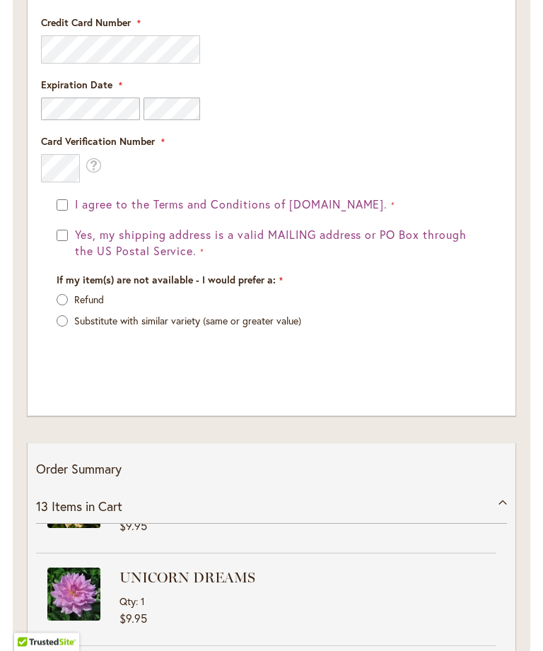
scroll to position [2103, 0]
